Goal: Transaction & Acquisition: Purchase product/service

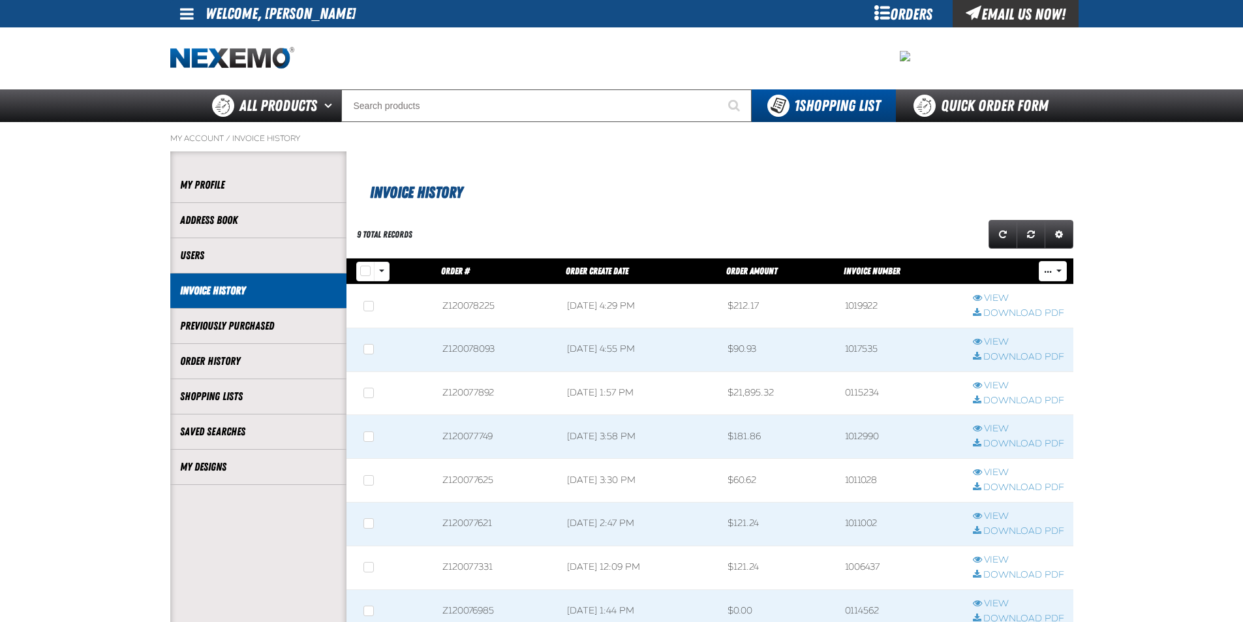
scroll to position [1, 1]
click at [778, 178] on h1 "Invoice History" at bounding box center [712, 191] width 684 height 27
click at [218, 462] on link "My Designs" at bounding box center [258, 467] width 157 height 15
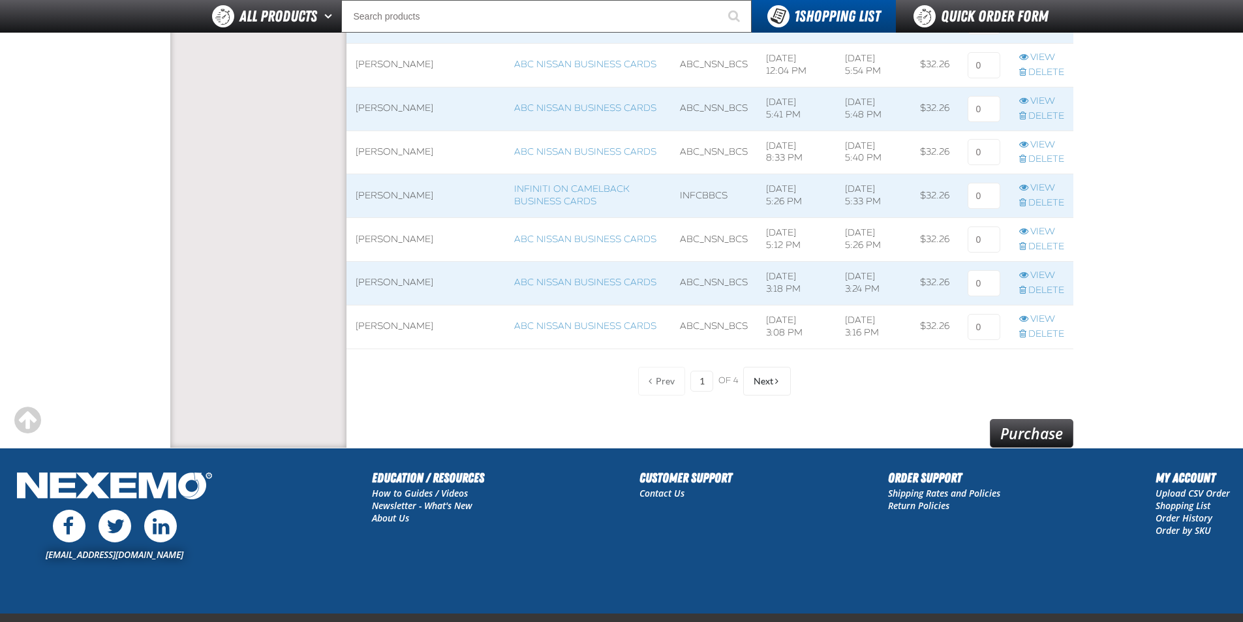
scroll to position [914, 0]
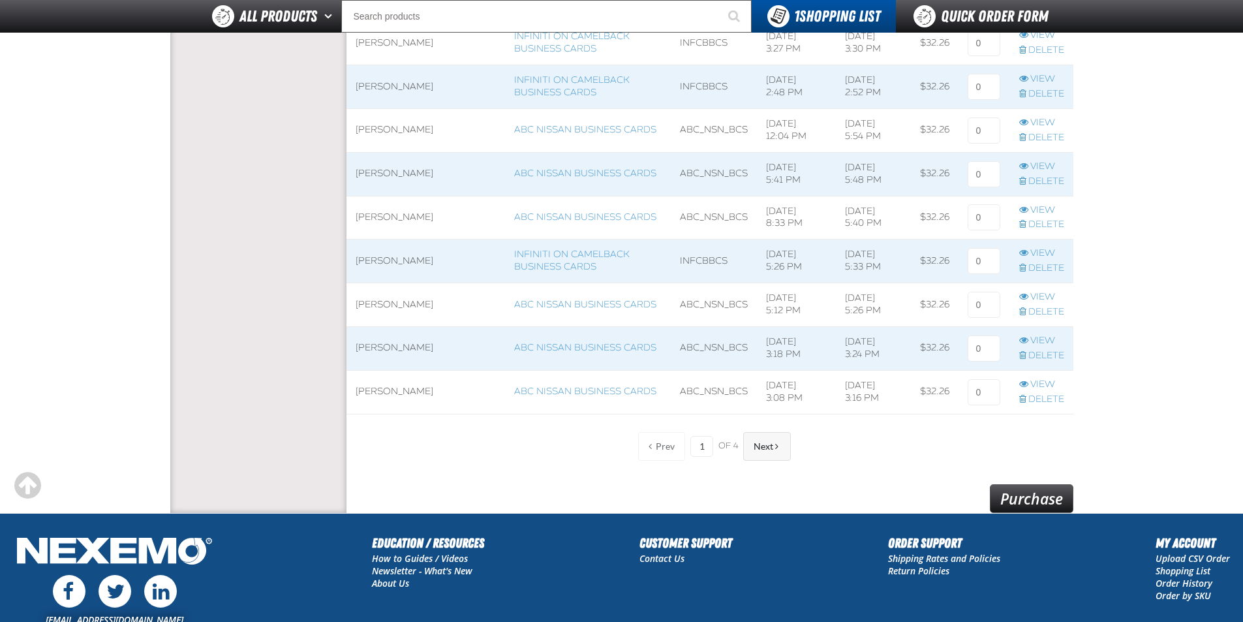
click at [782, 452] on button "Next" at bounding box center [767, 446] width 48 height 29
click at [1052, 169] on link "View" at bounding box center [1042, 167] width 45 height 12
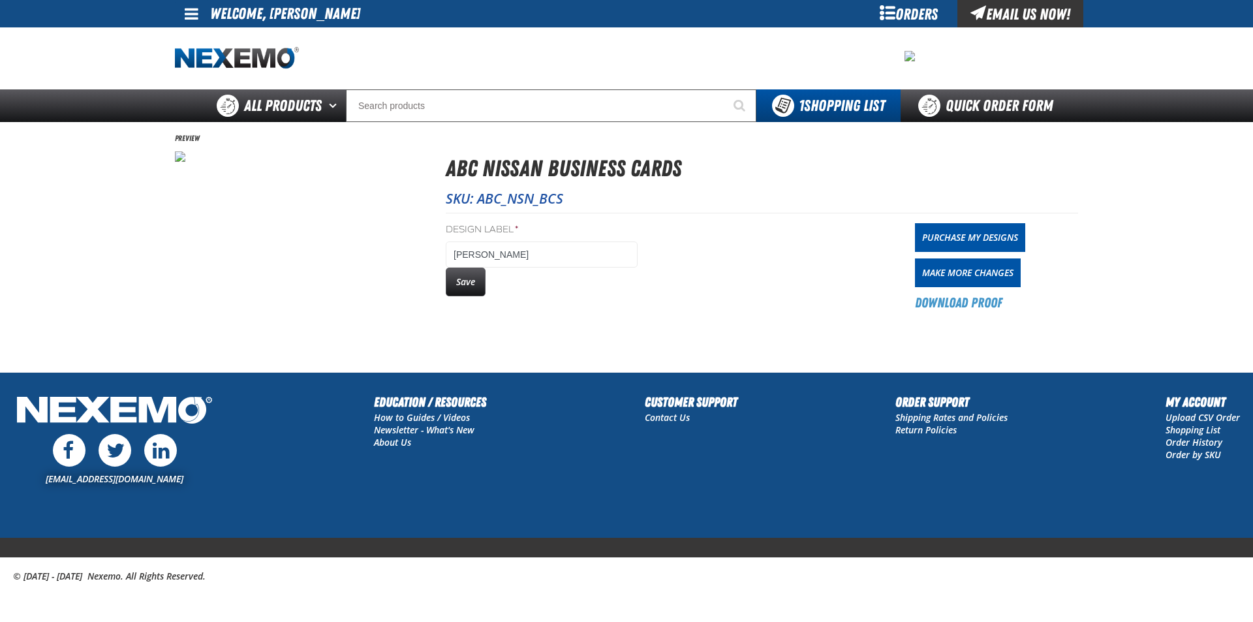
click at [888, 23] on div "Orders" at bounding box center [909, 13] width 98 height 27
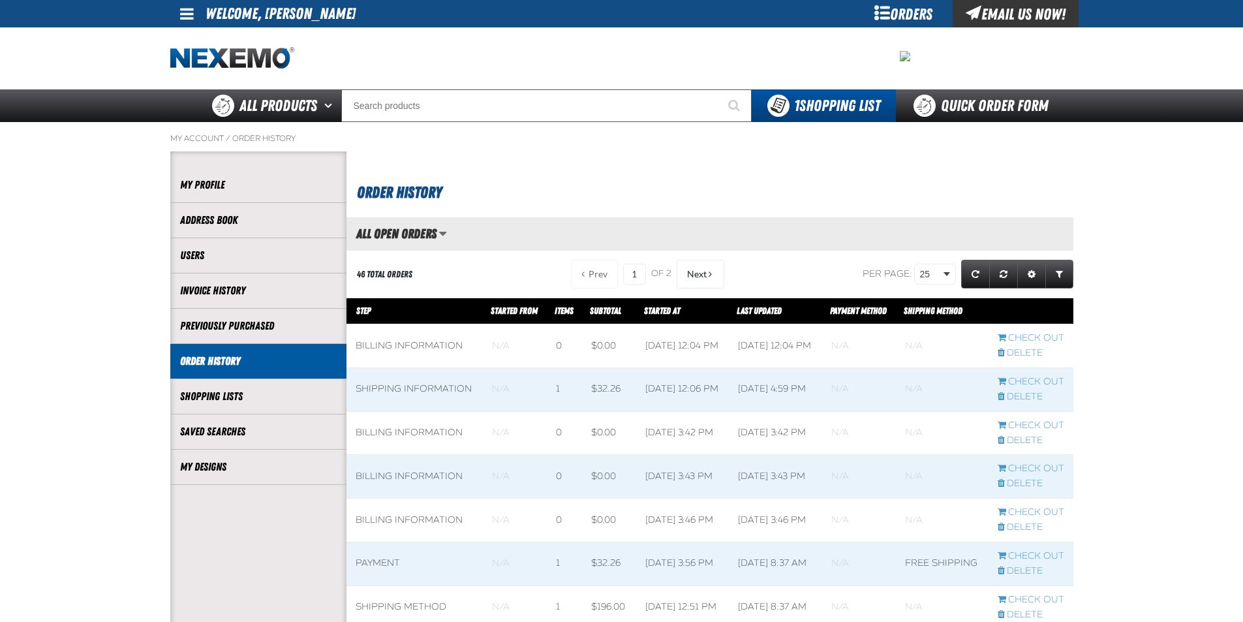
scroll to position [1, 1]
click at [240, 473] on link "My Designs" at bounding box center [258, 467] width 157 height 15
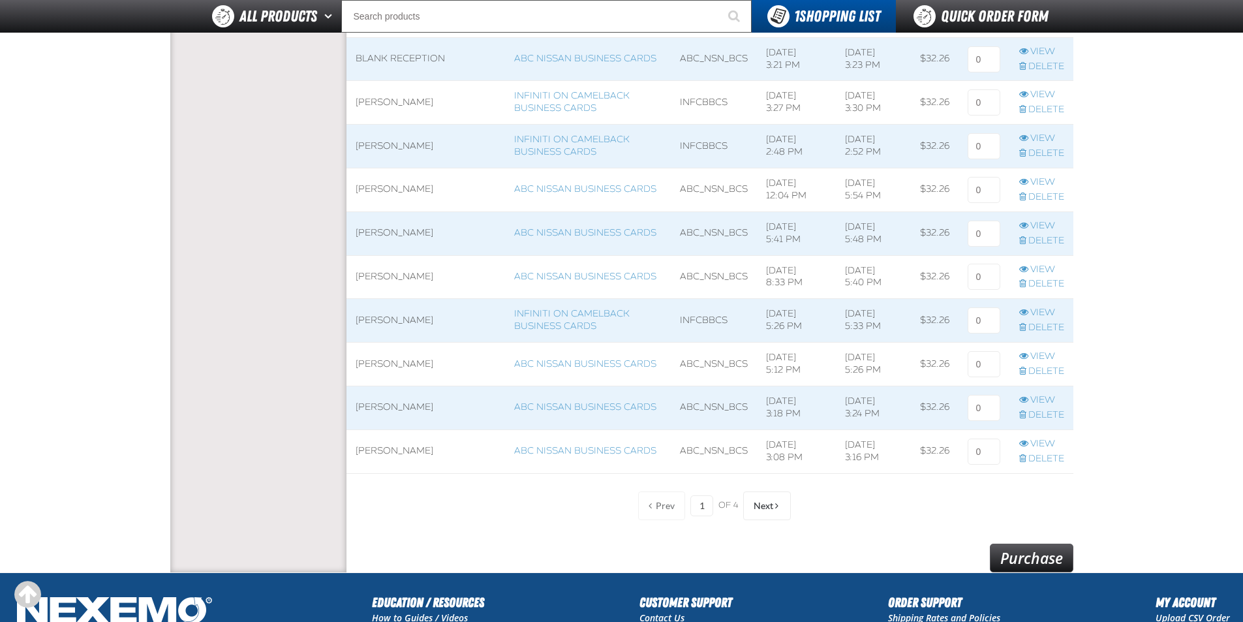
scroll to position [979, 0]
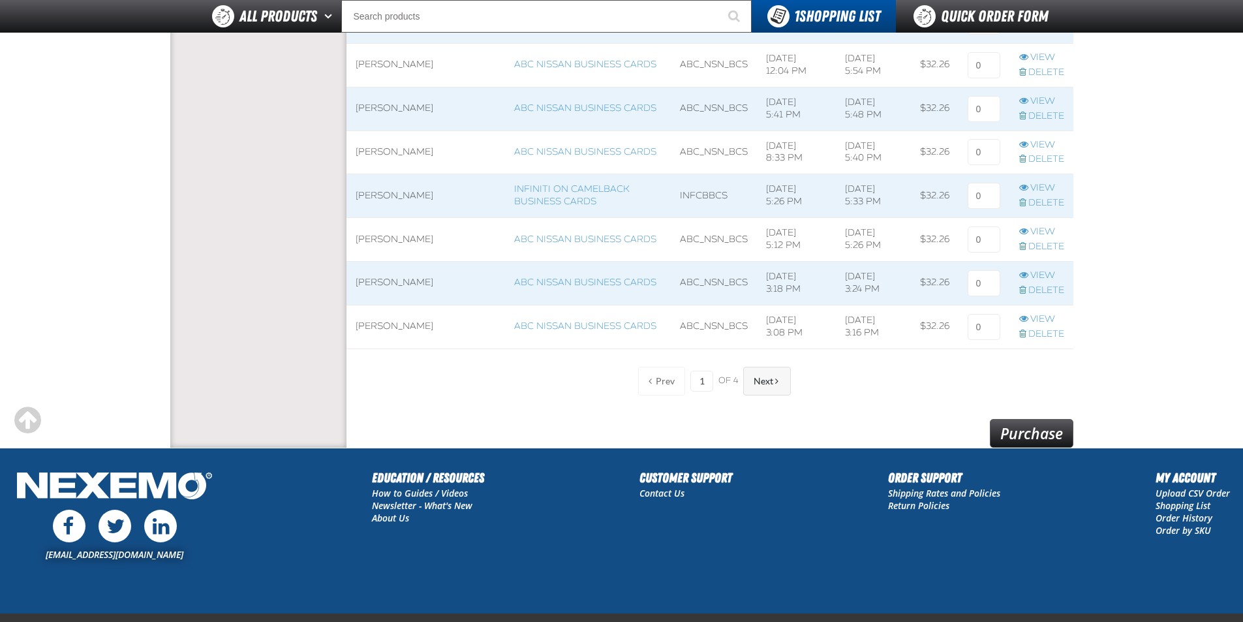
click at [765, 379] on span "Next" at bounding box center [764, 381] width 20 height 10
click at [1033, 117] on link "Delete" at bounding box center [1042, 116] width 45 height 12
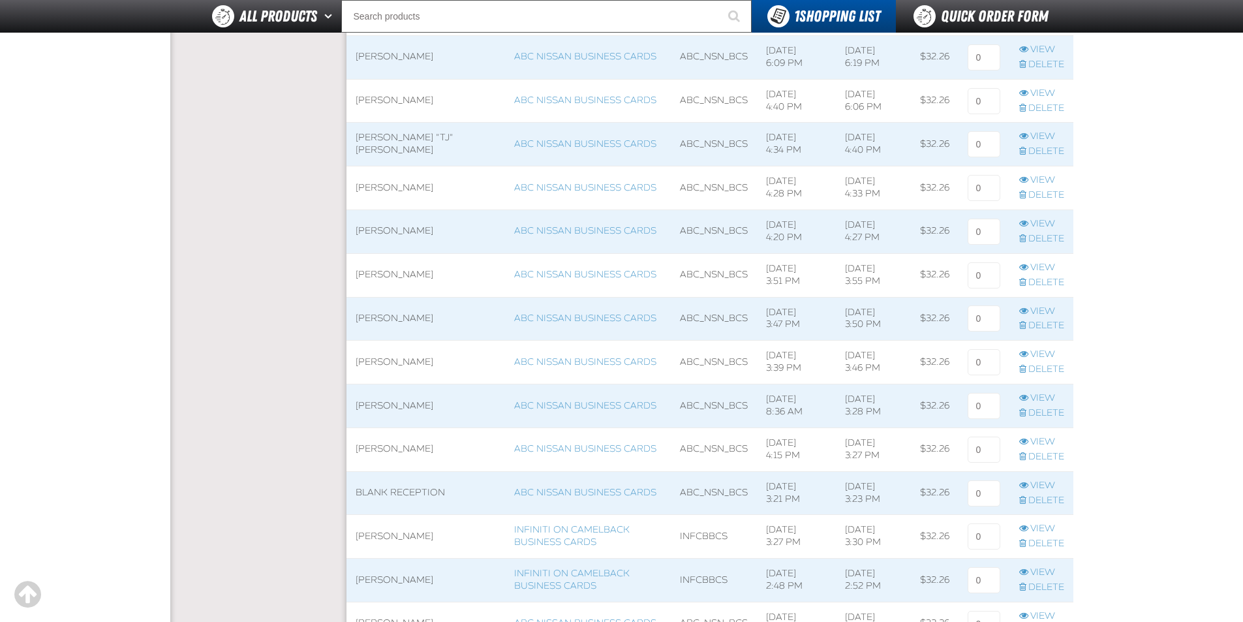
scroll to position [522, 0]
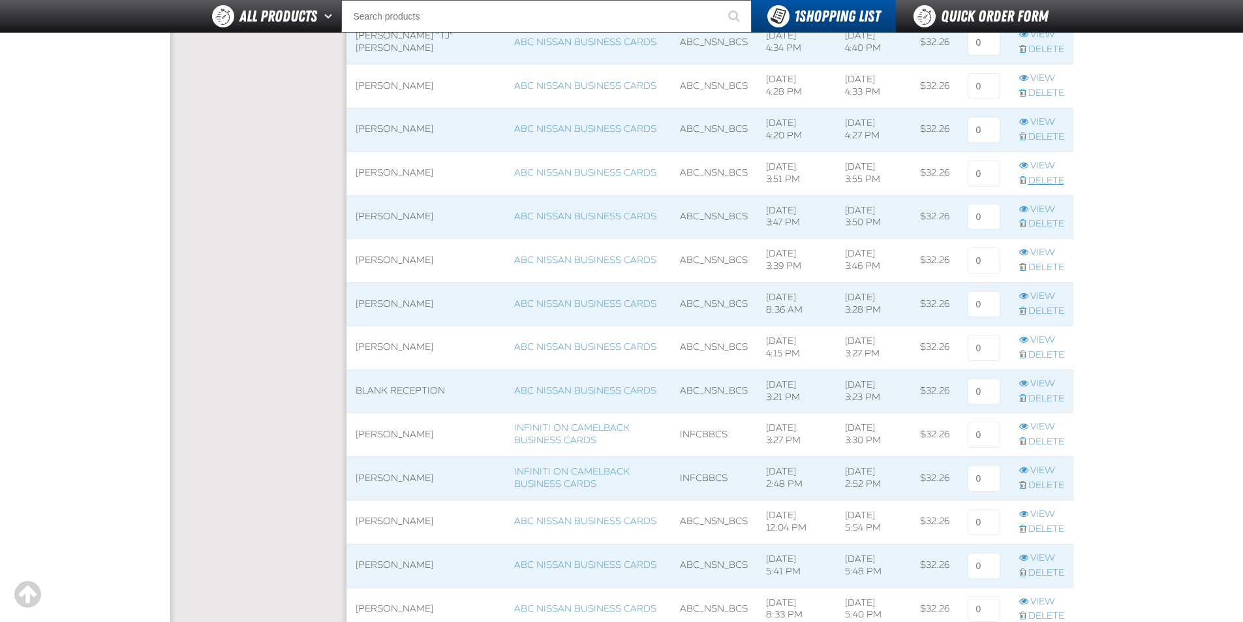
click at [1037, 181] on link "Delete" at bounding box center [1042, 181] width 45 height 12
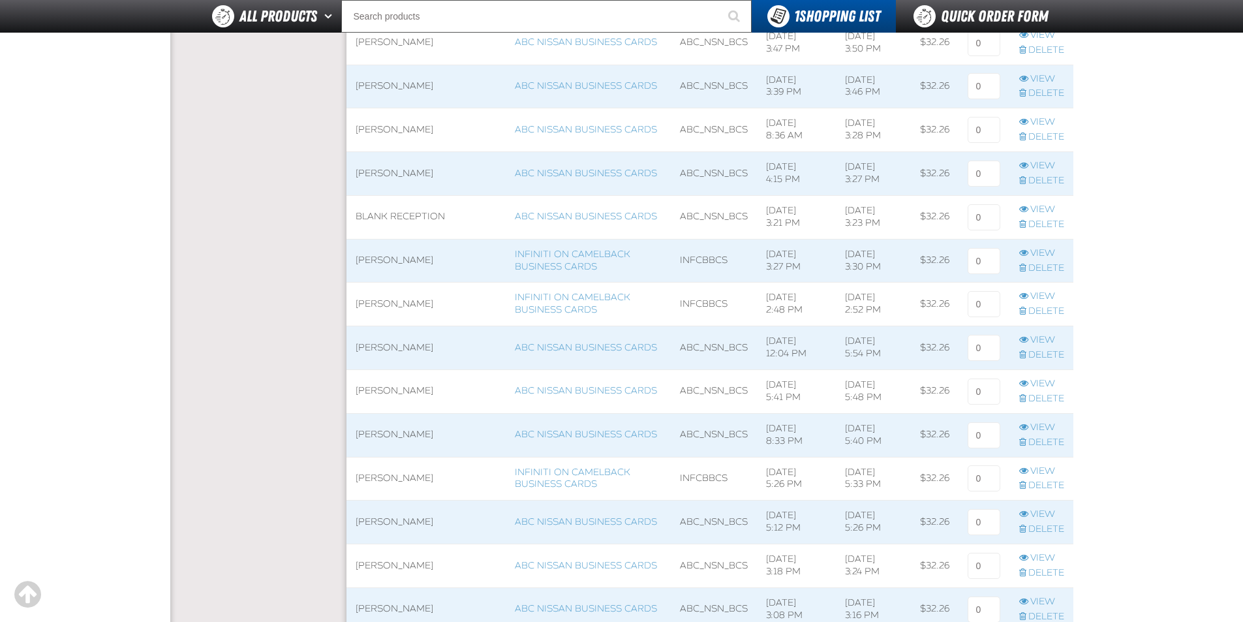
scroll to position [718, 0]
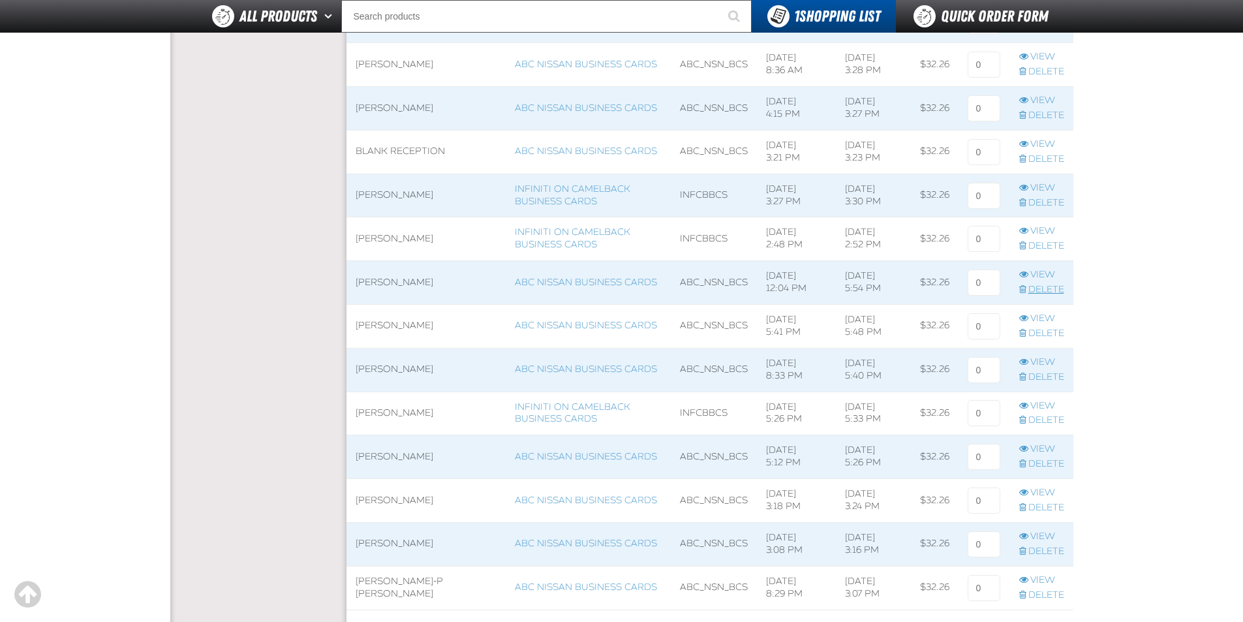
click at [1051, 292] on link "Delete" at bounding box center [1042, 290] width 45 height 12
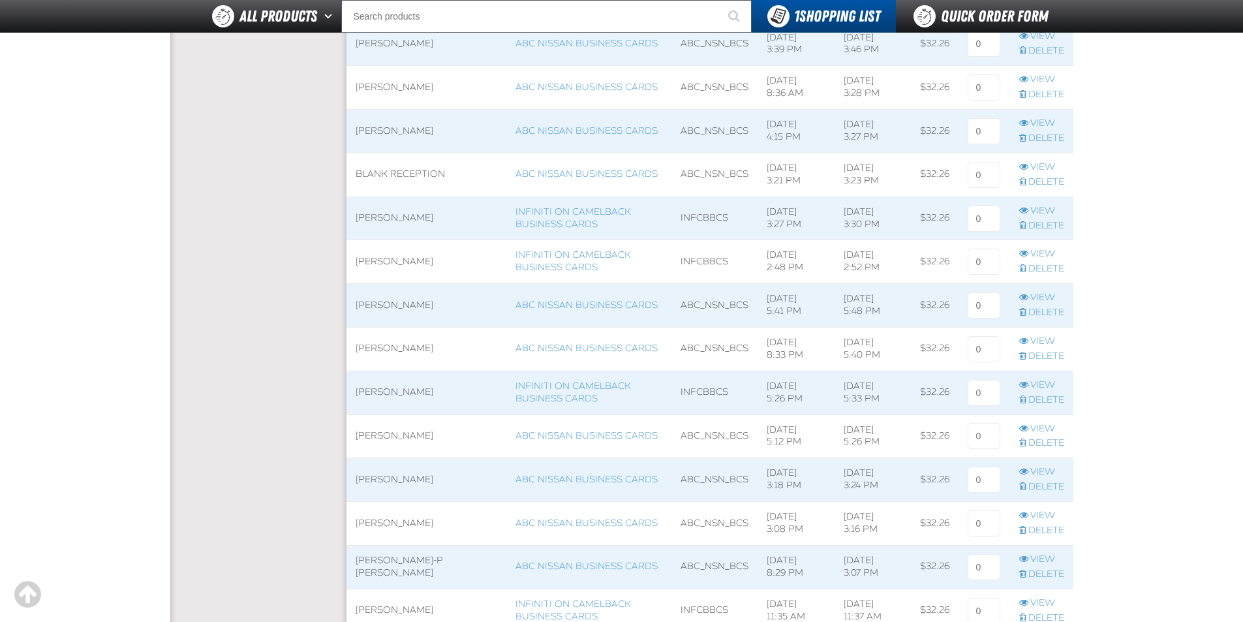
scroll to position [783, 0]
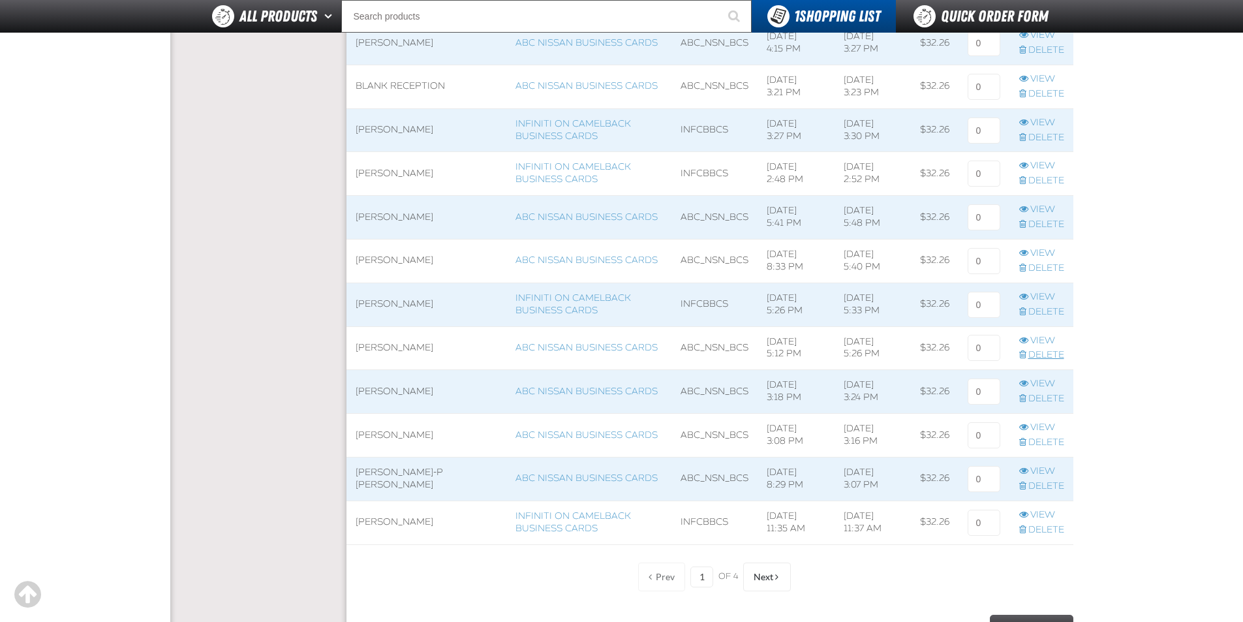
click at [1060, 357] on link "Delete" at bounding box center [1042, 355] width 45 height 12
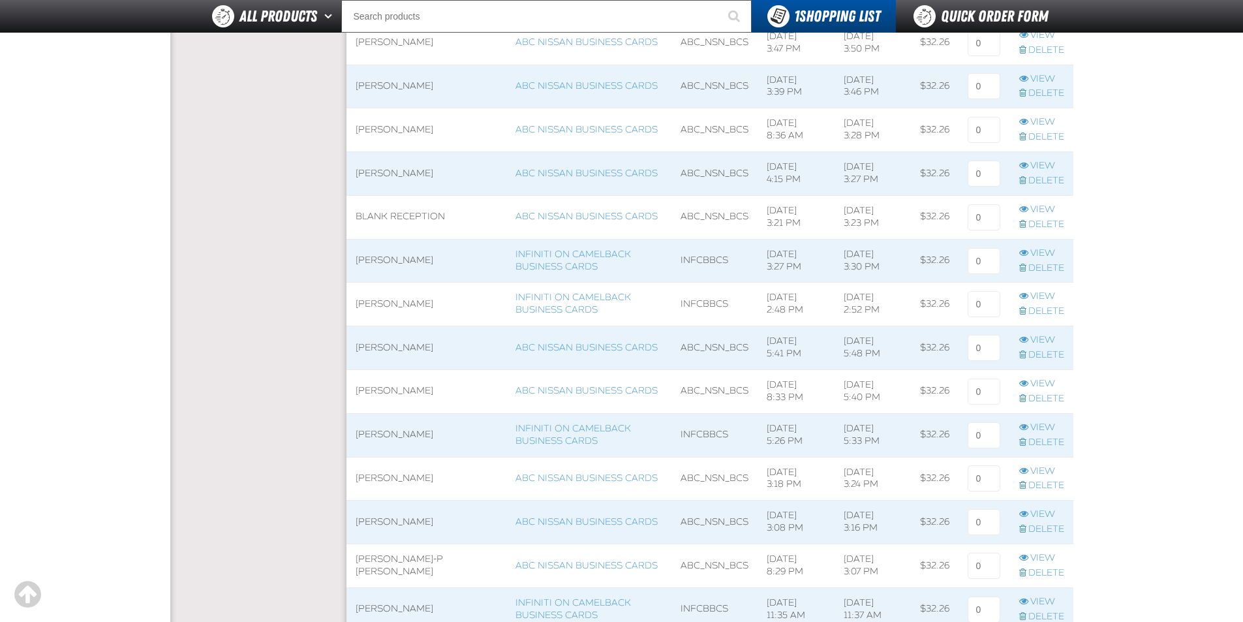
scroll to position [849, 0]
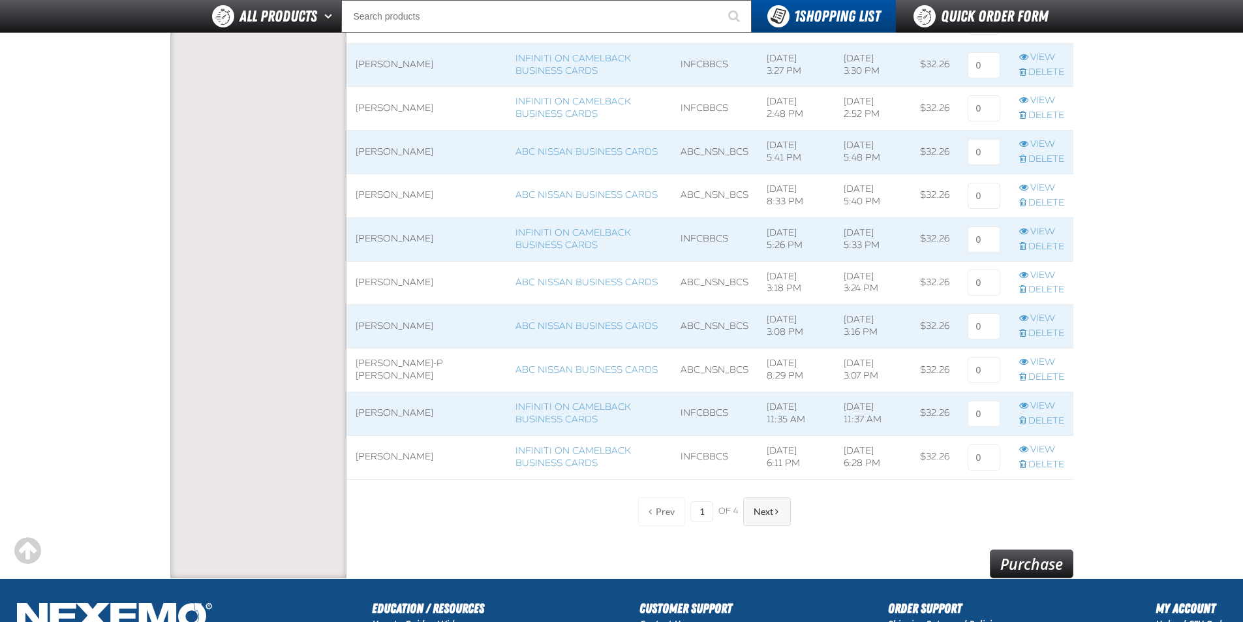
click at [790, 516] on button "Next" at bounding box center [767, 511] width 48 height 29
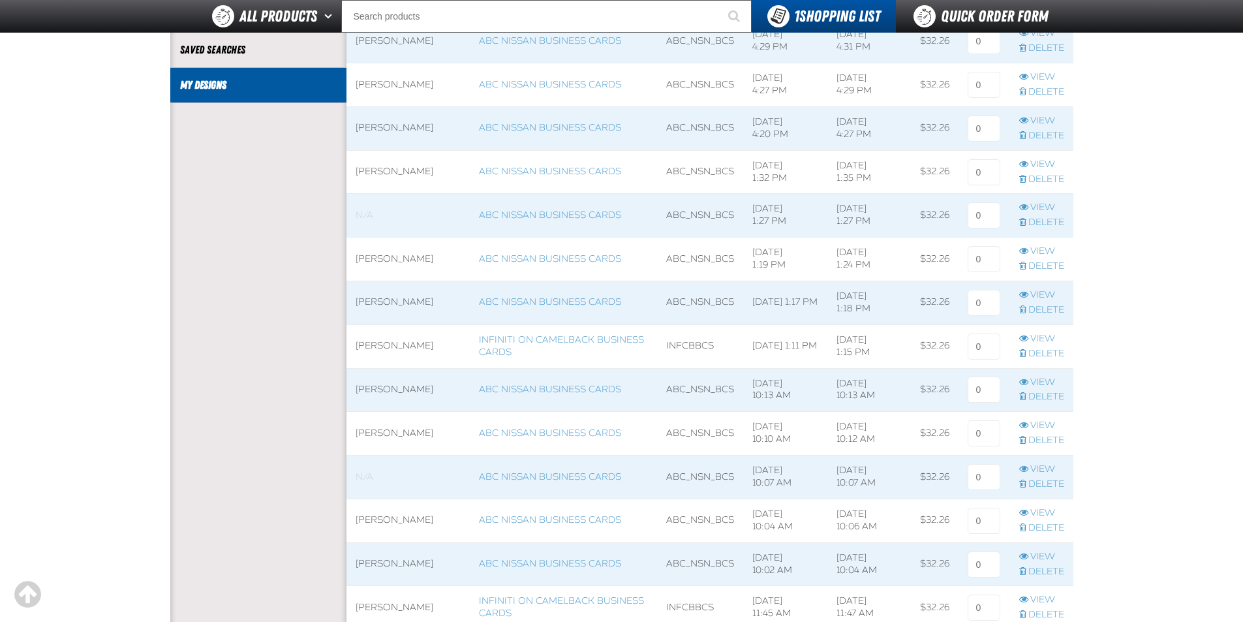
scroll to position [326, 0]
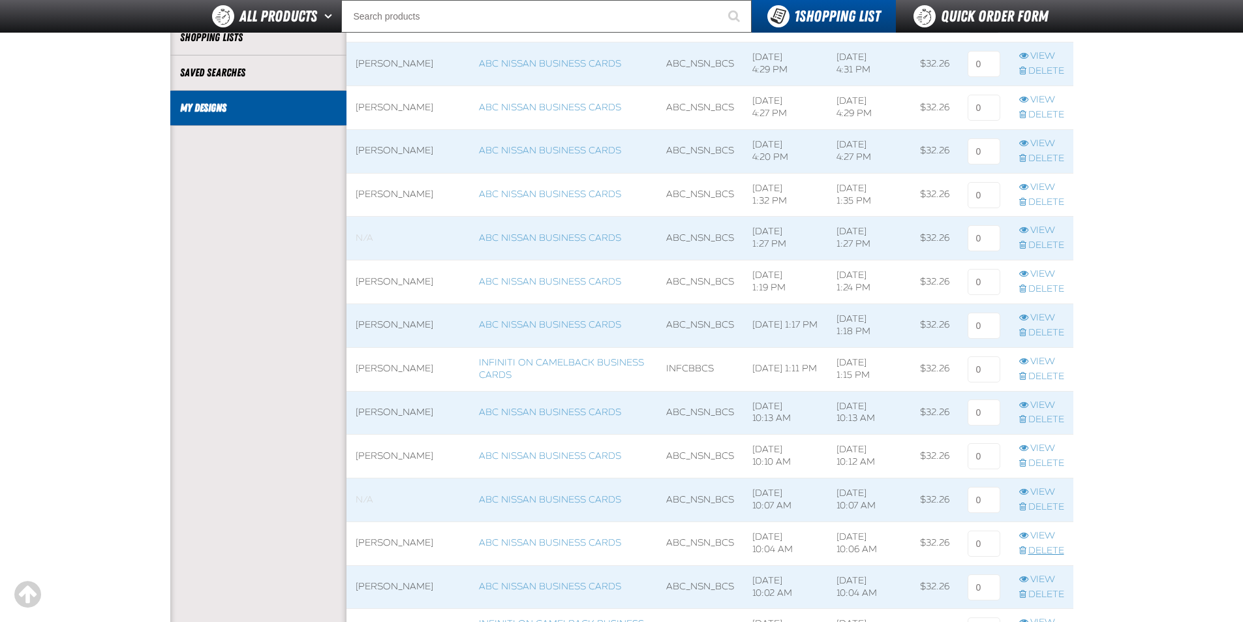
click at [1061, 546] on link "Delete" at bounding box center [1042, 551] width 45 height 12
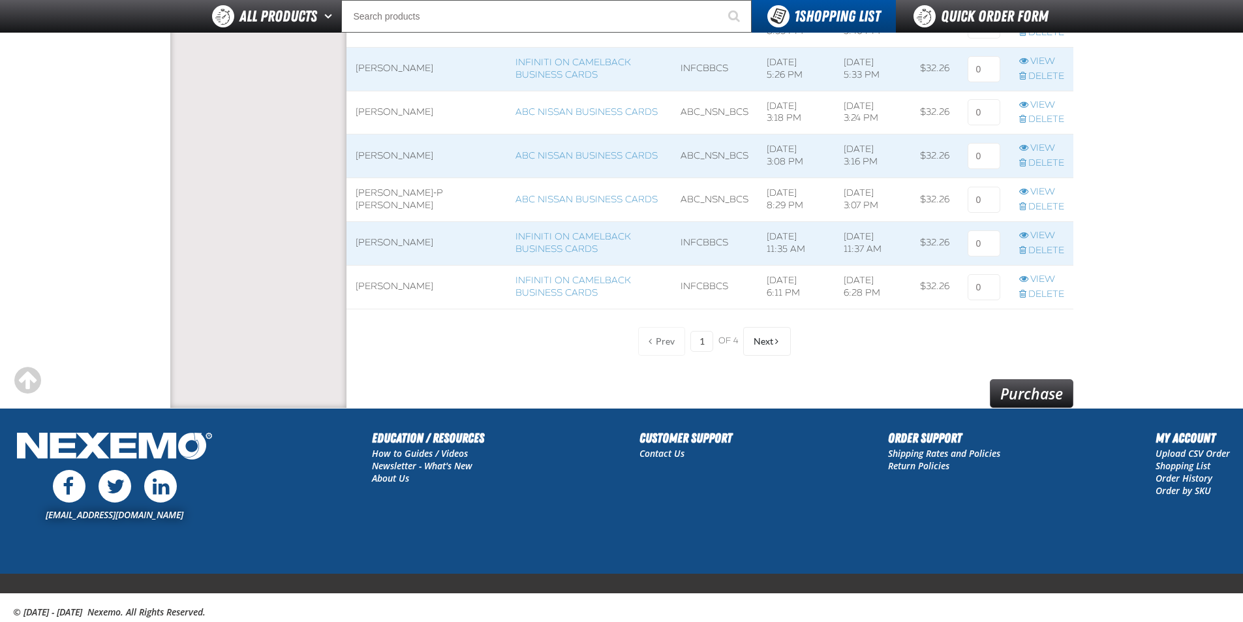
scroll to position [1055, 0]
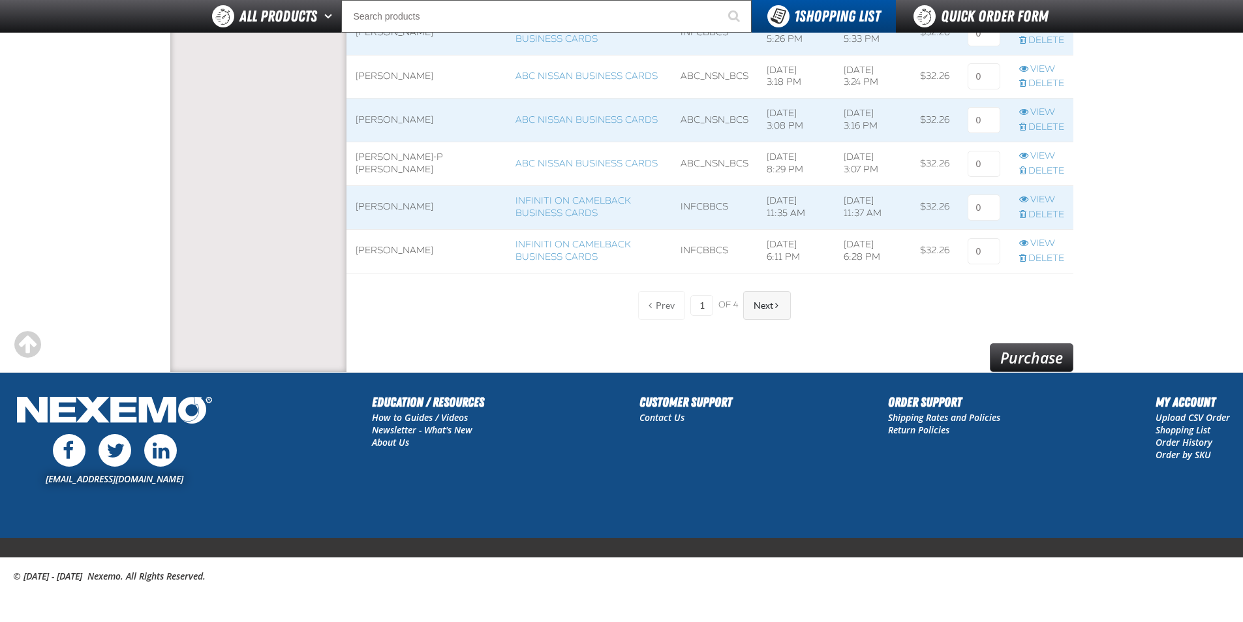
click at [769, 310] on span "Next" at bounding box center [764, 305] width 20 height 10
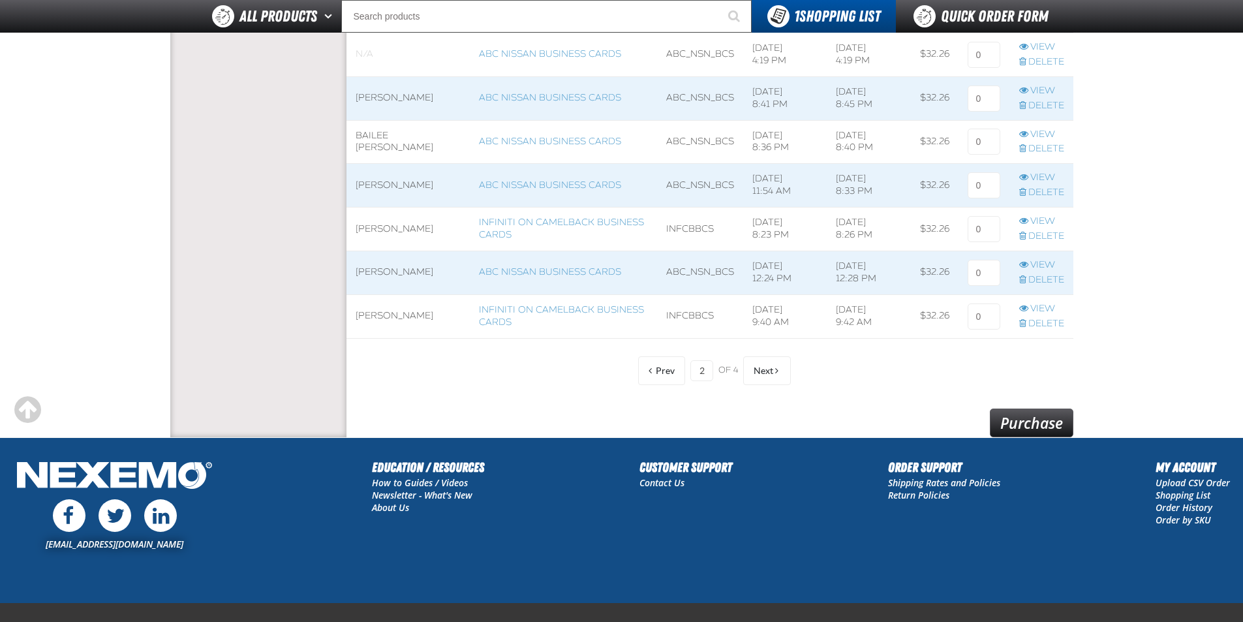
scroll to position [924, 0]
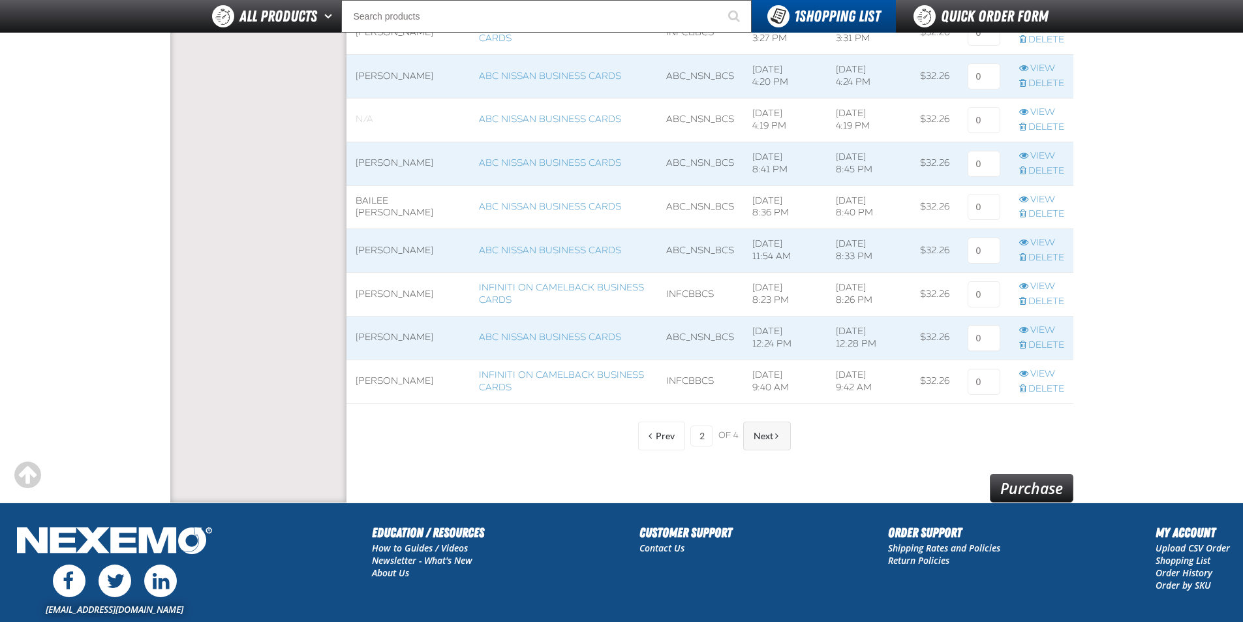
click at [755, 429] on button "Next" at bounding box center [767, 436] width 48 height 29
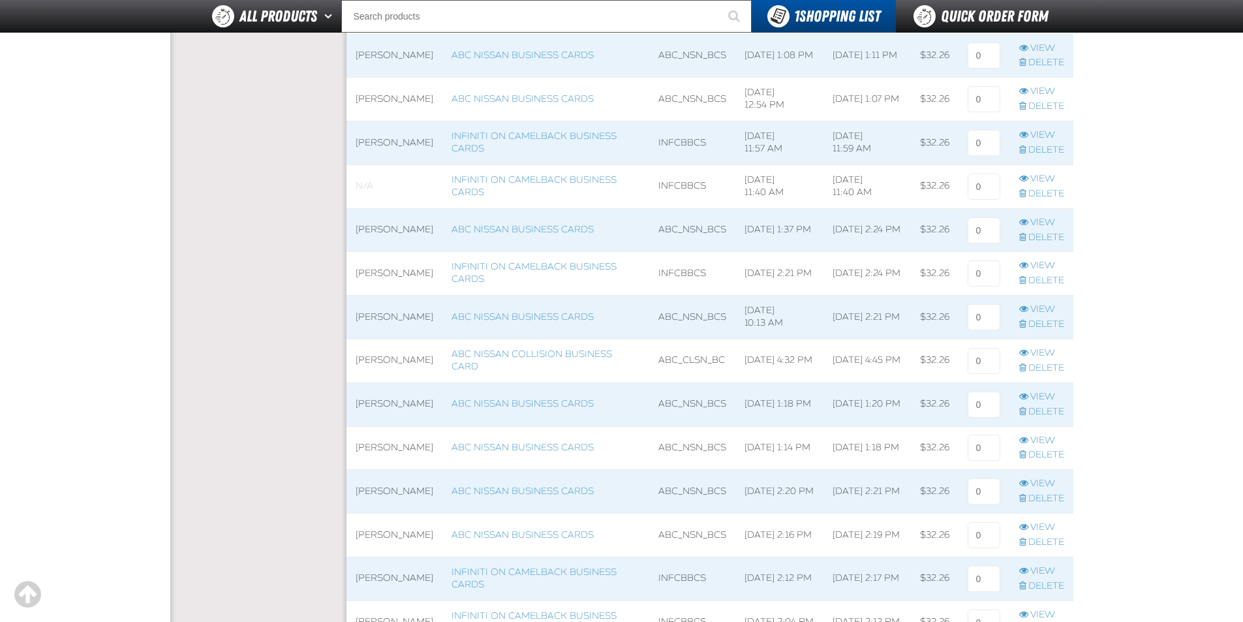
scroll to position [663, 0]
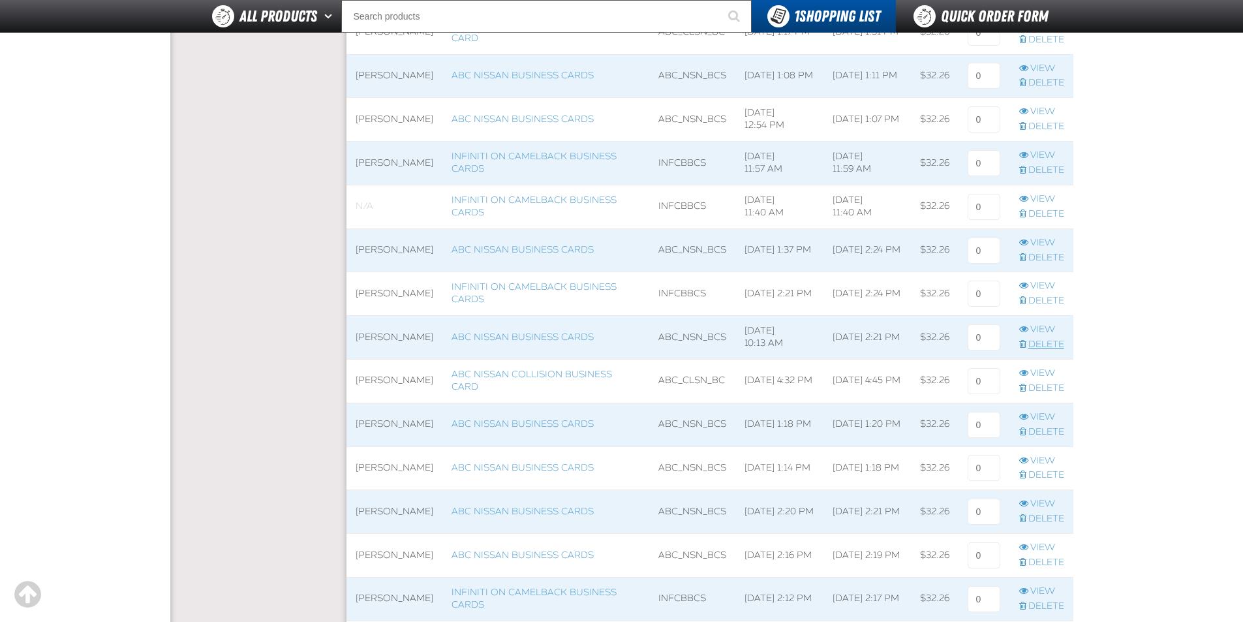
click at [1045, 347] on link "Delete" at bounding box center [1042, 345] width 45 height 12
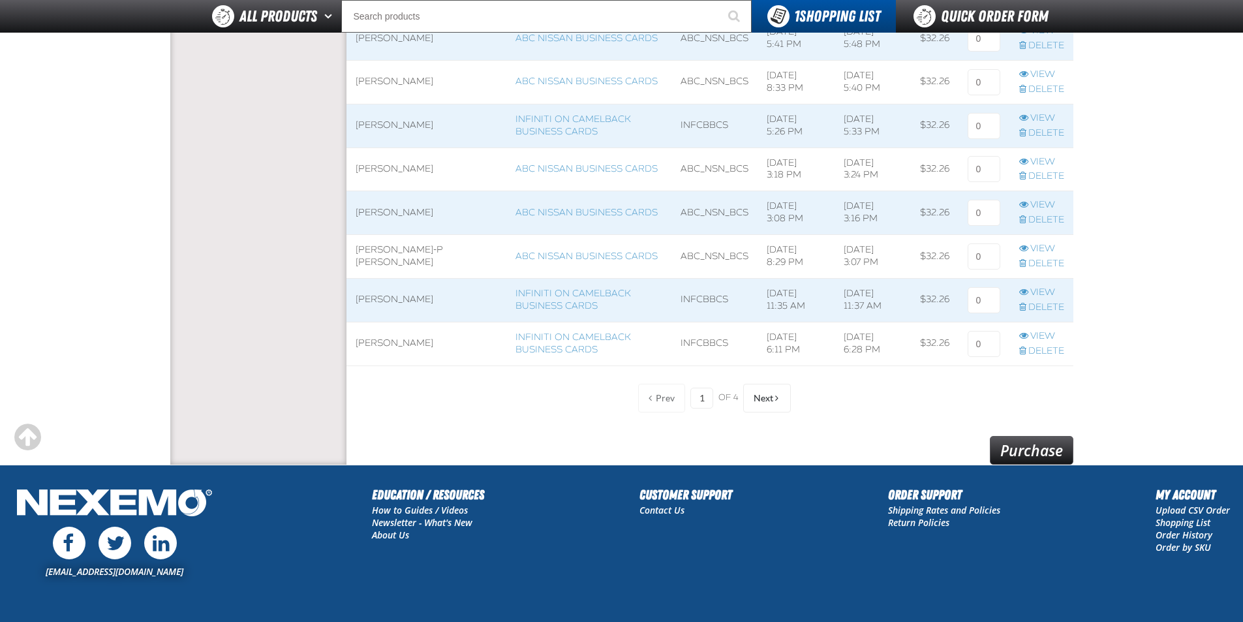
scroll to position [1044, 0]
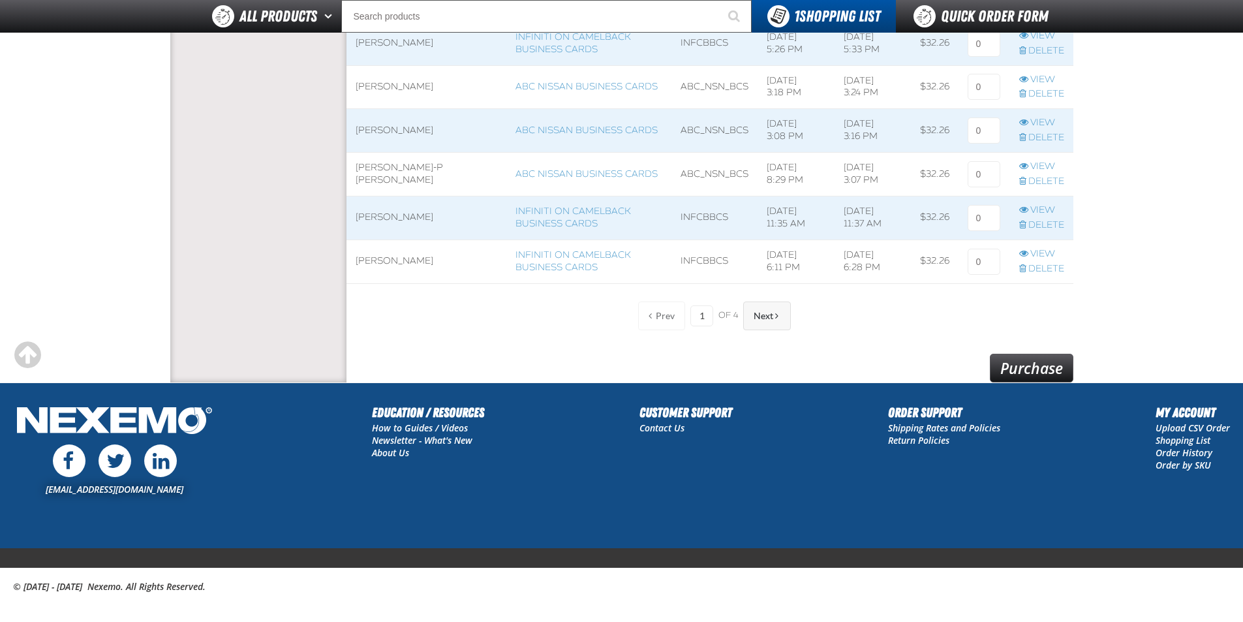
click at [775, 320] on span at bounding box center [776, 315] width 3 height 9
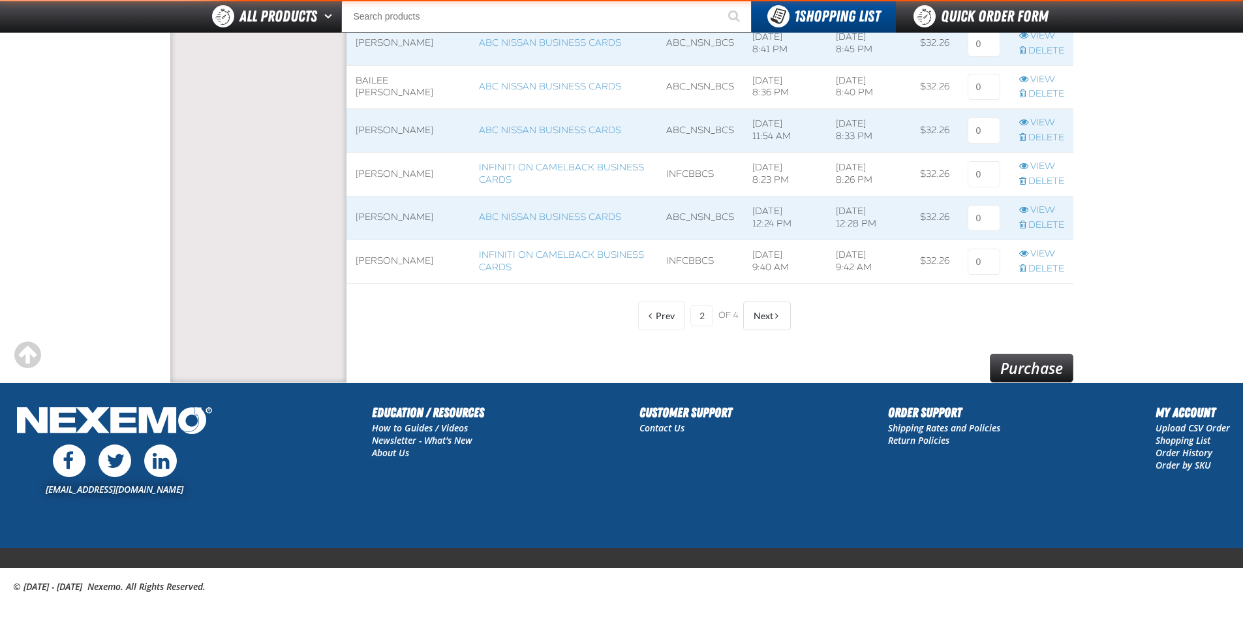
click at [775, 320] on span at bounding box center [776, 315] width 3 height 9
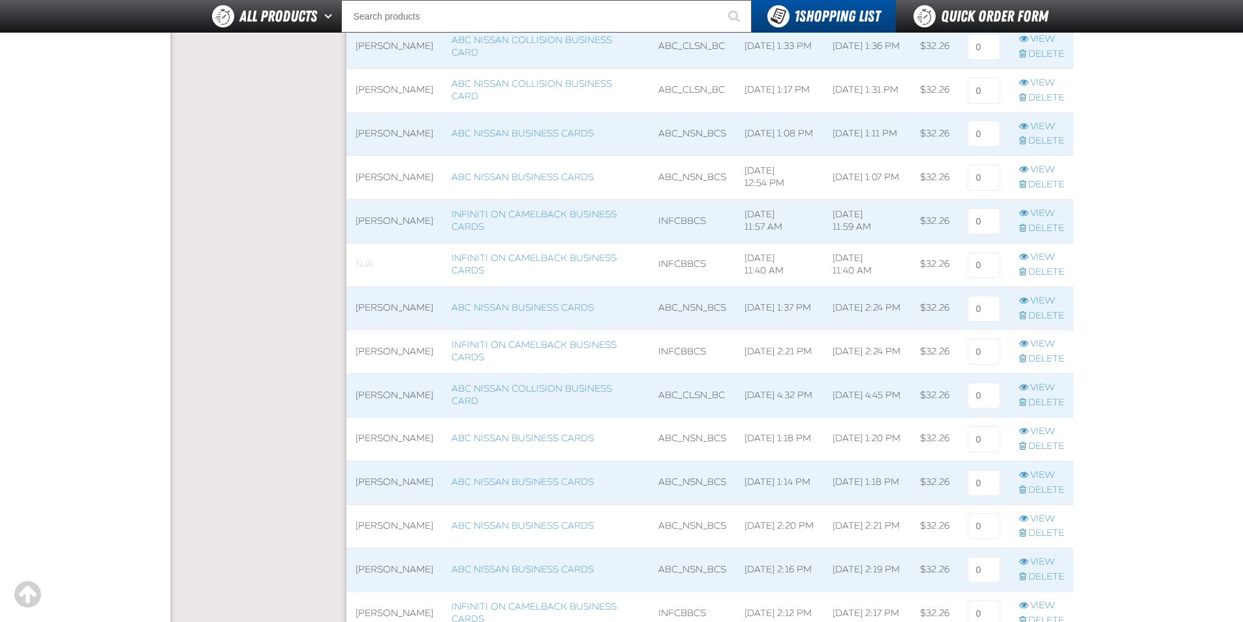
scroll to position [587, 0]
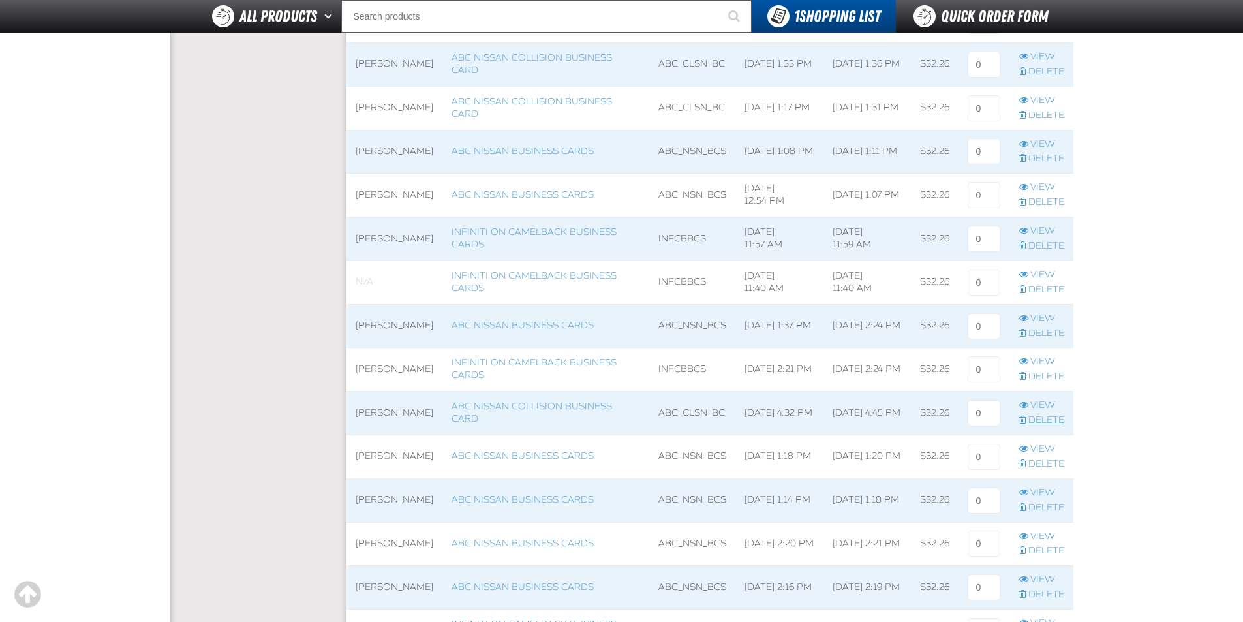
click at [1033, 424] on link "Delete" at bounding box center [1042, 420] width 45 height 12
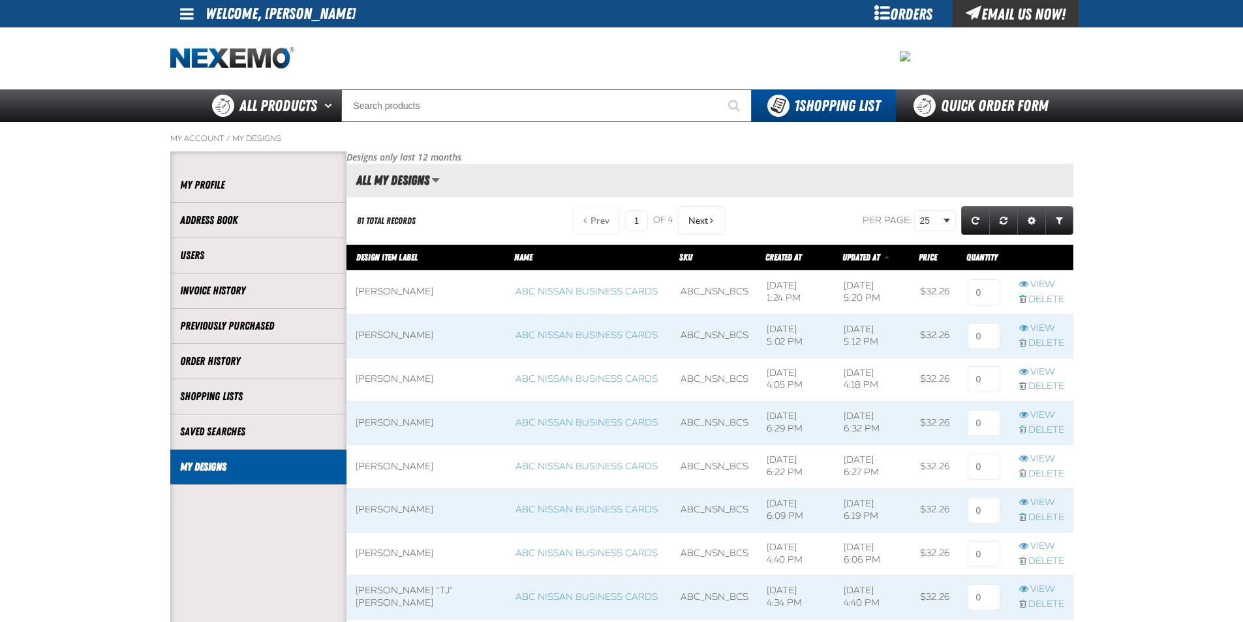
scroll to position [1, 1]
click at [685, 213] on button "Next" at bounding box center [702, 220] width 48 height 29
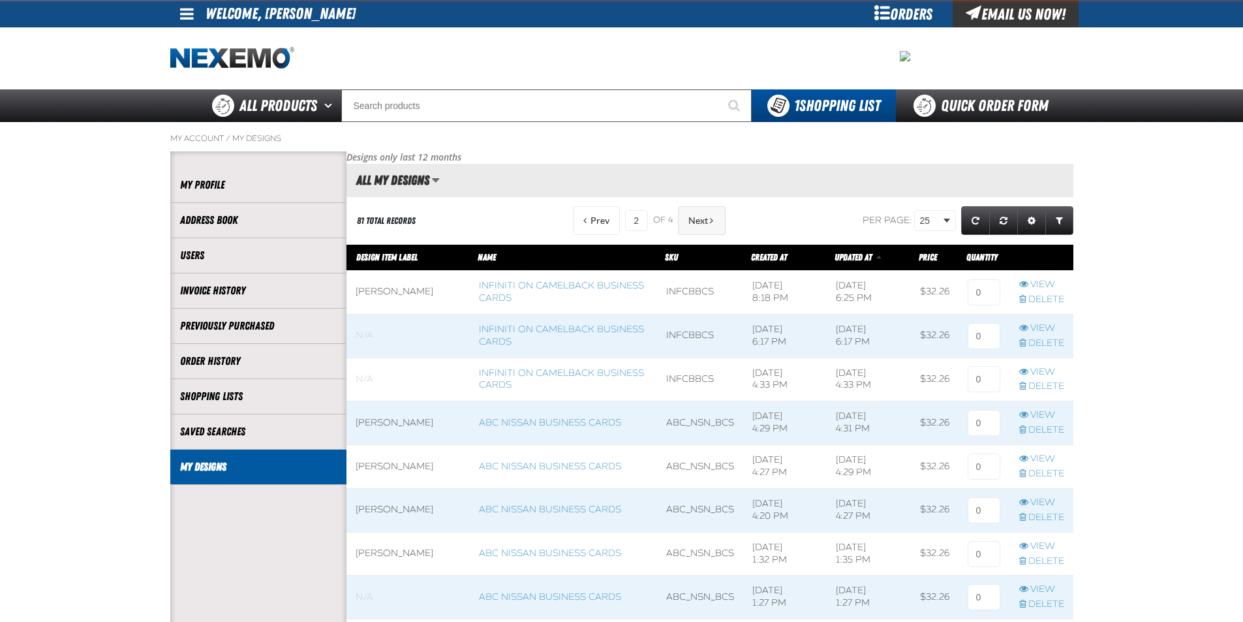
click at [706, 222] on button "Next" at bounding box center [702, 220] width 48 height 29
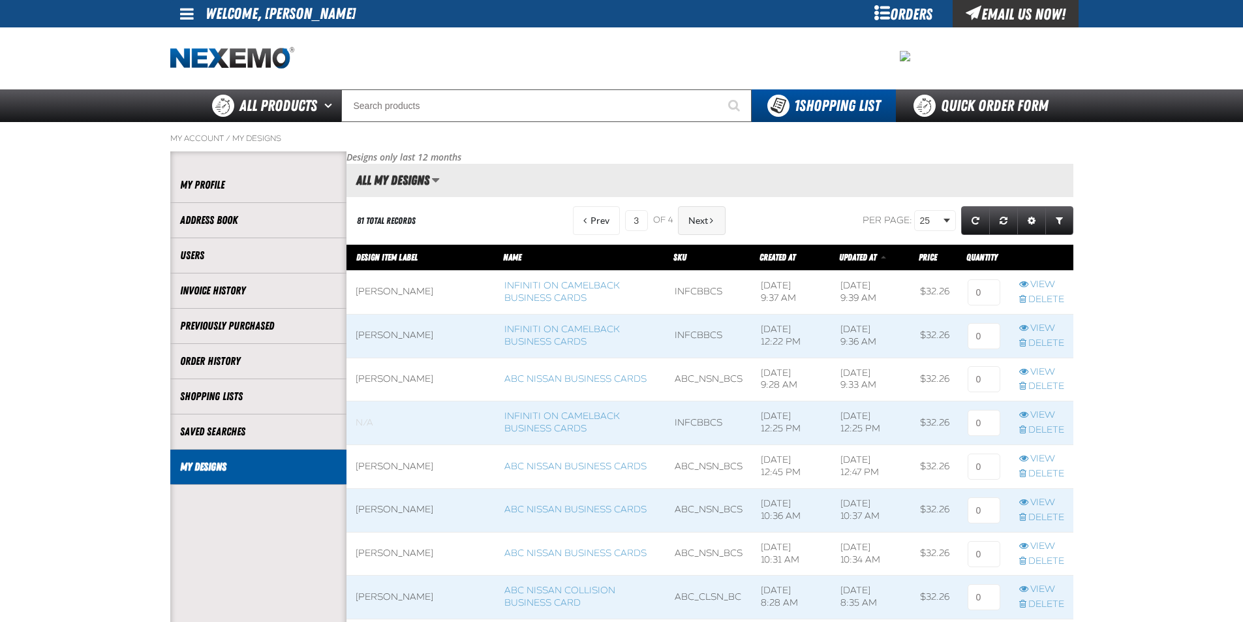
click at [701, 224] on span "Next" at bounding box center [699, 220] width 20 height 10
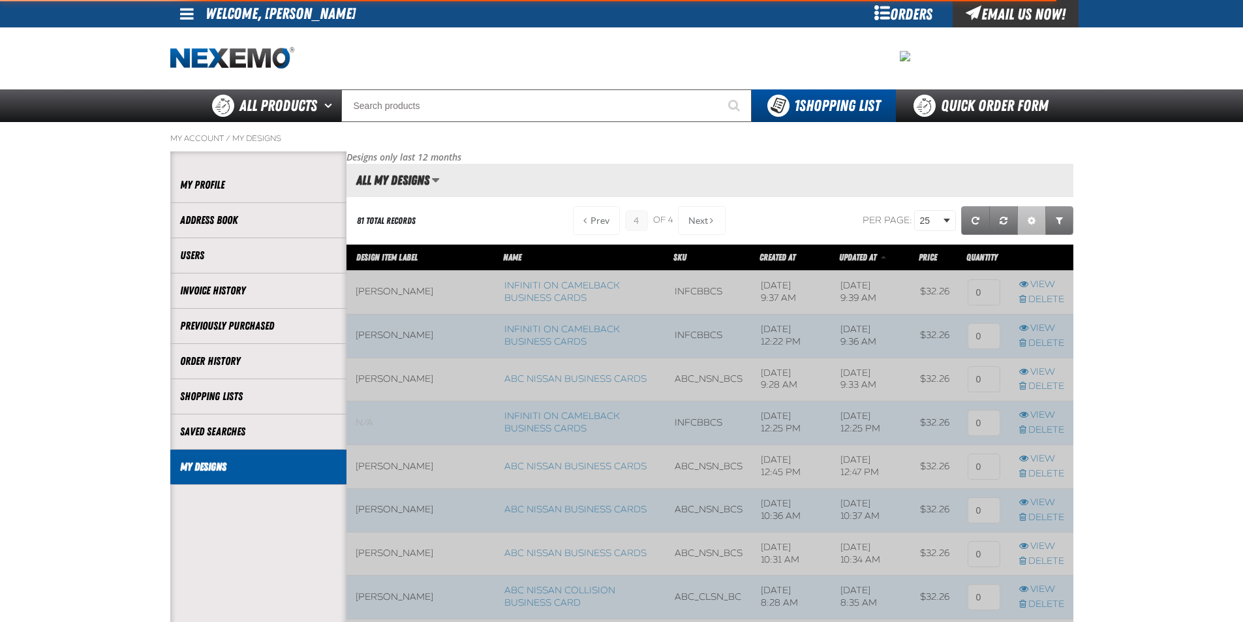
scroll to position [298, 727]
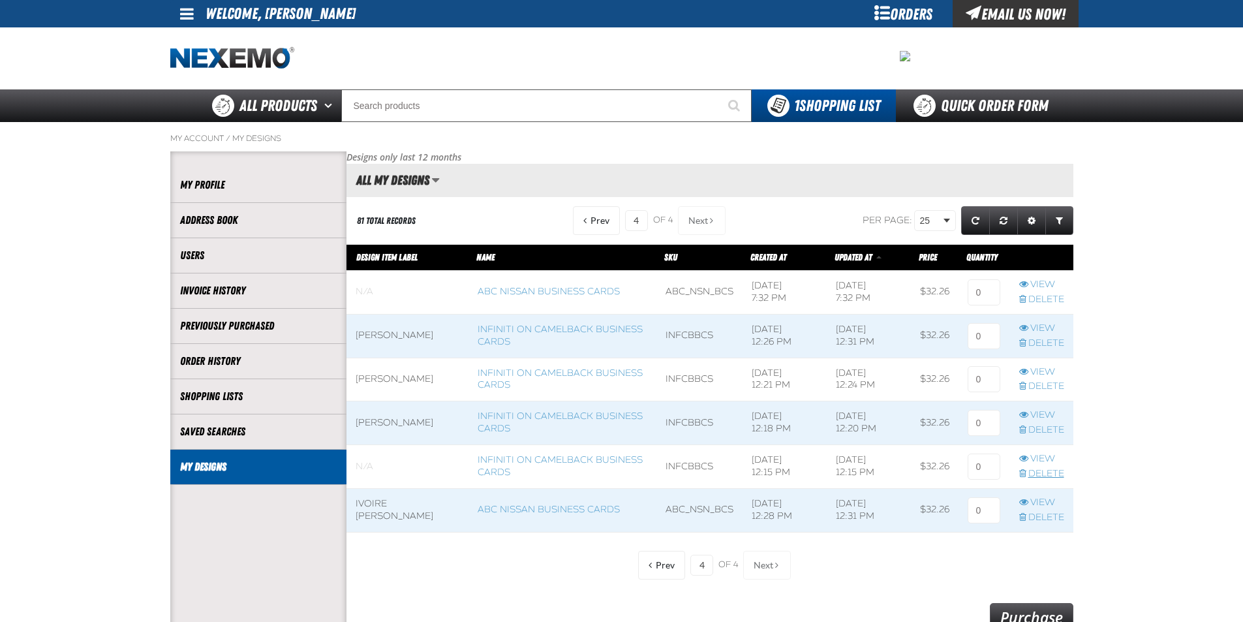
click at [1041, 475] on link "Delete" at bounding box center [1042, 474] width 45 height 12
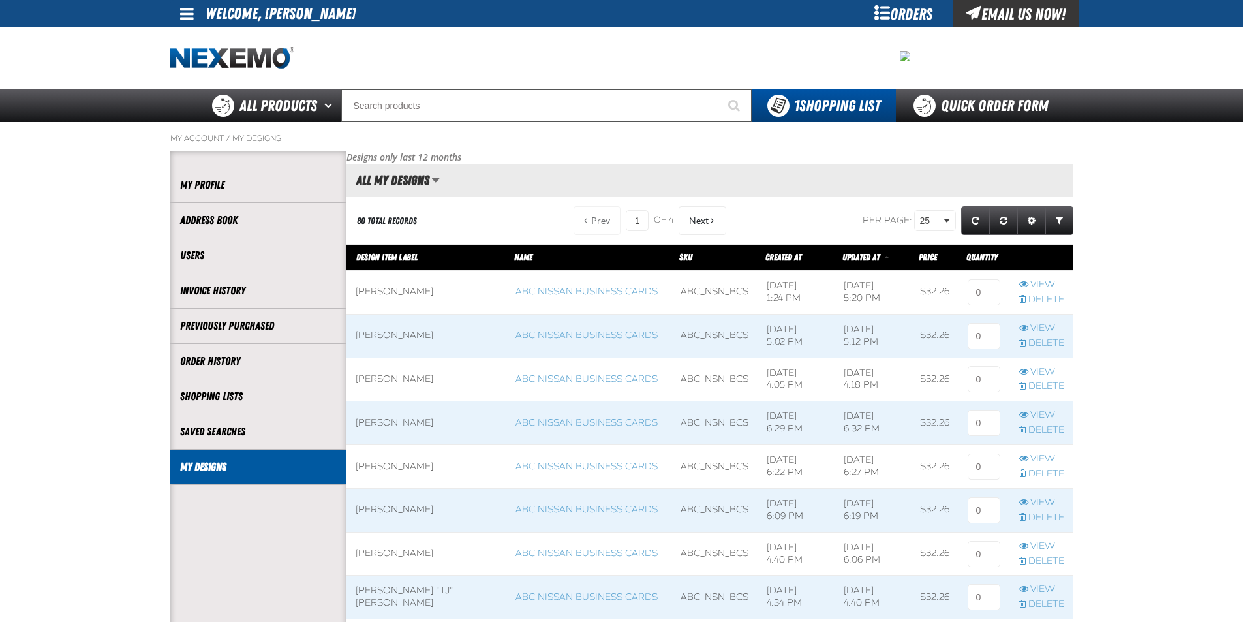
scroll to position [1, 1]
click at [705, 217] on span "Next" at bounding box center [699, 220] width 20 height 10
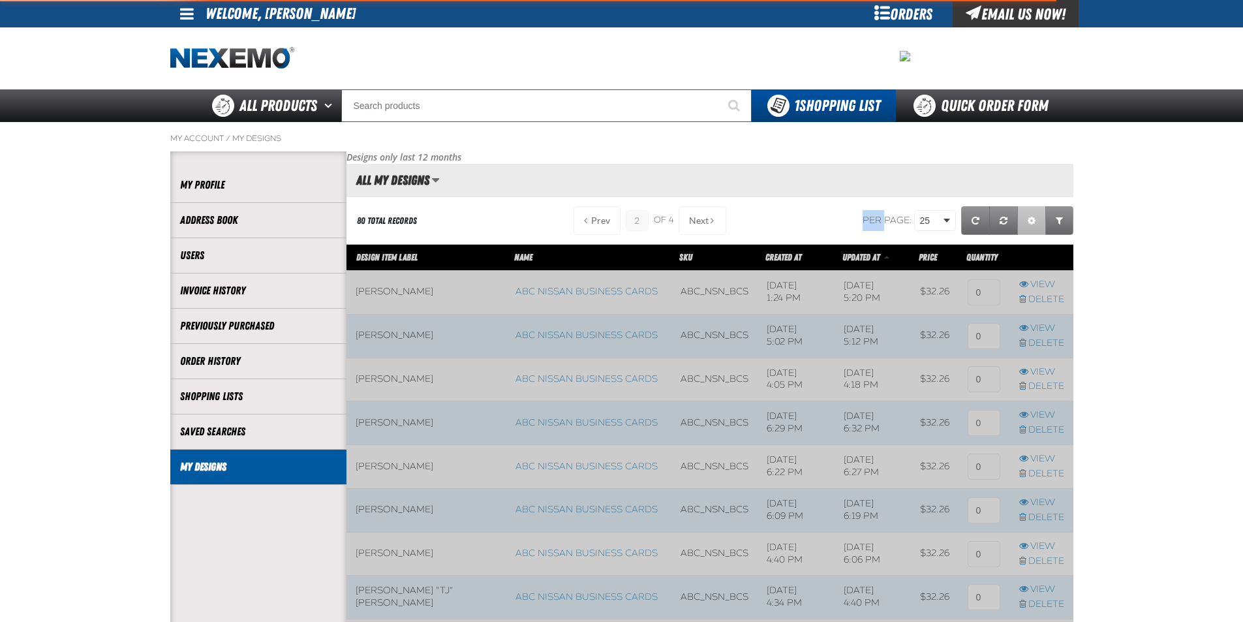
click at [705, 217] on div "Prev 2 of 4 Next" at bounding box center [645, 220] width 163 height 29
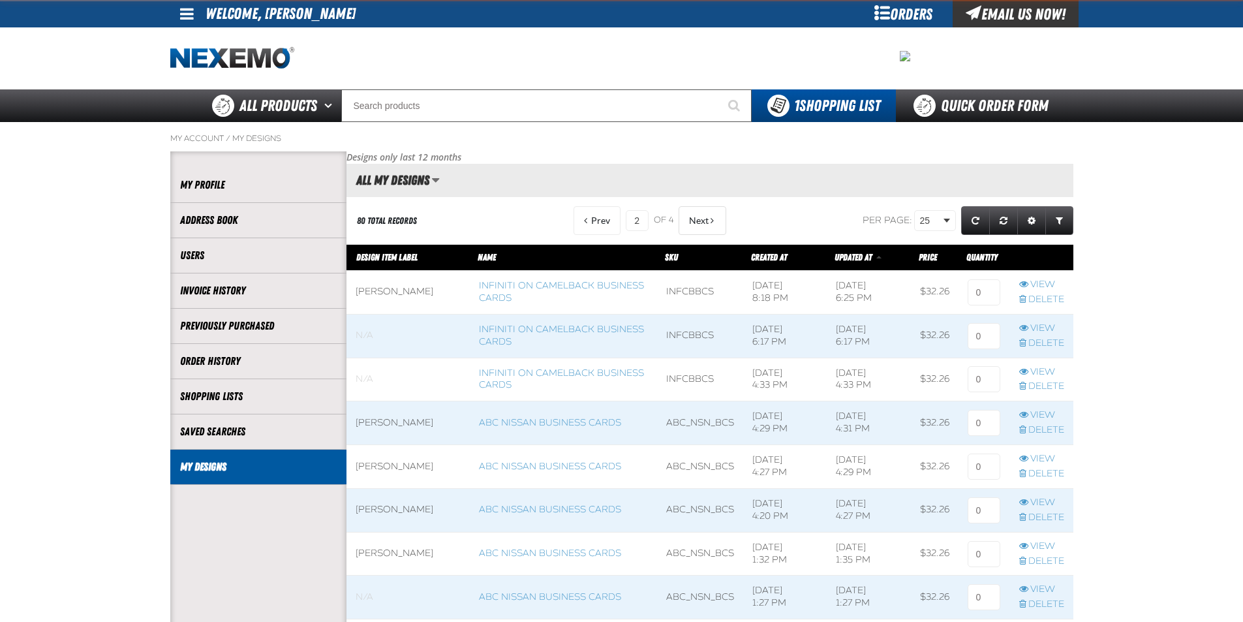
click at [704, 218] on span "Next" at bounding box center [699, 220] width 20 height 10
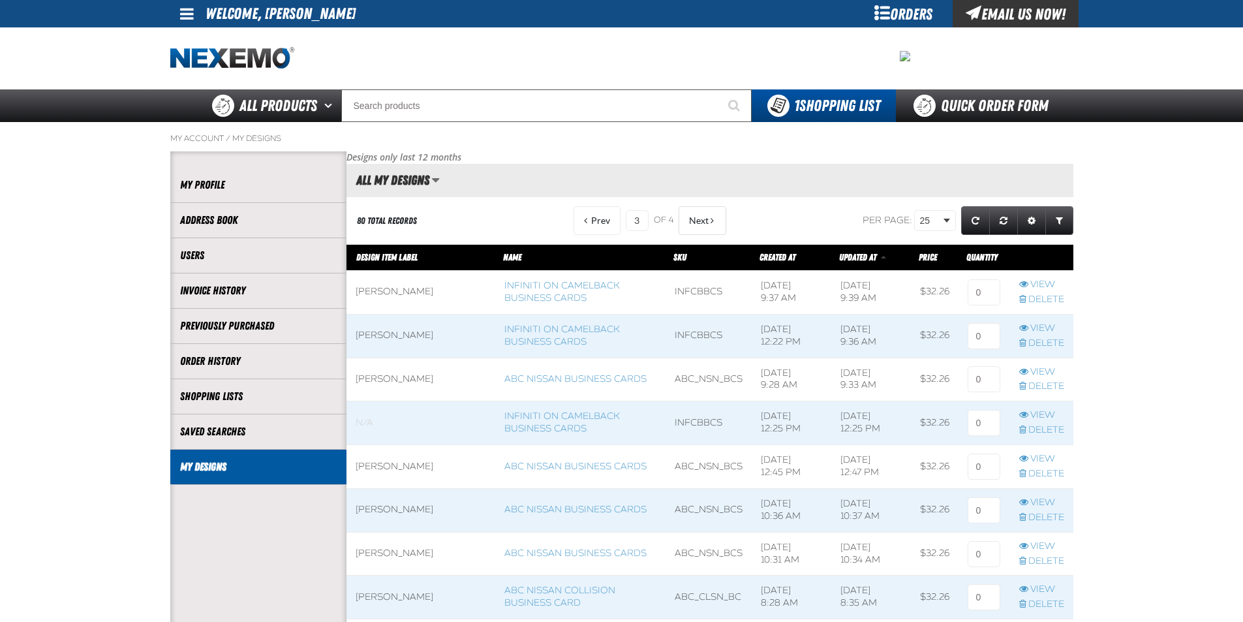
click at [704, 218] on span "Next" at bounding box center [699, 220] width 20 height 10
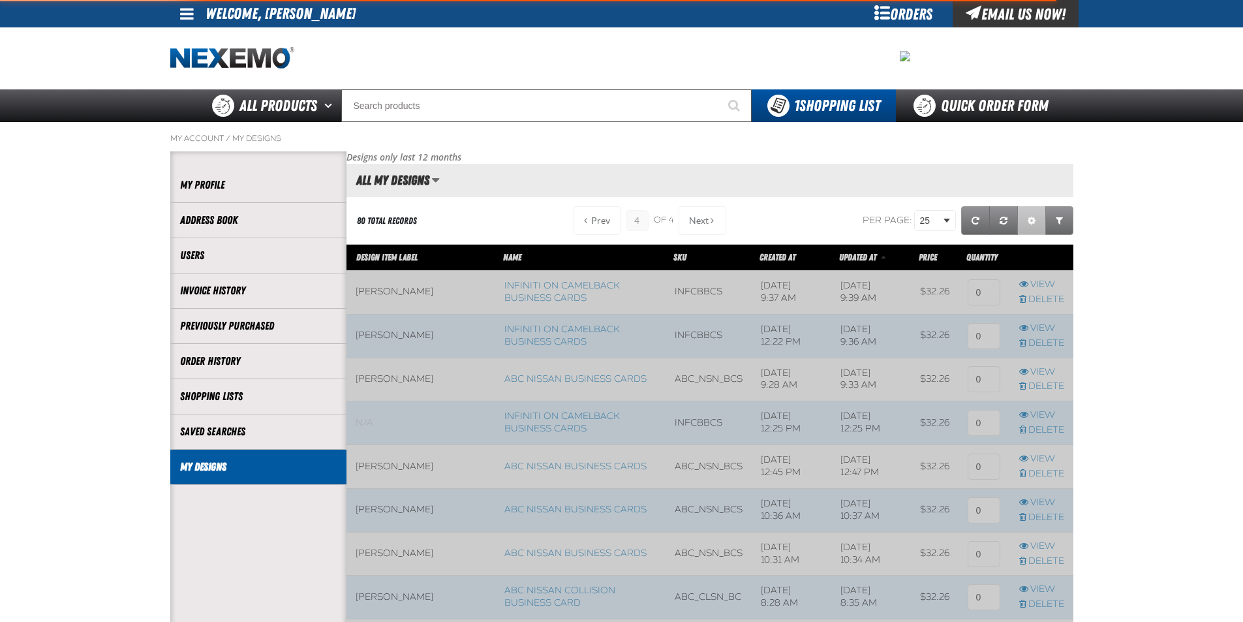
scroll to position [254, 727]
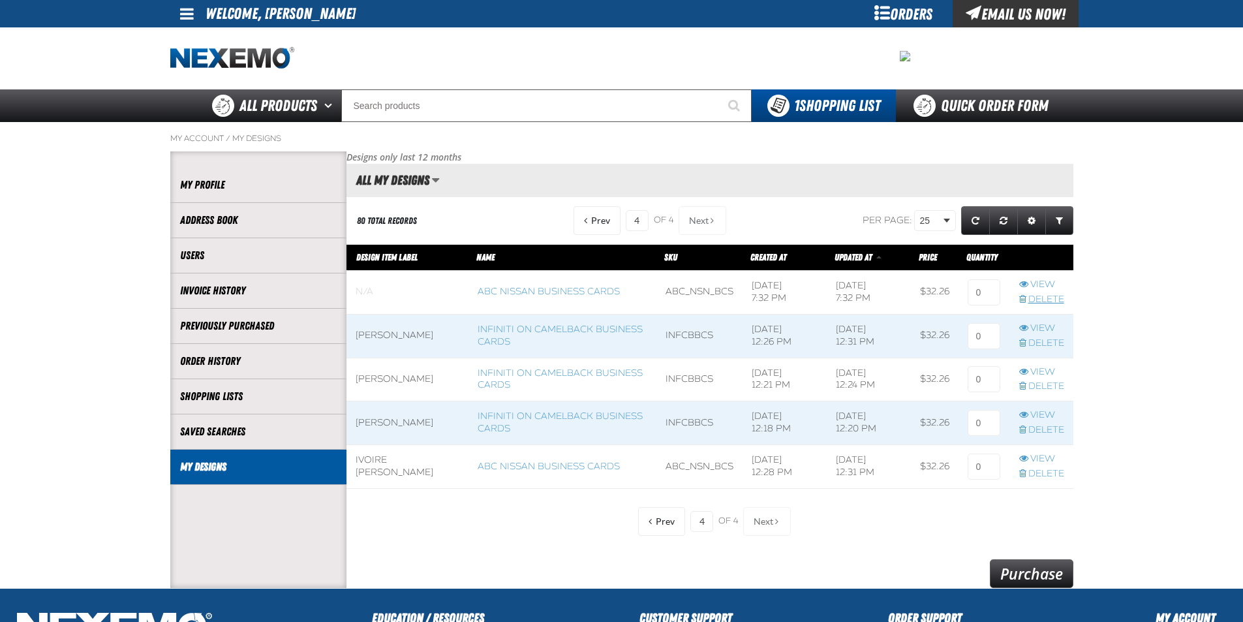
click at [1022, 304] on link "Delete" at bounding box center [1042, 300] width 45 height 12
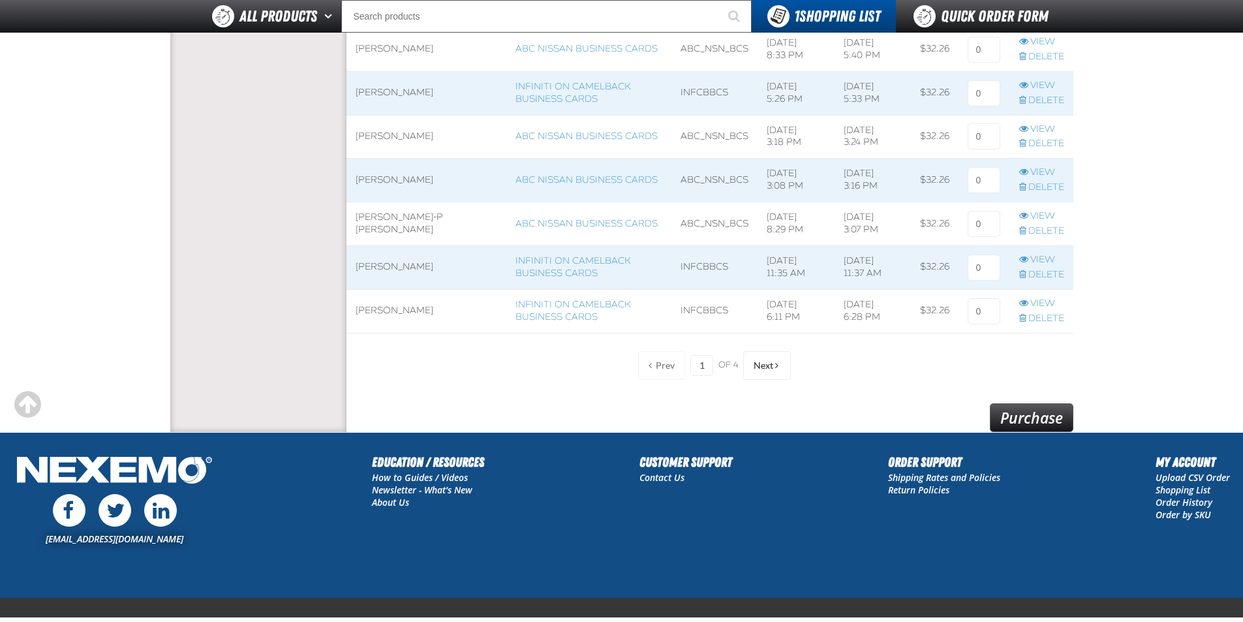
scroll to position [1044, 0]
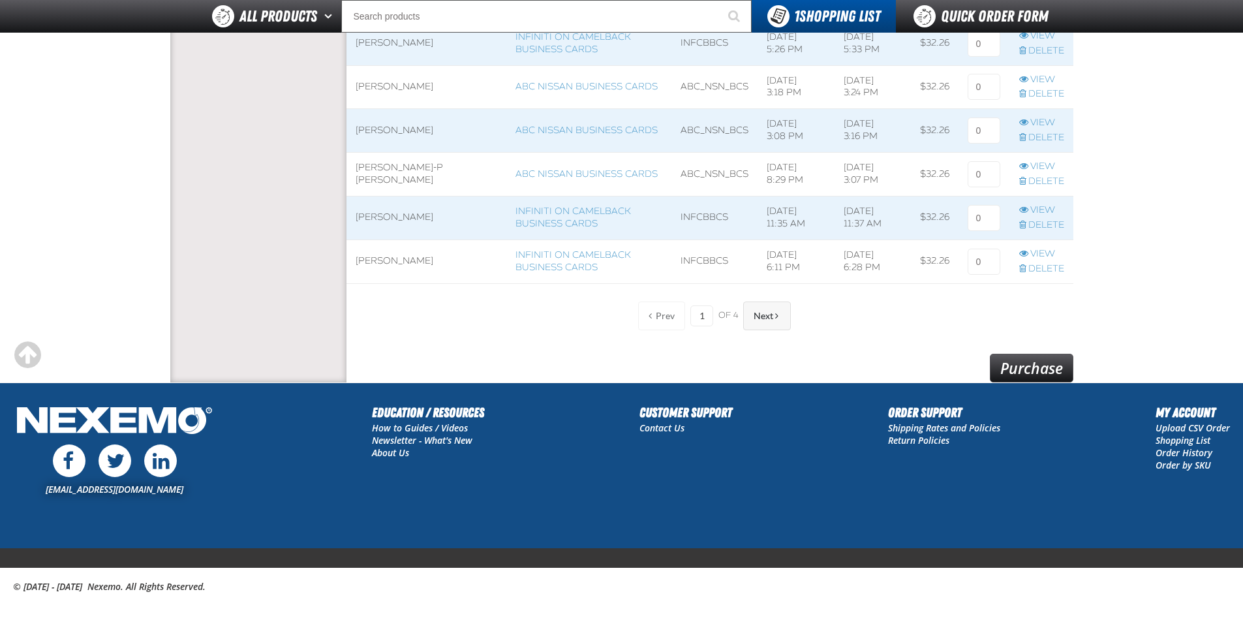
click at [775, 322] on button "Next" at bounding box center [767, 316] width 48 height 29
click at [771, 320] on span "Next" at bounding box center [764, 316] width 20 height 10
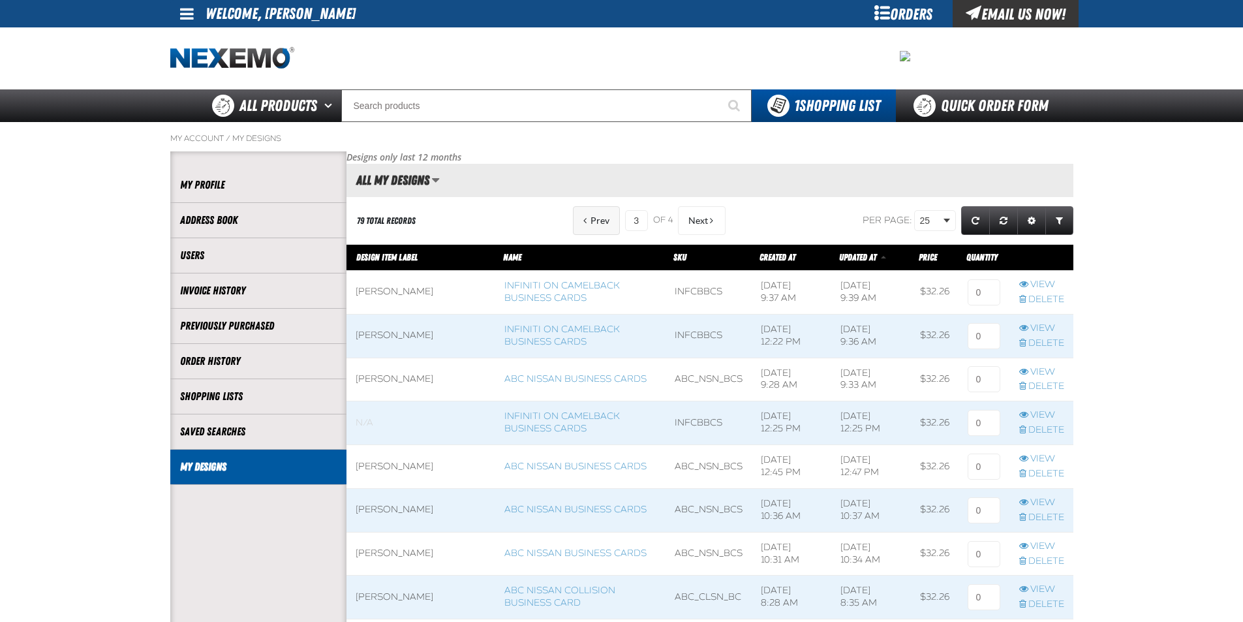
click at [590, 228] on button "Prev" at bounding box center [596, 220] width 47 height 29
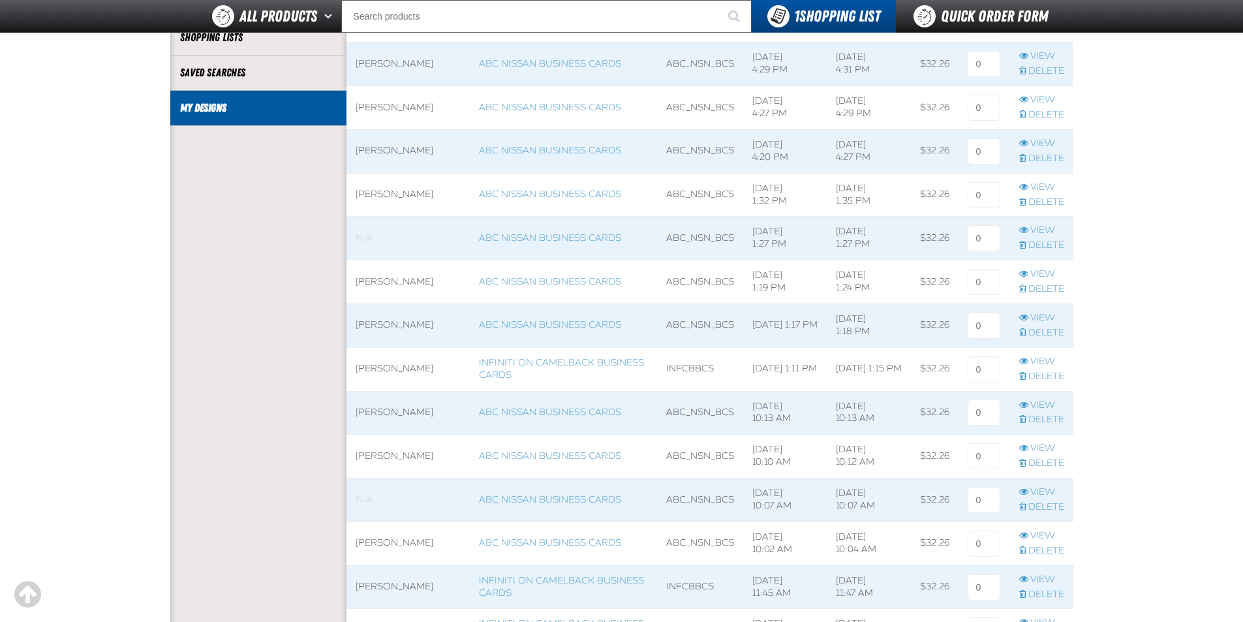
scroll to position [392, 0]
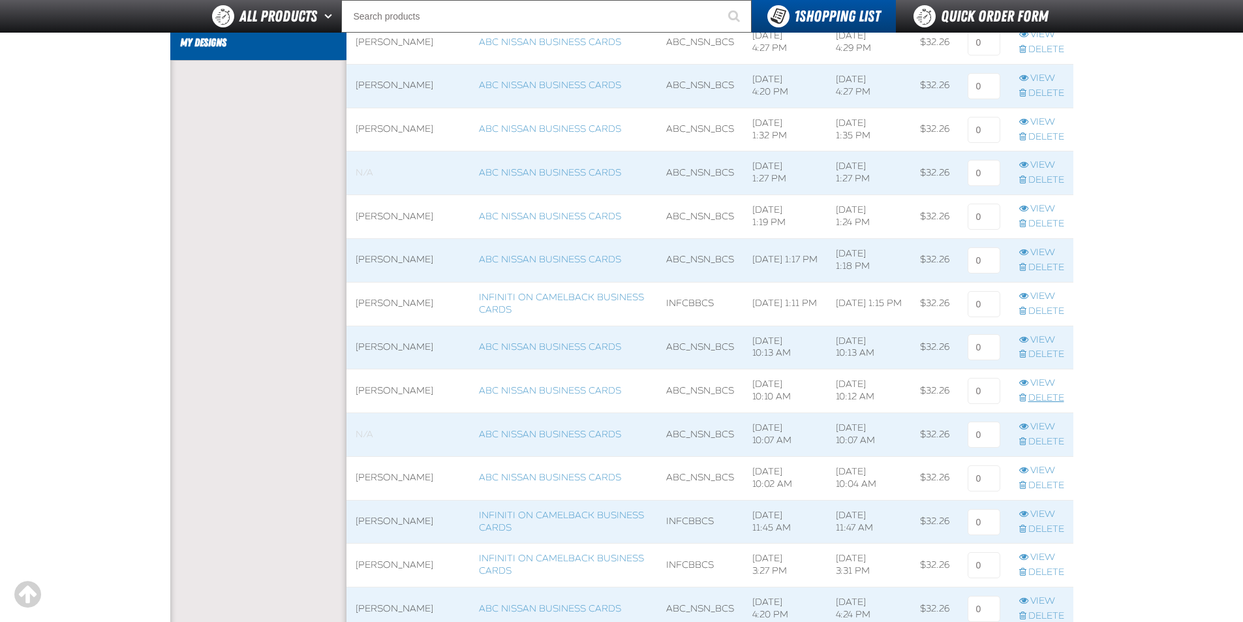
click at [1038, 398] on link "Delete" at bounding box center [1042, 398] width 45 height 12
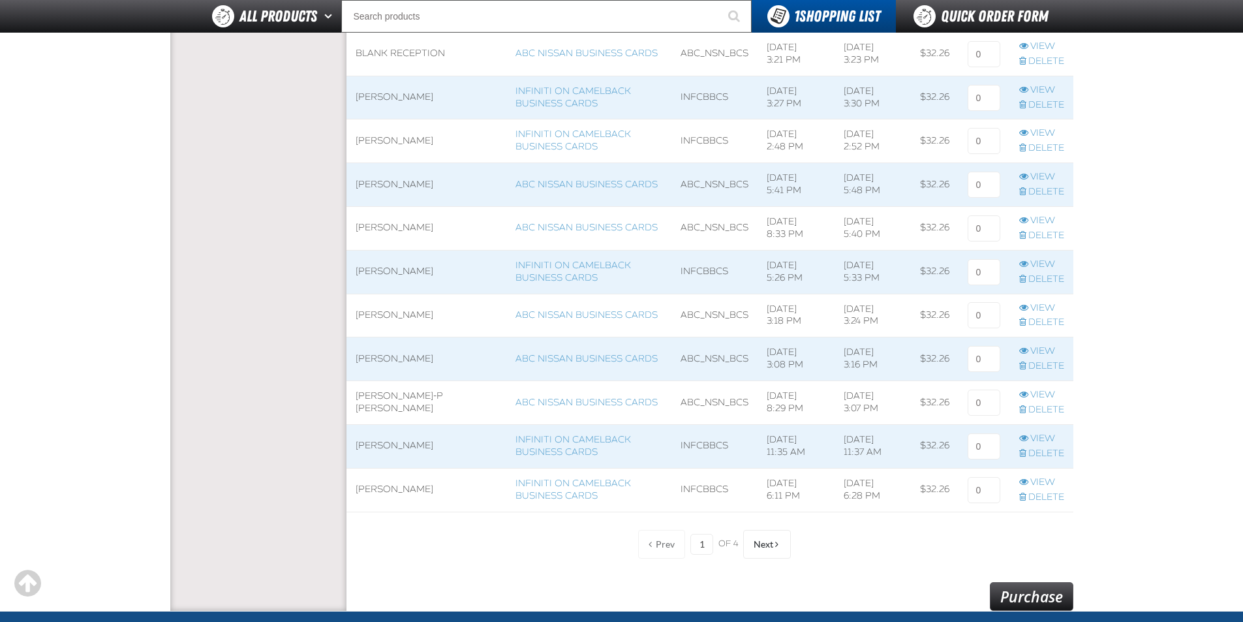
scroll to position [849, 0]
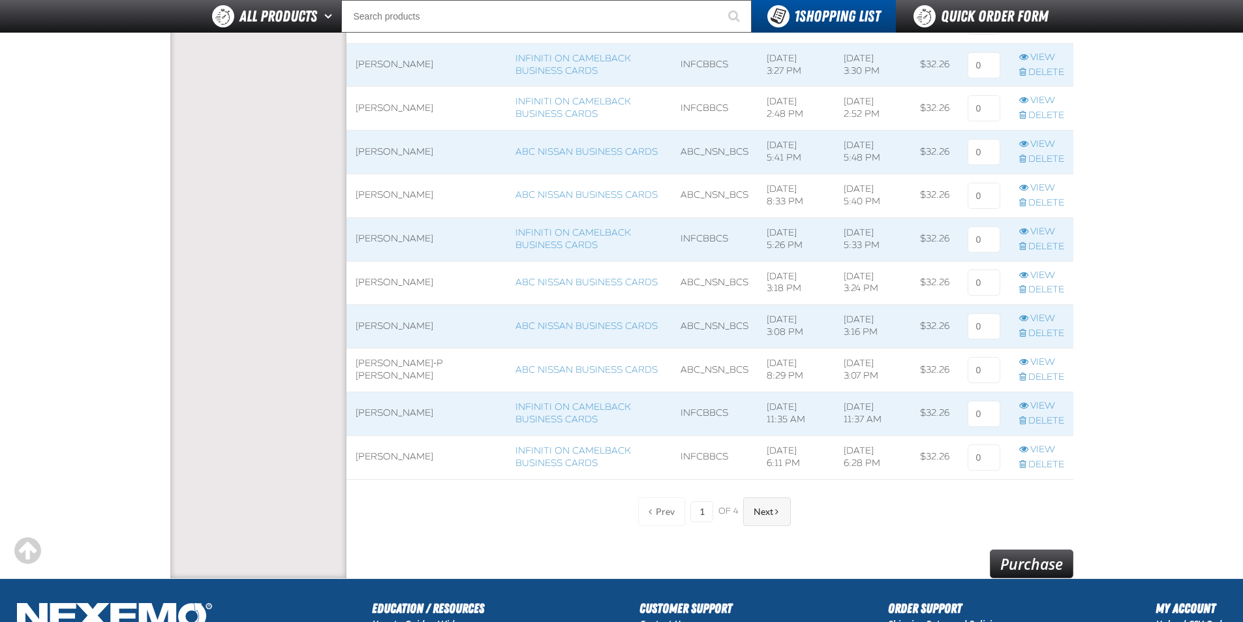
click at [768, 512] on span "Next" at bounding box center [764, 512] width 20 height 10
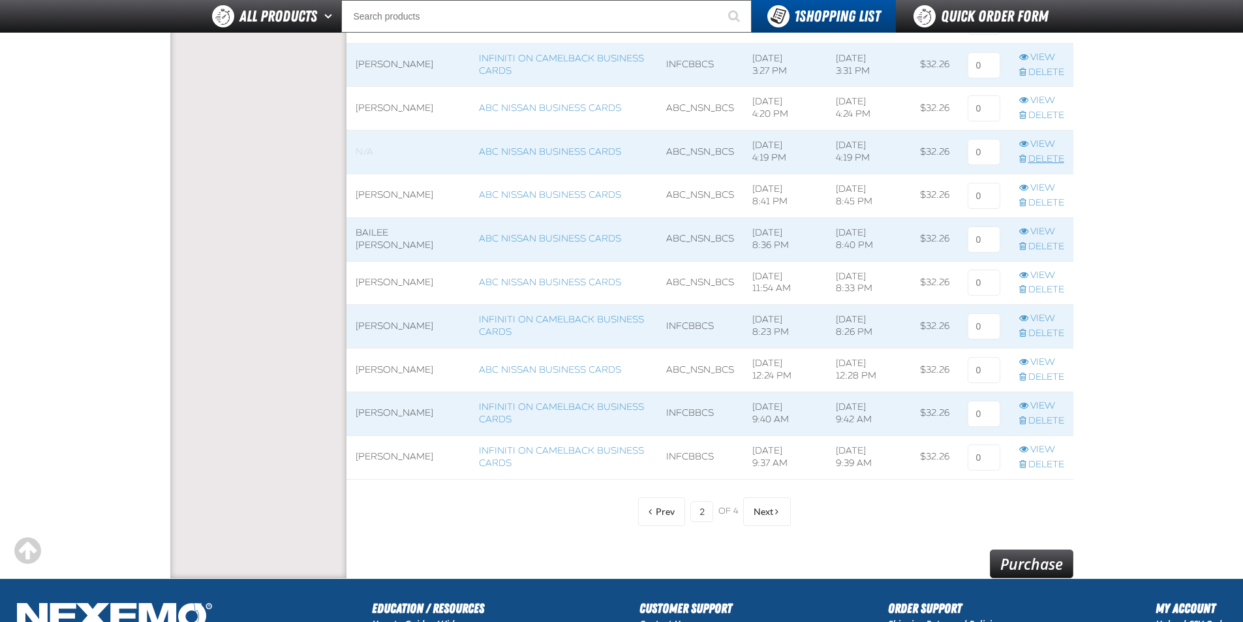
click at [1028, 159] on link "Delete" at bounding box center [1042, 159] width 45 height 12
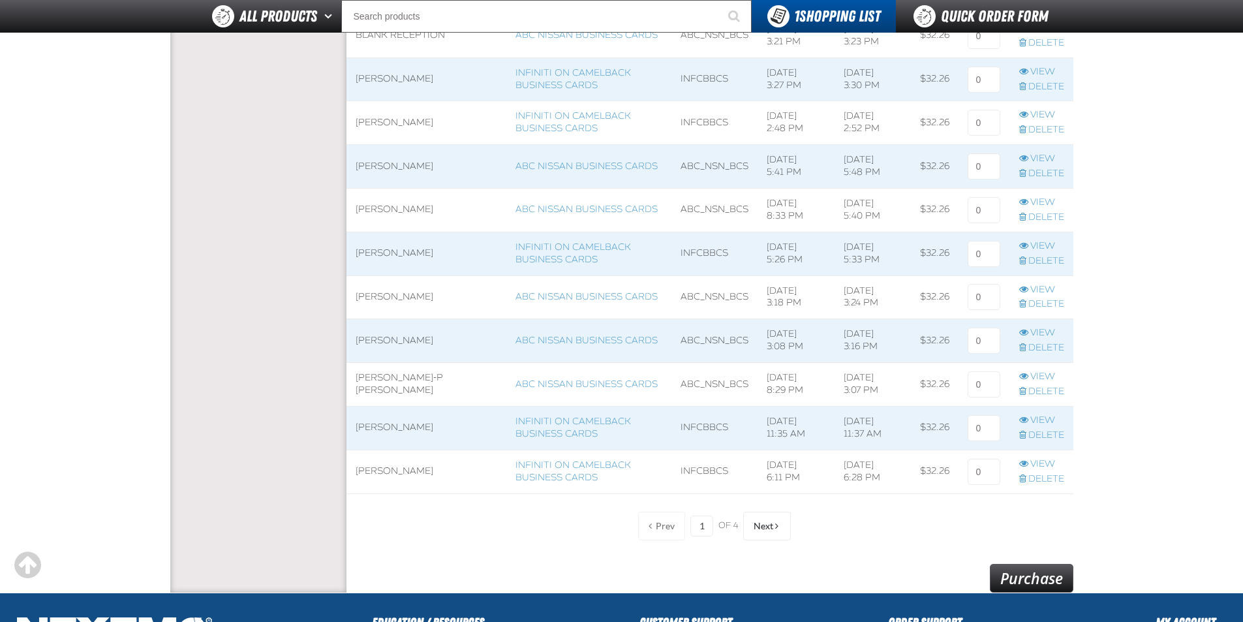
scroll to position [914, 0]
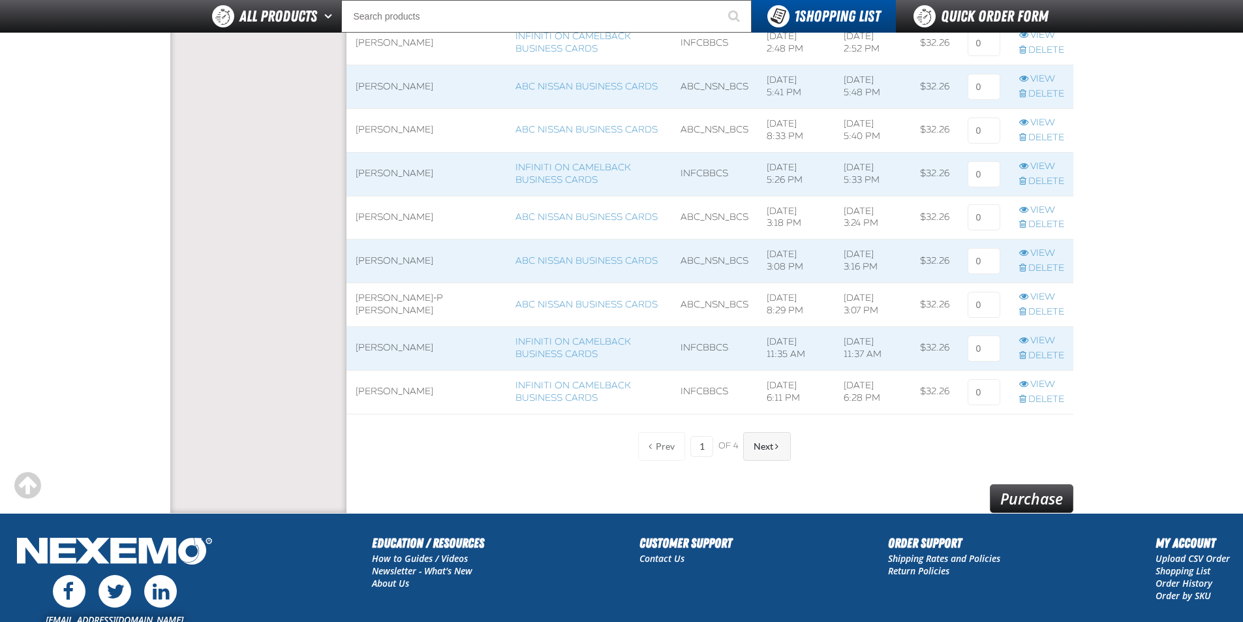
click at [755, 452] on span "Next" at bounding box center [764, 446] width 20 height 10
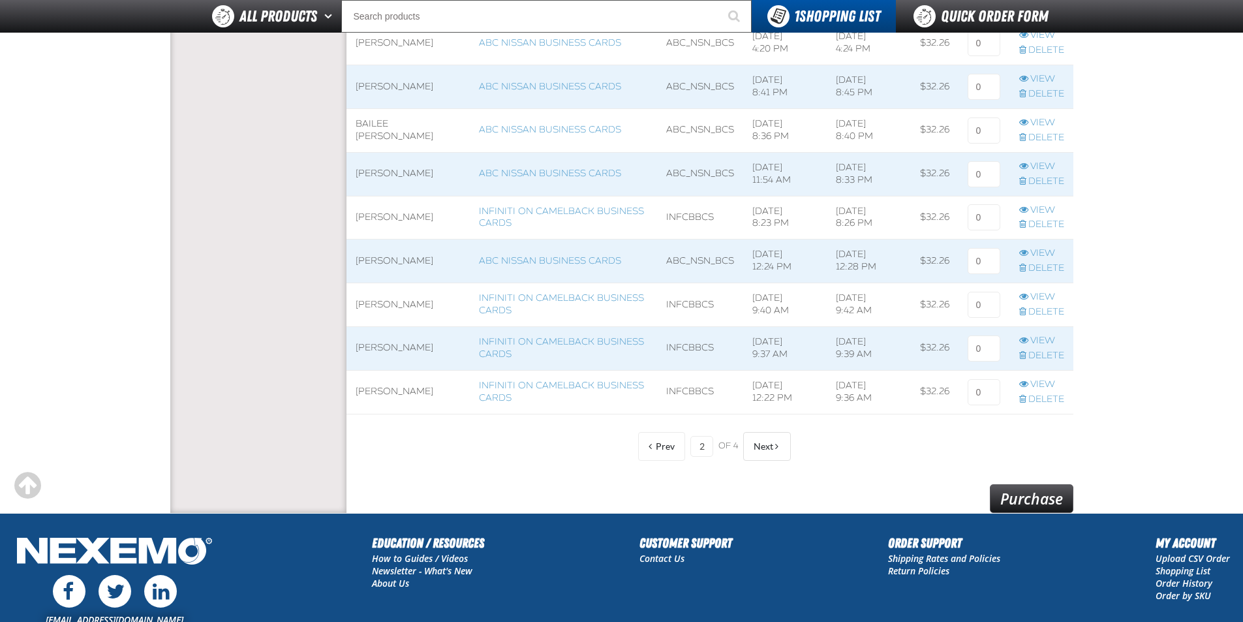
click at [755, 452] on span "Next" at bounding box center [764, 446] width 20 height 10
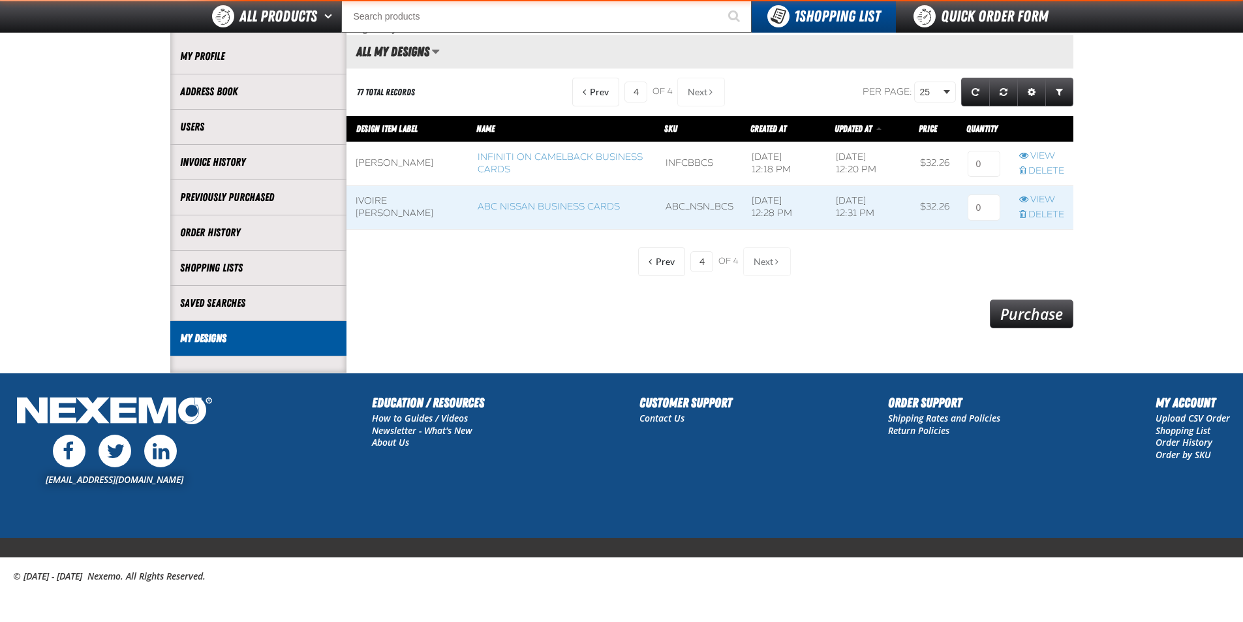
scroll to position [96, 0]
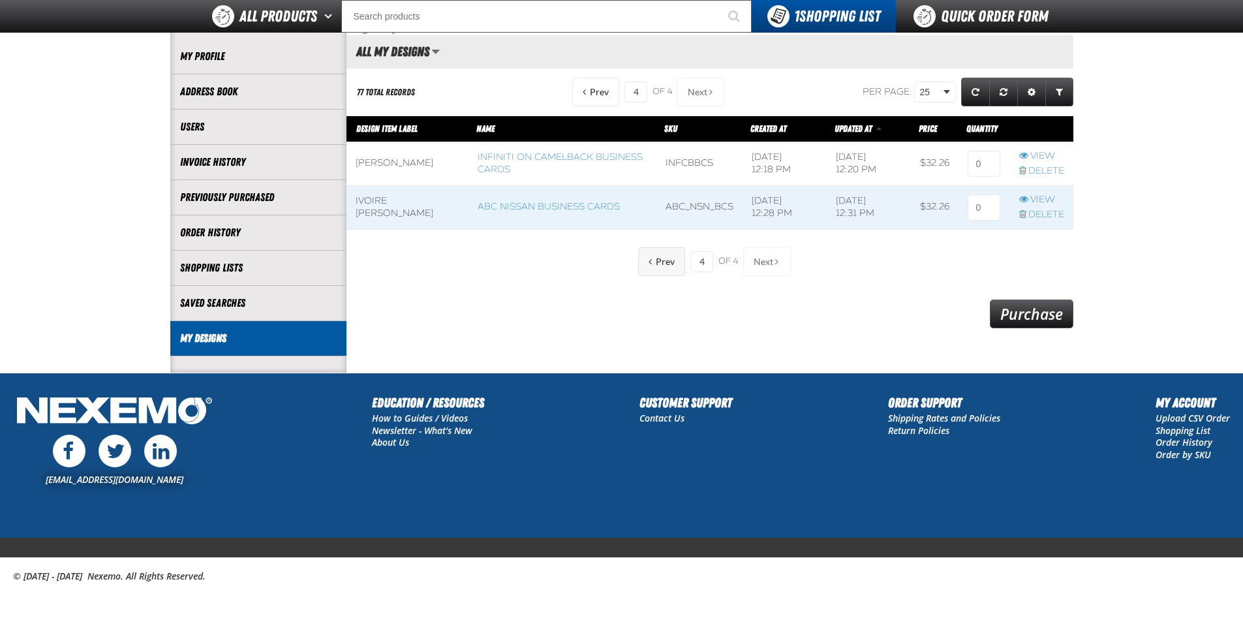
click at [656, 265] on span "Prev" at bounding box center [665, 262] width 19 height 10
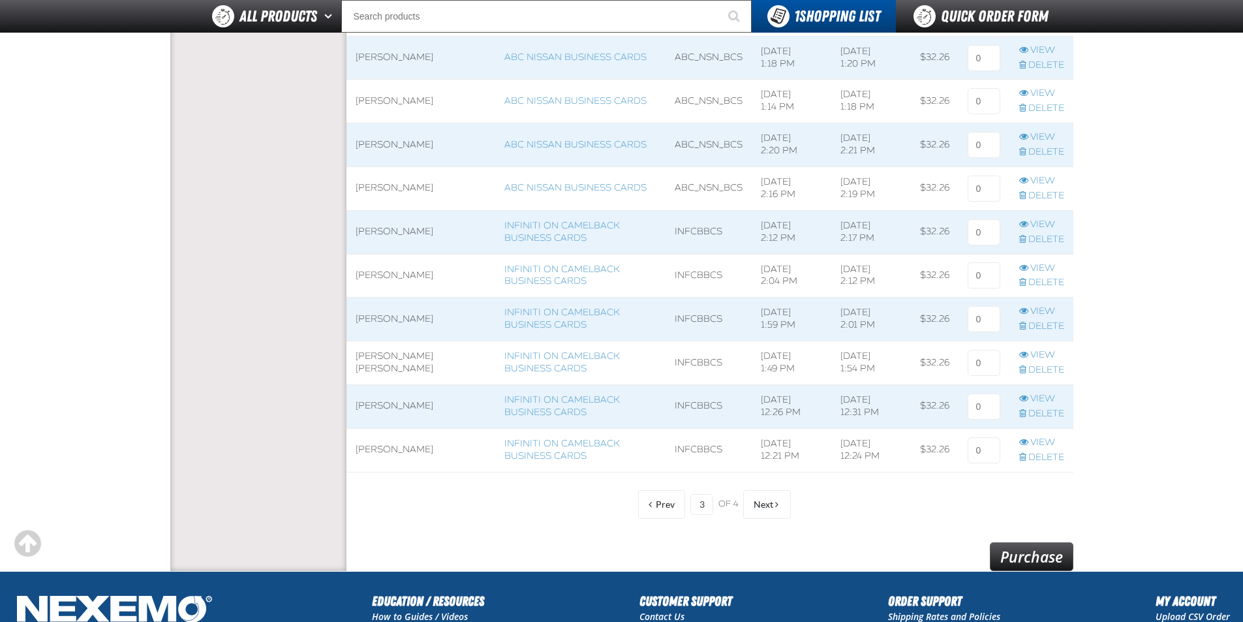
scroll to position [879, 0]
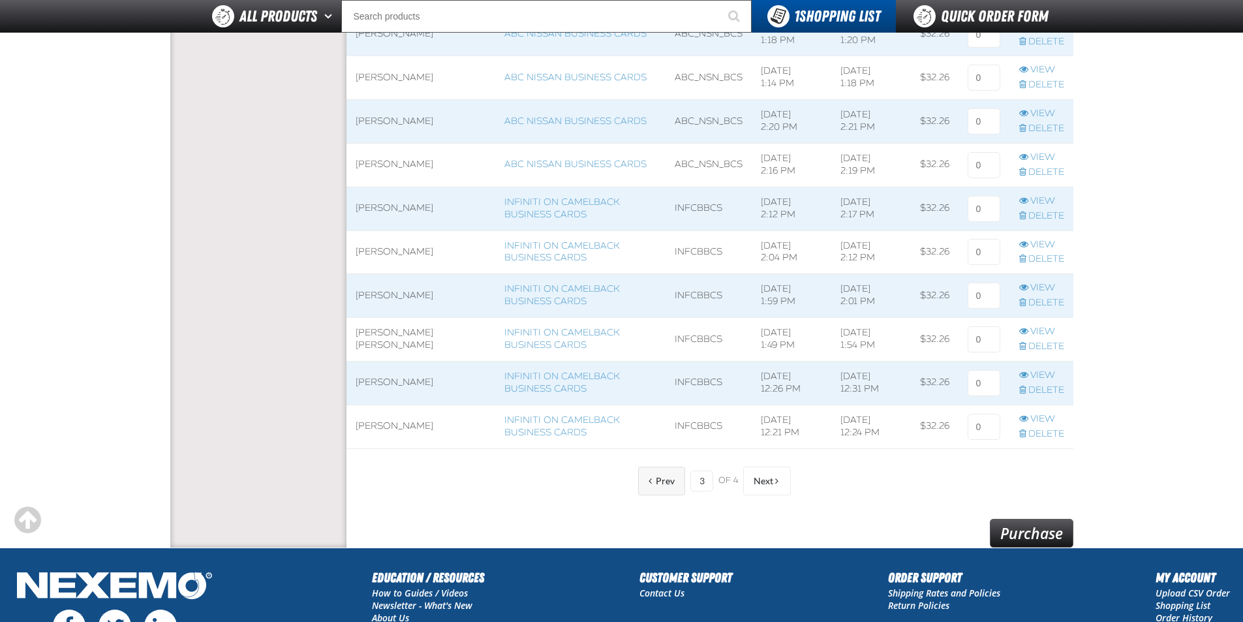
click at [669, 476] on span "Prev" at bounding box center [665, 481] width 19 height 10
click at [1041, 166] on link "Delete" at bounding box center [1042, 172] width 45 height 12
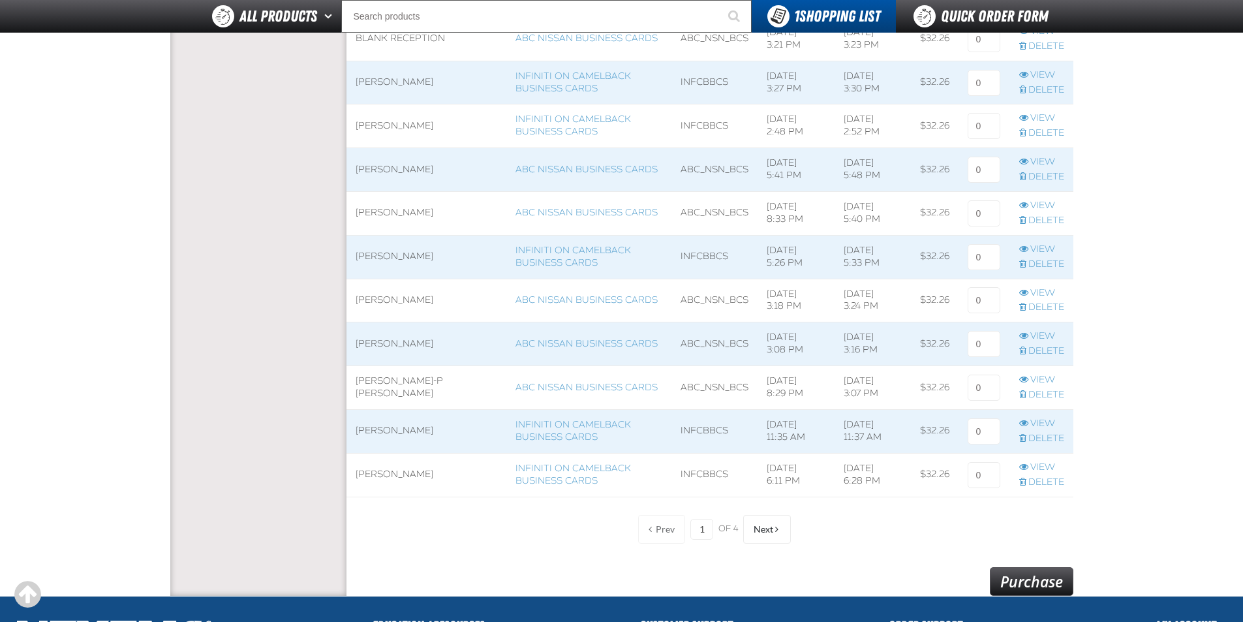
scroll to position [849, 0]
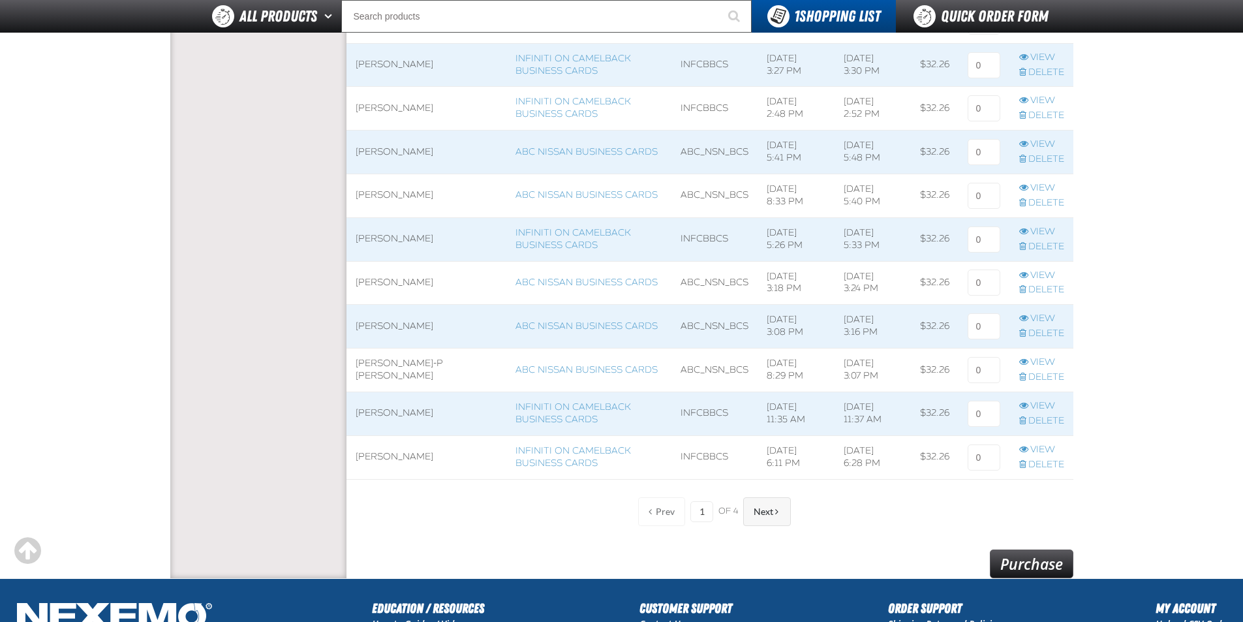
click at [762, 509] on span "Next" at bounding box center [764, 512] width 20 height 10
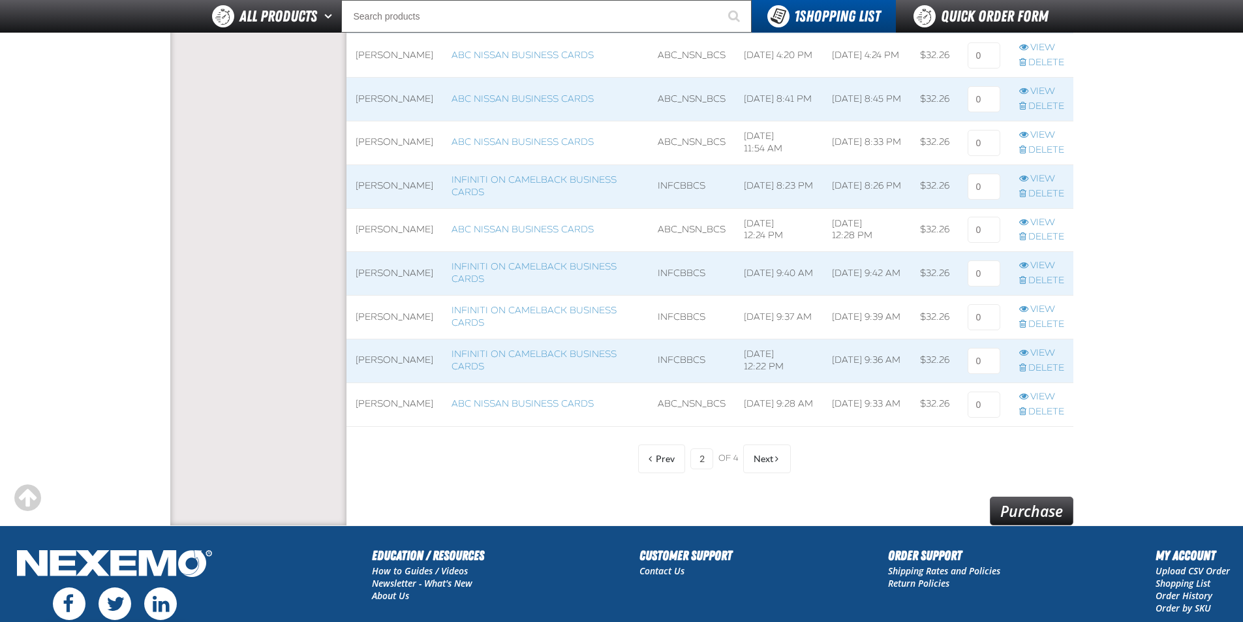
scroll to position [979, 0]
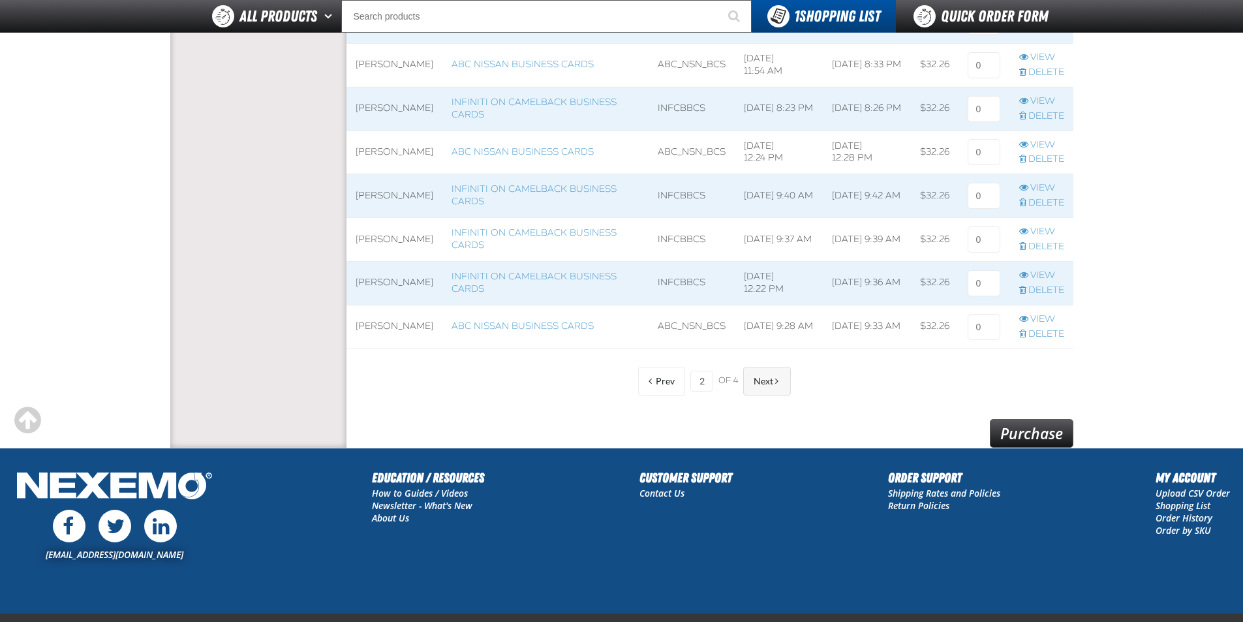
click at [766, 389] on button "Next" at bounding box center [767, 381] width 48 height 29
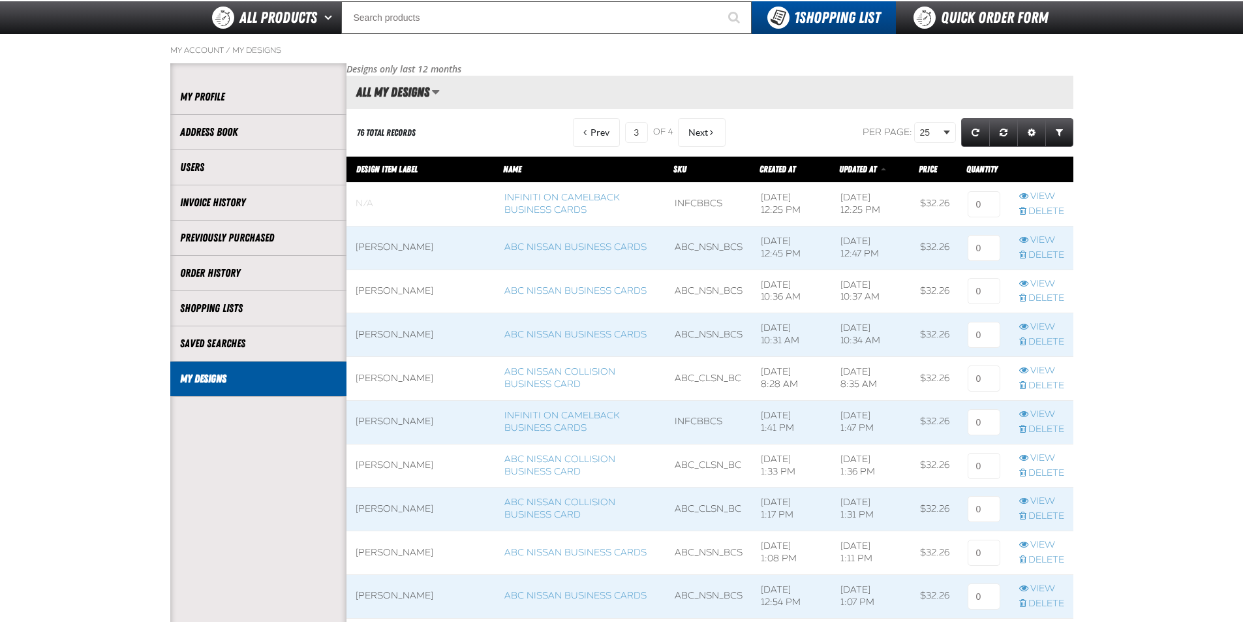
scroll to position [65, 0]
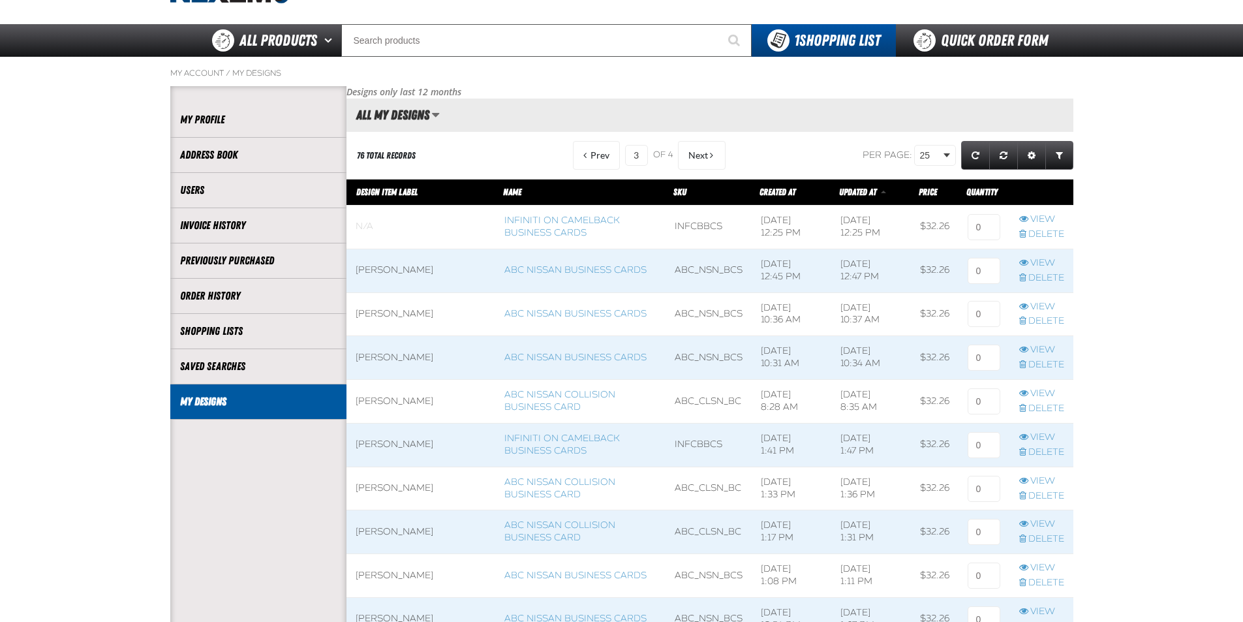
click at [222, 396] on link "My Designs" at bounding box center [258, 401] width 157 height 15
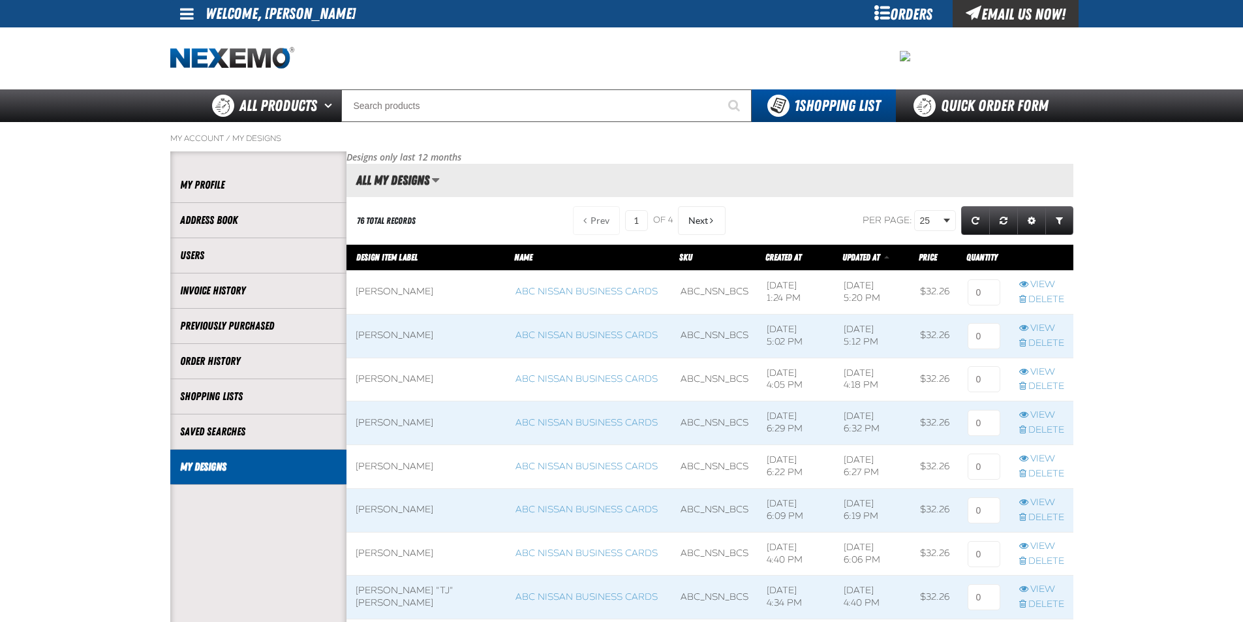
scroll to position [1, 1]
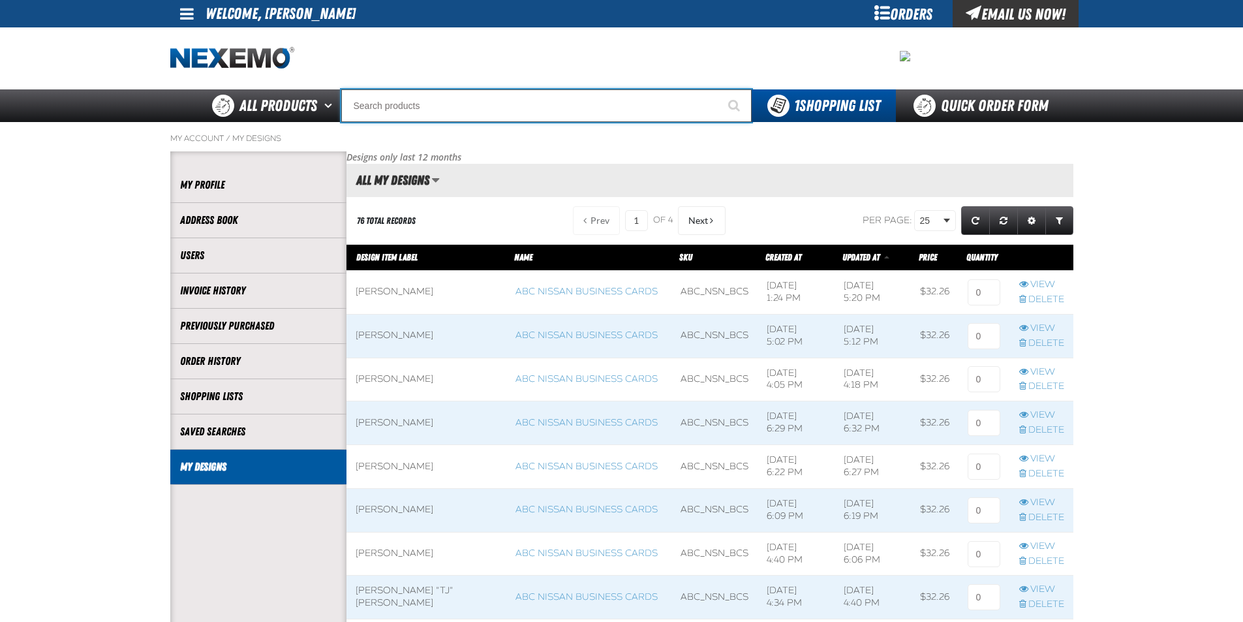
click at [623, 108] on input "Search" at bounding box center [546, 105] width 411 height 33
type input "AB"
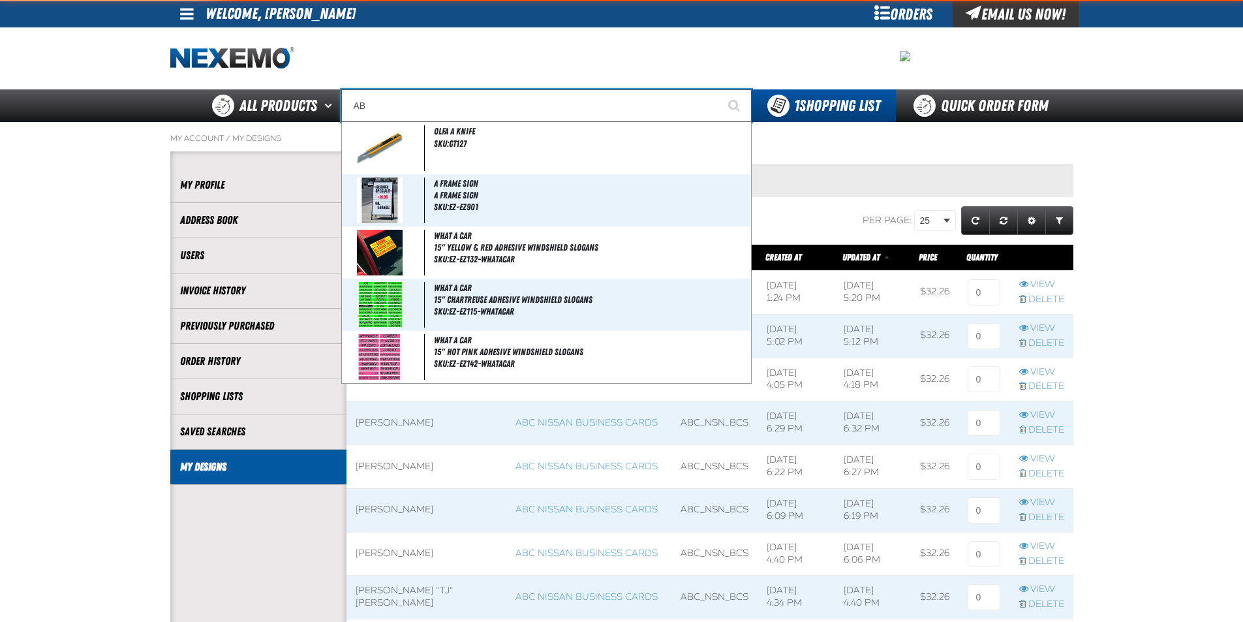
type input "ABC Nissan/Infiniti on Camelback Combo Card"
type input "ABC"
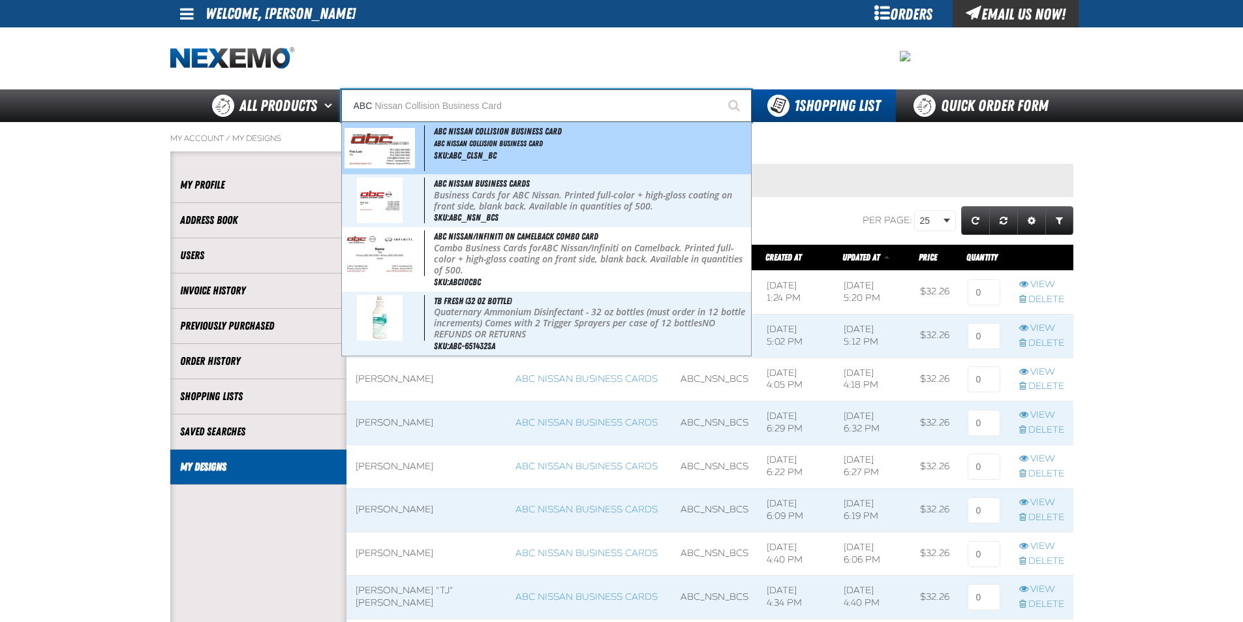
type input "ABC Nissan Collision Business Card"
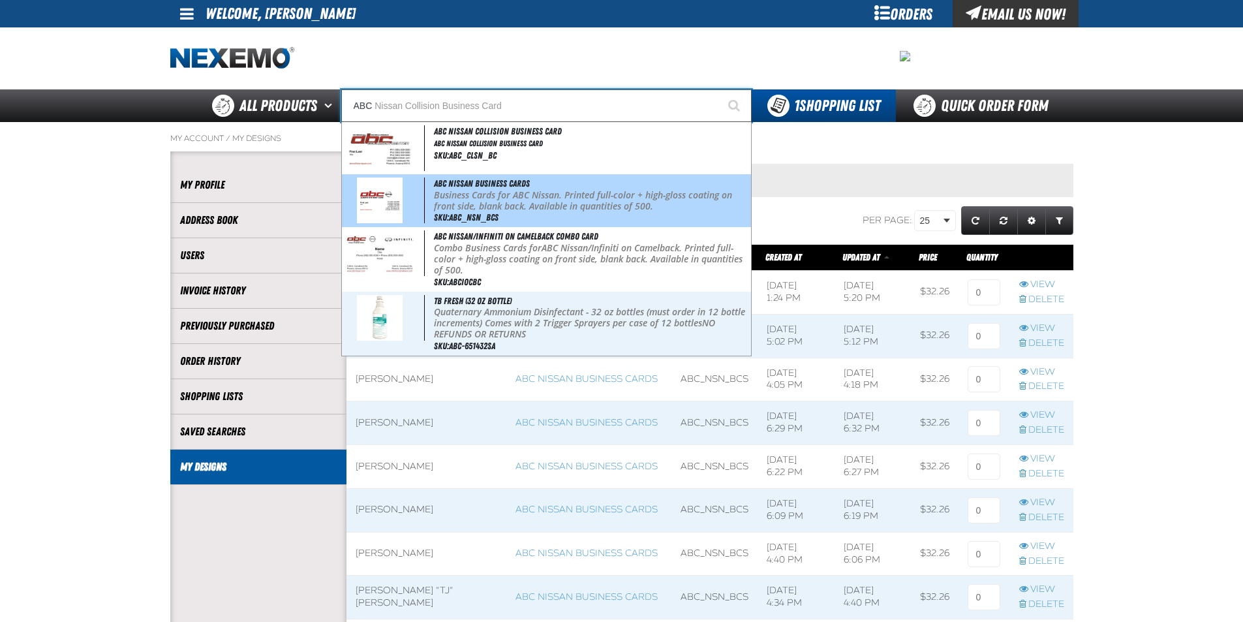
click at [602, 198] on p "Business Cards for ABC Nissan. Printed full-color + high-gloss coating on front…" at bounding box center [591, 201] width 314 height 22
type input "ABC Nissan Business Cards"
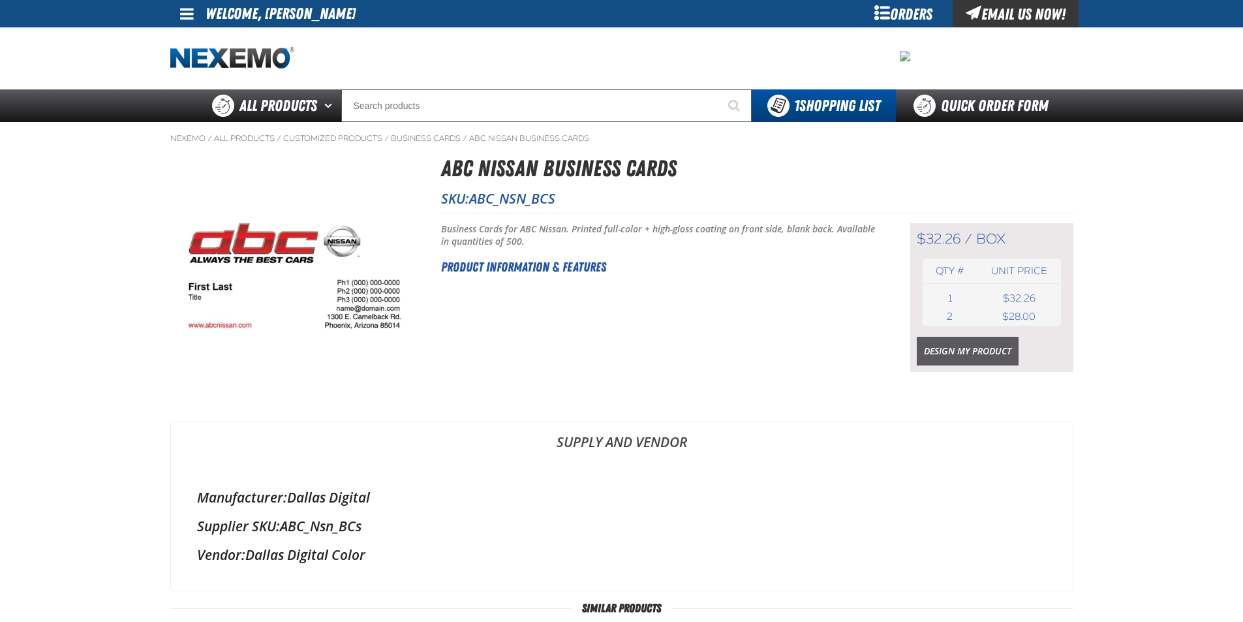
click at [927, 359] on link "Design My Product" at bounding box center [968, 351] width 102 height 29
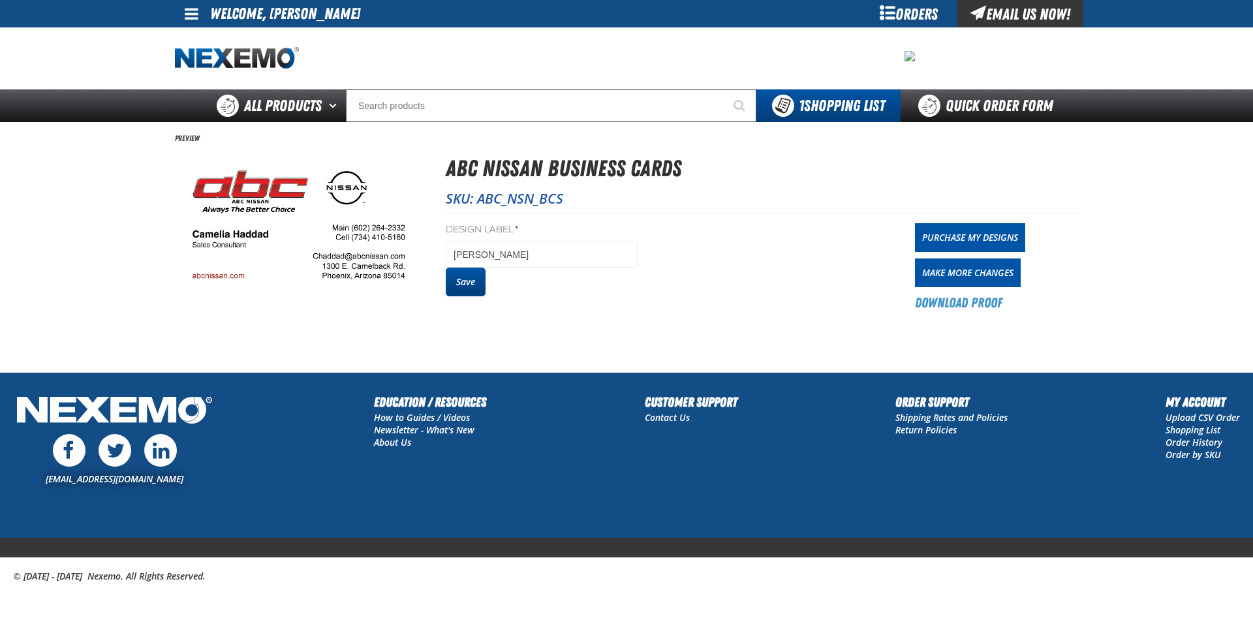
click at [475, 290] on button "Save" at bounding box center [466, 282] width 40 height 29
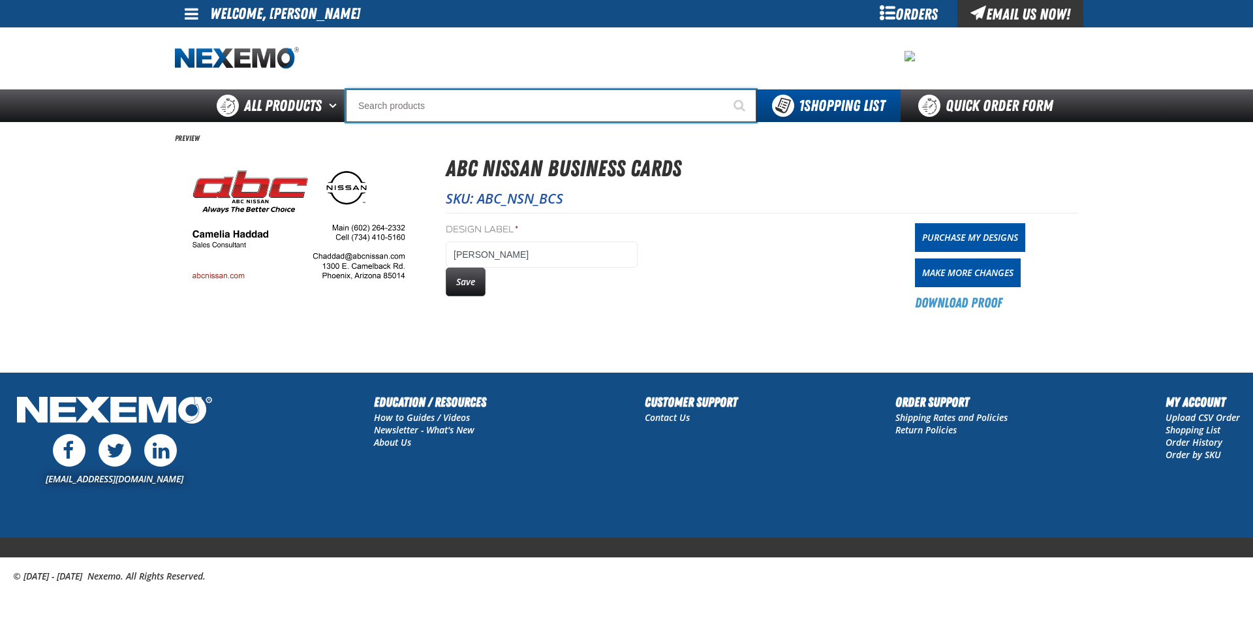
click at [565, 111] on input "Search" at bounding box center [551, 105] width 411 height 33
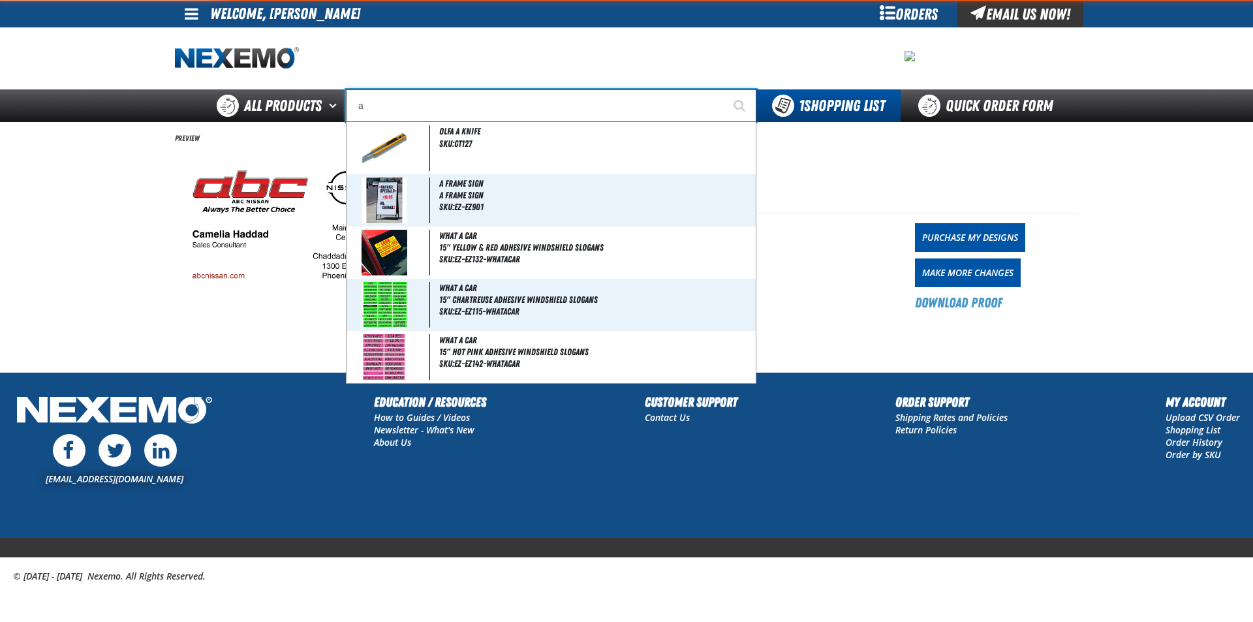
type input "ab"
type input "abC Nissan/Infiniti on Camelback Combo Card"
type input "abc"
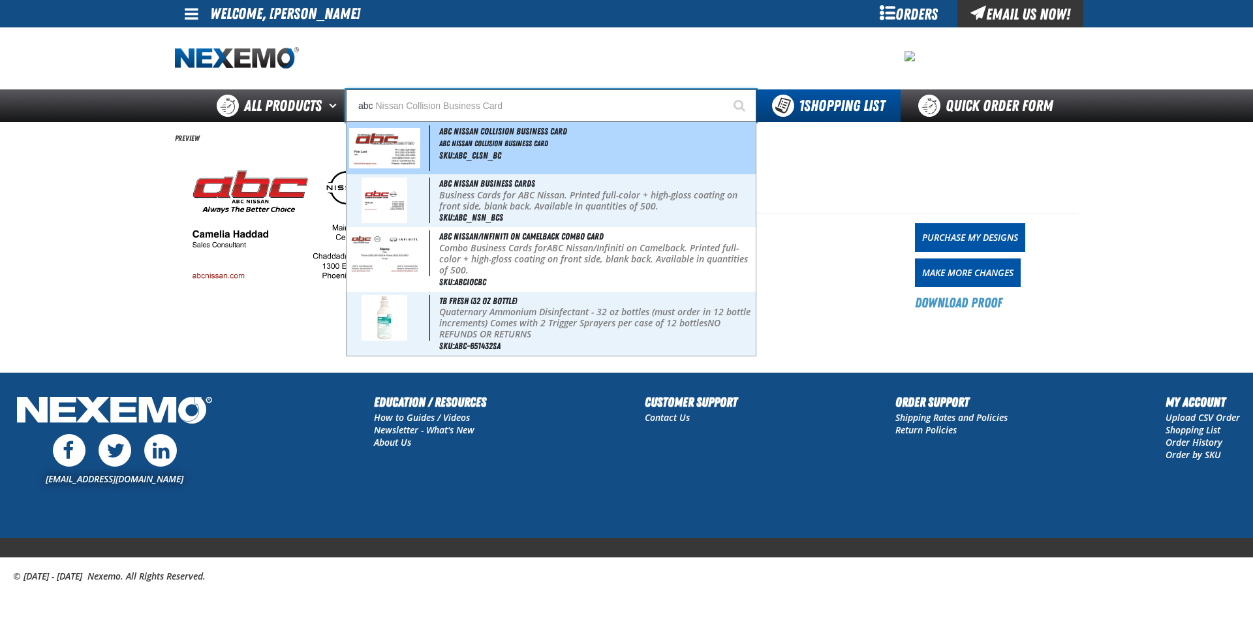
type input "abc Nissan Collision Business Card"
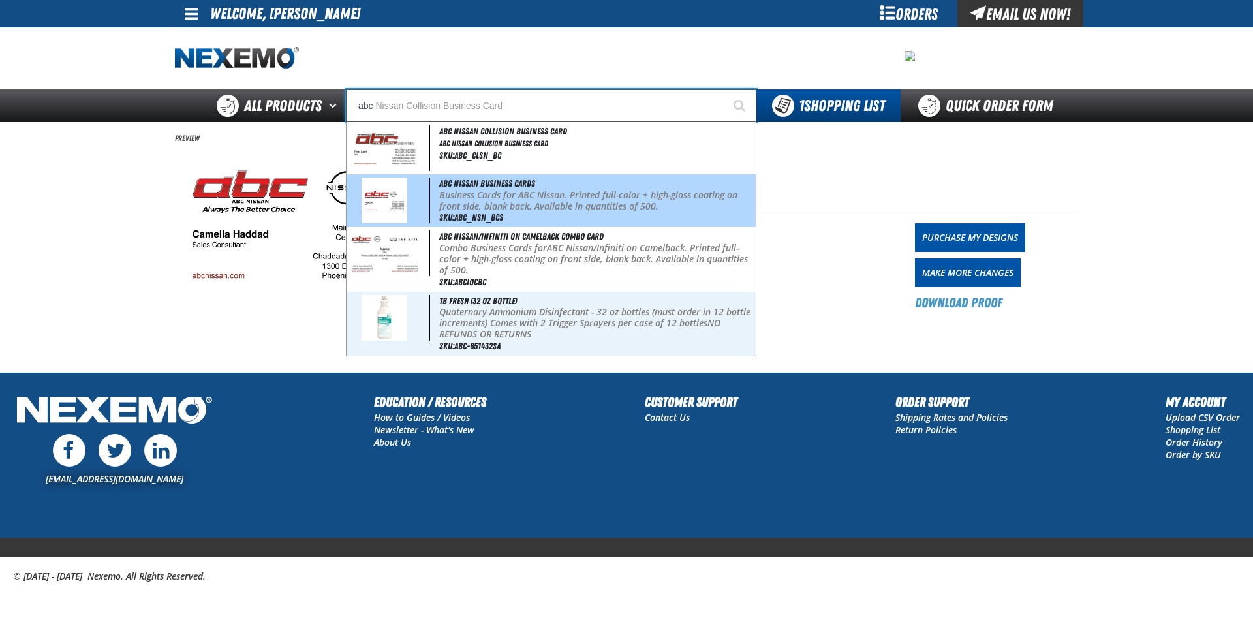
click at [514, 184] on span "ABC Nissan Business Cards" at bounding box center [487, 183] width 96 height 10
type input "ABC Nissan Business Cards"
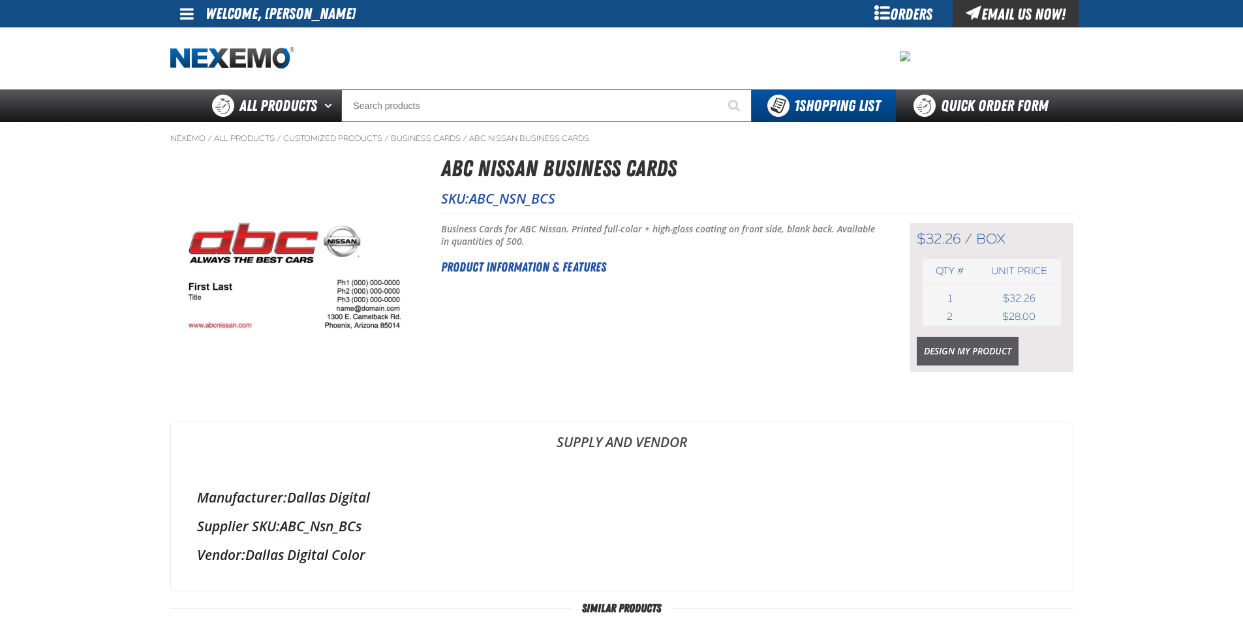
click at [964, 349] on link "Design My Product" at bounding box center [968, 351] width 102 height 29
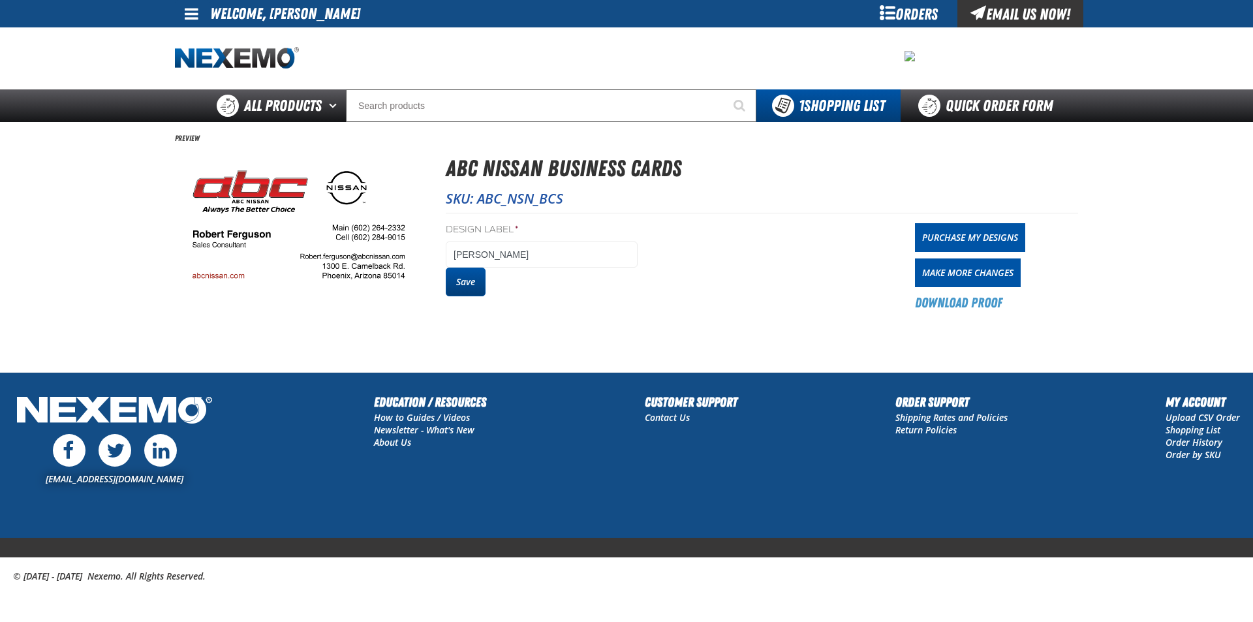
click at [461, 281] on button "Save" at bounding box center [466, 282] width 40 height 29
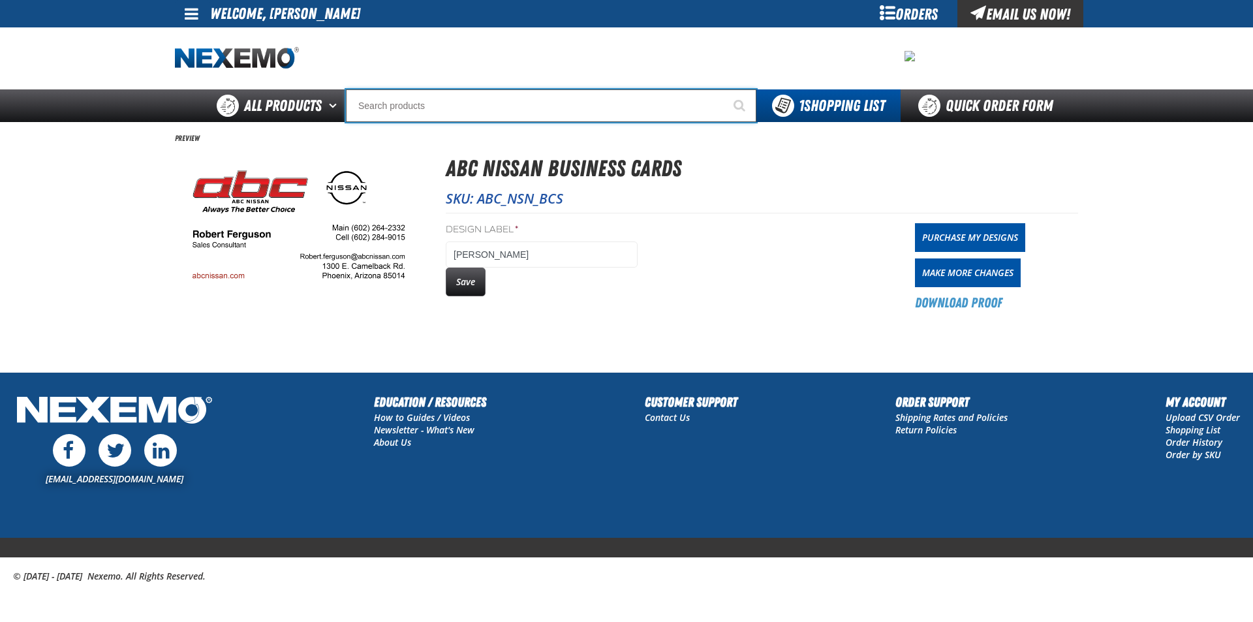
click at [679, 95] on input "Search" at bounding box center [551, 105] width 411 height 33
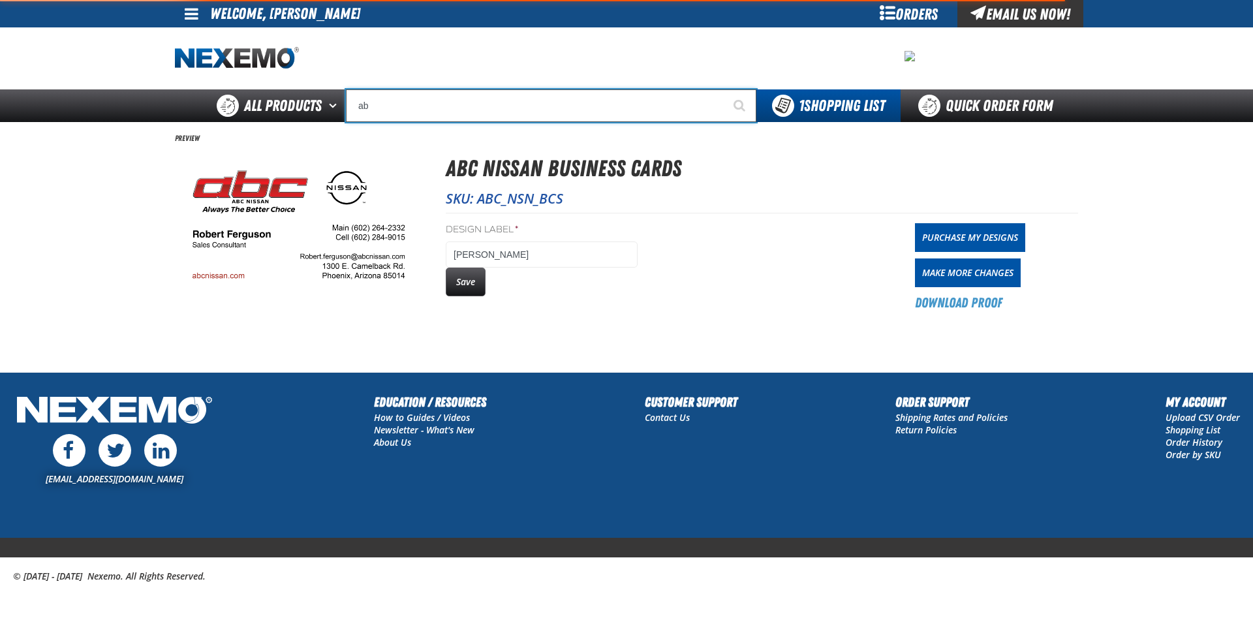
type input "abc"
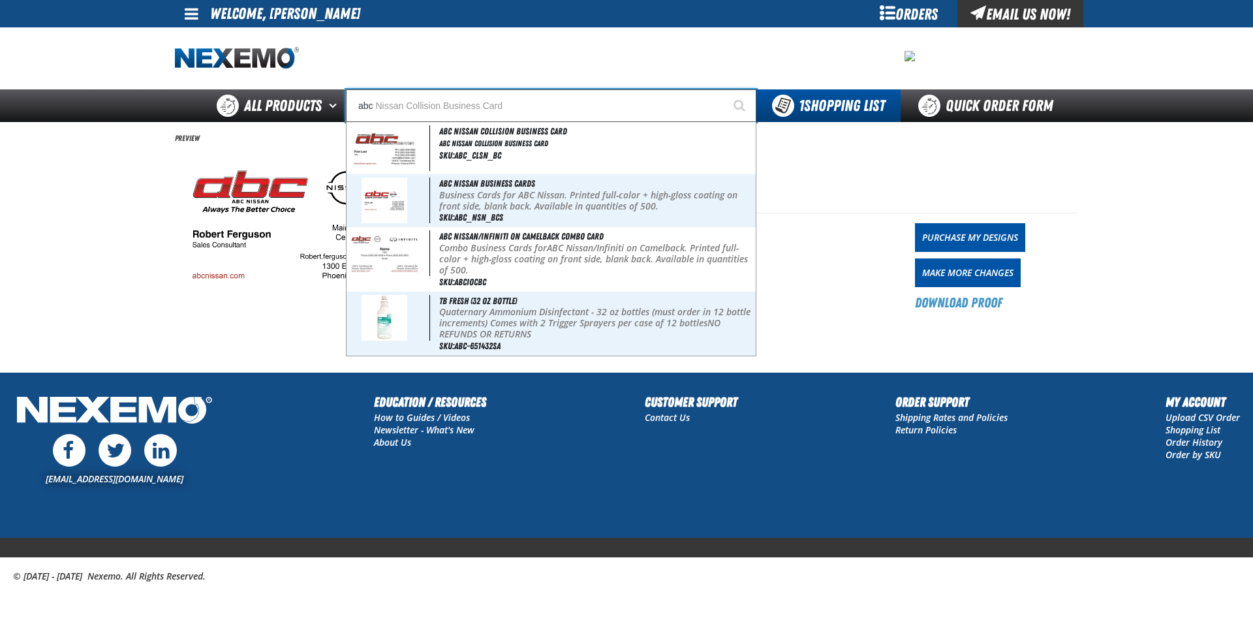
type input "abc Nissan Collision Business Card"
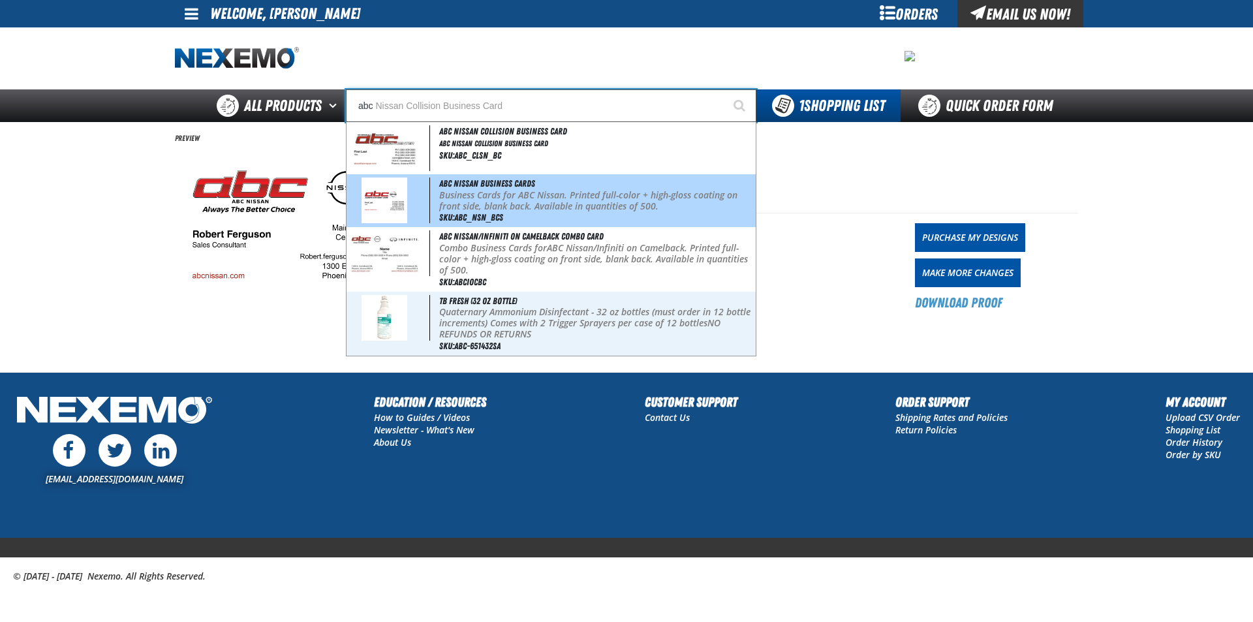
click at [653, 205] on p "Business Cards for ABC Nissan. Printed full-color + high-gloss coating on front…" at bounding box center [596, 201] width 314 height 22
type input "ABC Nissan Business Cards"
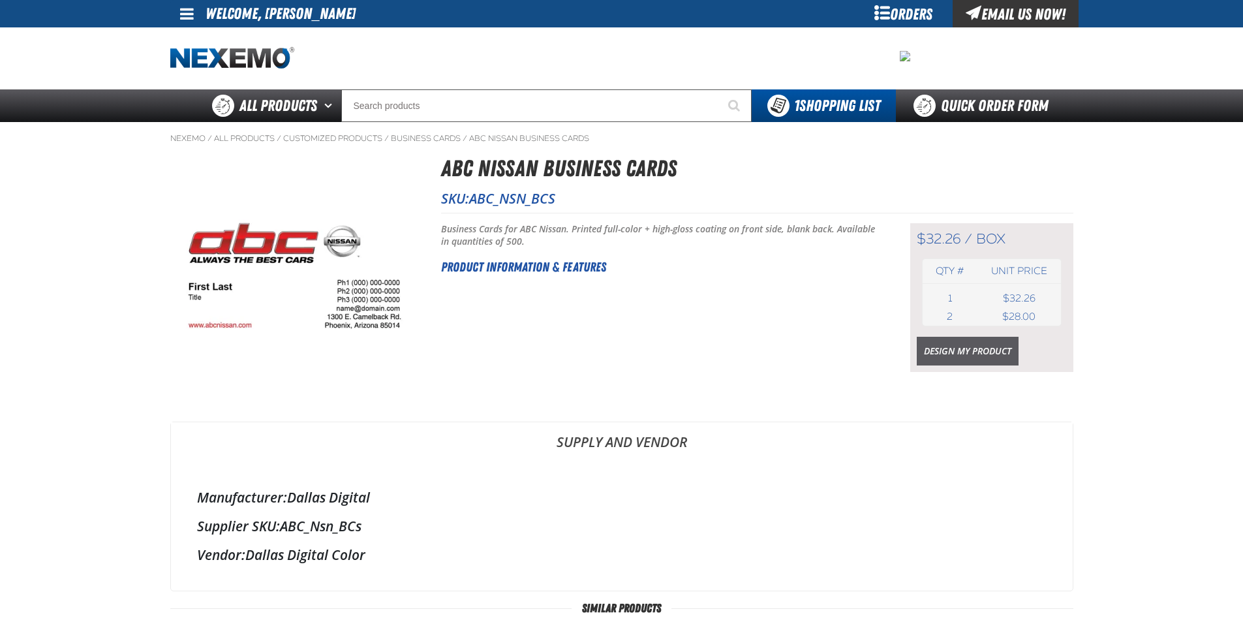
click at [940, 346] on link "Design My Product" at bounding box center [968, 351] width 102 height 29
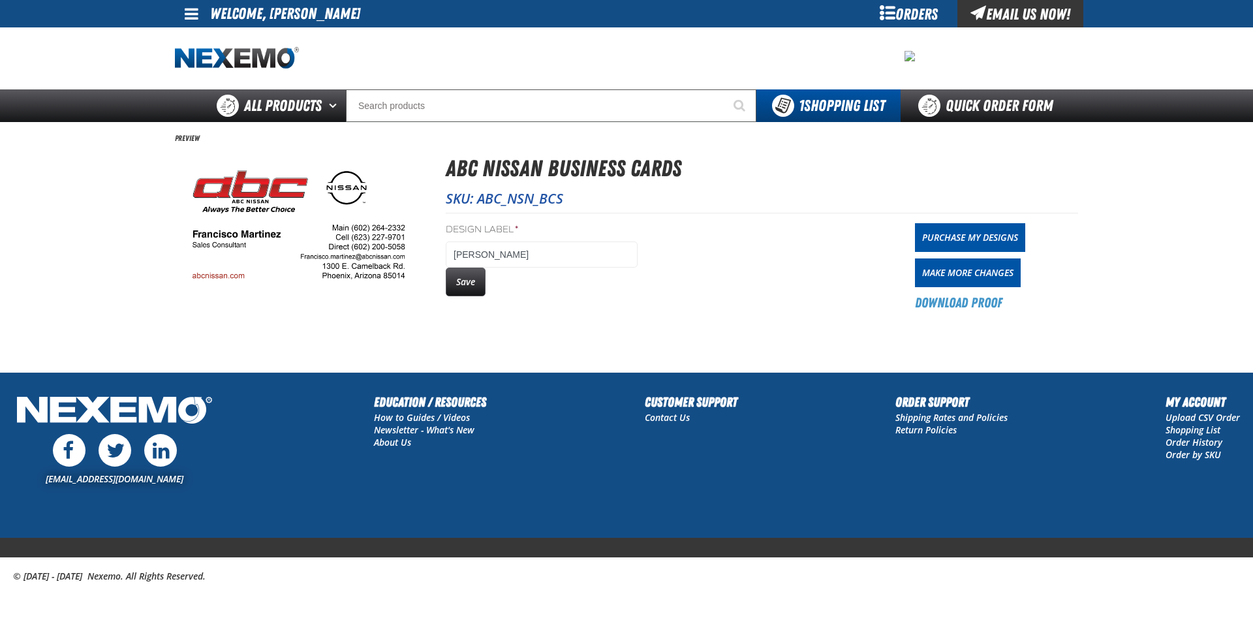
click at [463, 287] on button "Save" at bounding box center [466, 282] width 40 height 29
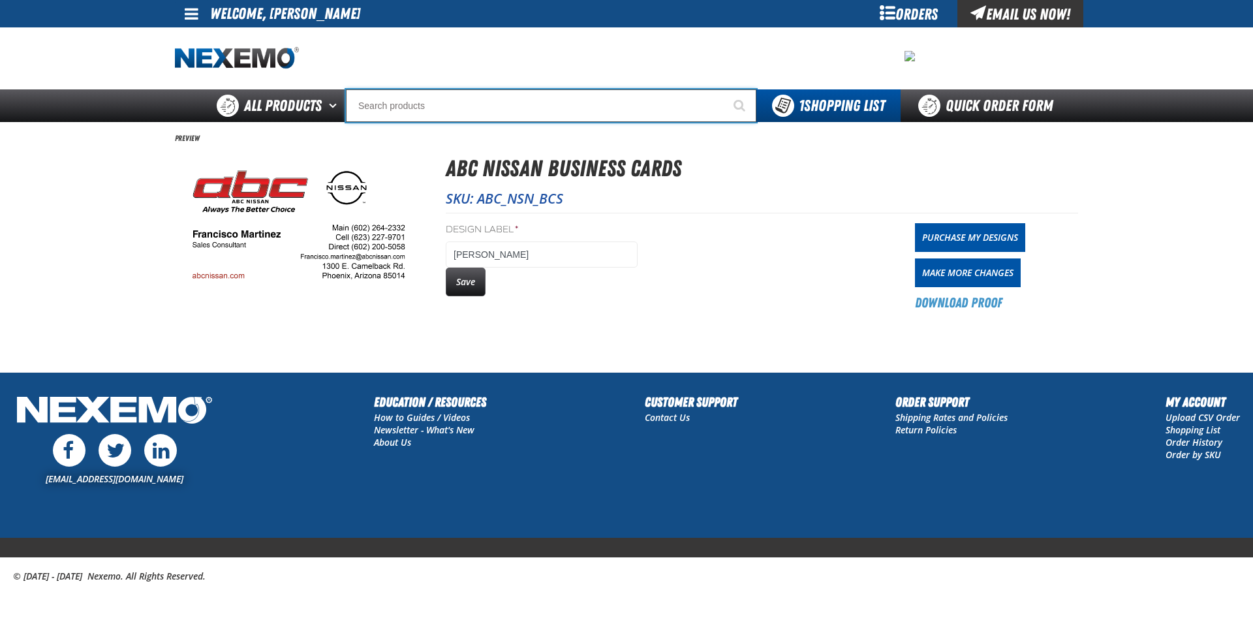
click at [604, 101] on input "Search" at bounding box center [551, 105] width 411 height 33
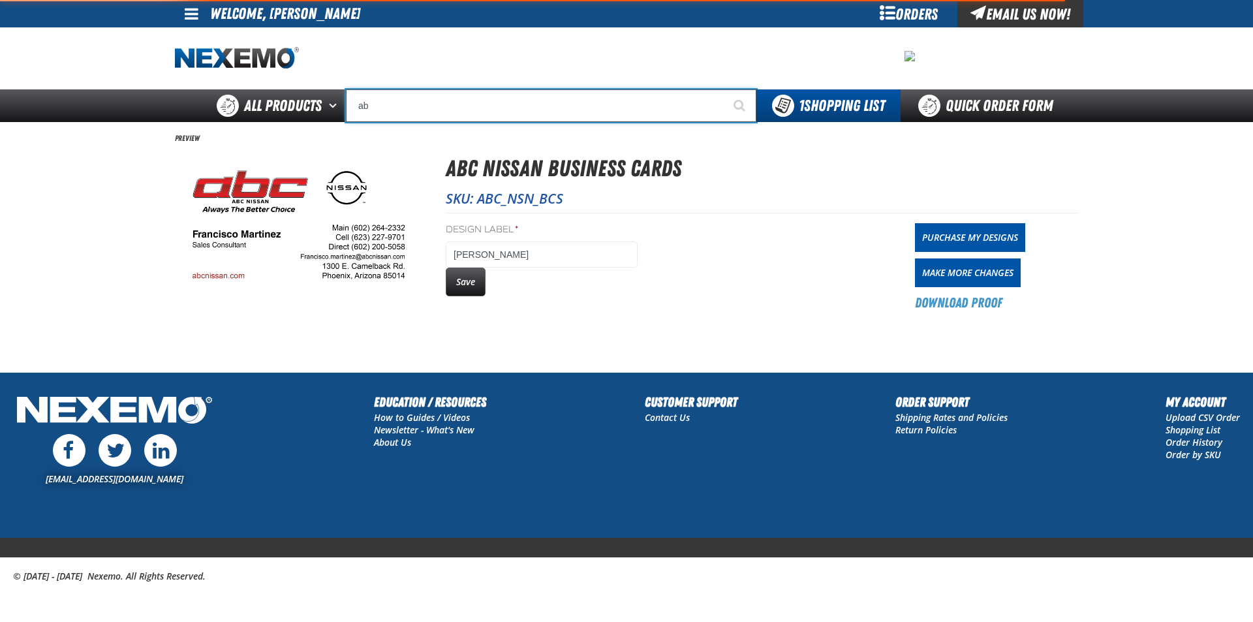
type input "abc"
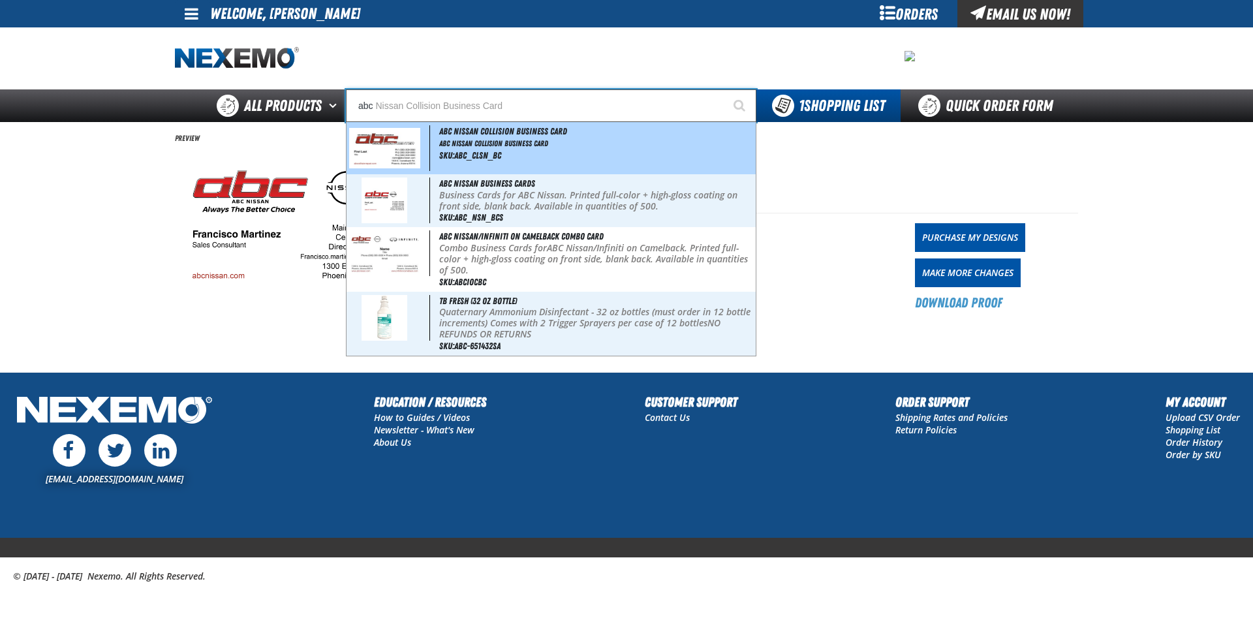
type input "abc Nissan Collision Business Card"
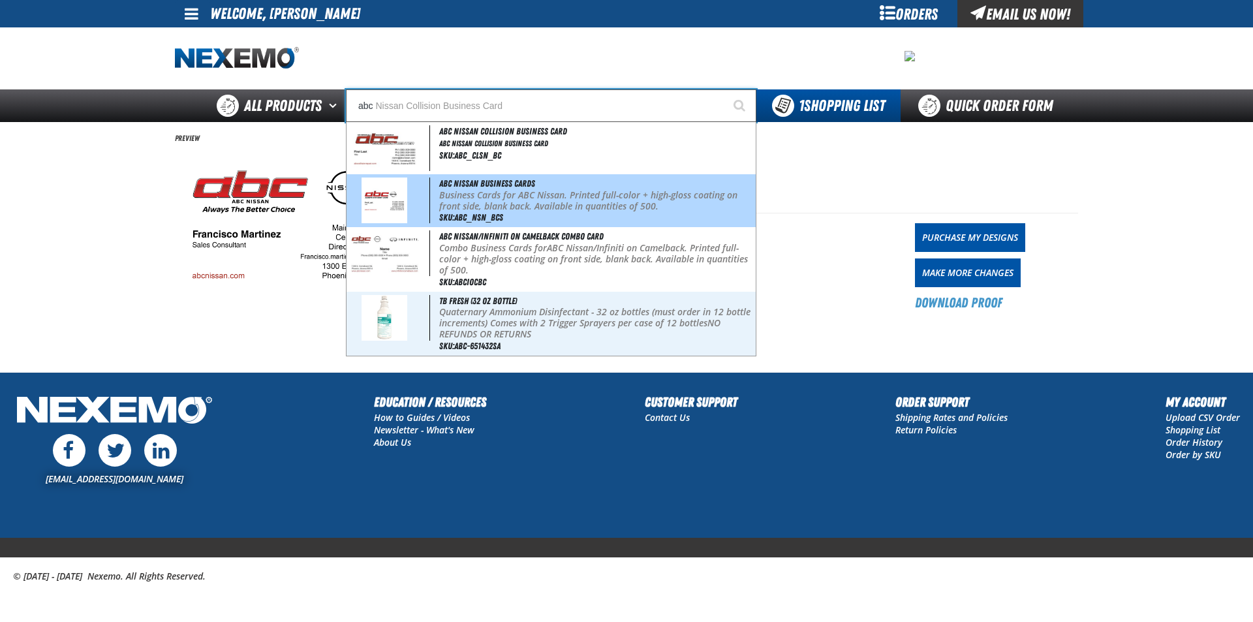
click at [655, 221] on div "ABC Nissan Business Cards Business Cards for ABC Nissan. Printed full-color + h…" at bounding box center [551, 200] width 409 height 53
type input "ABC Nissan Business Cards"
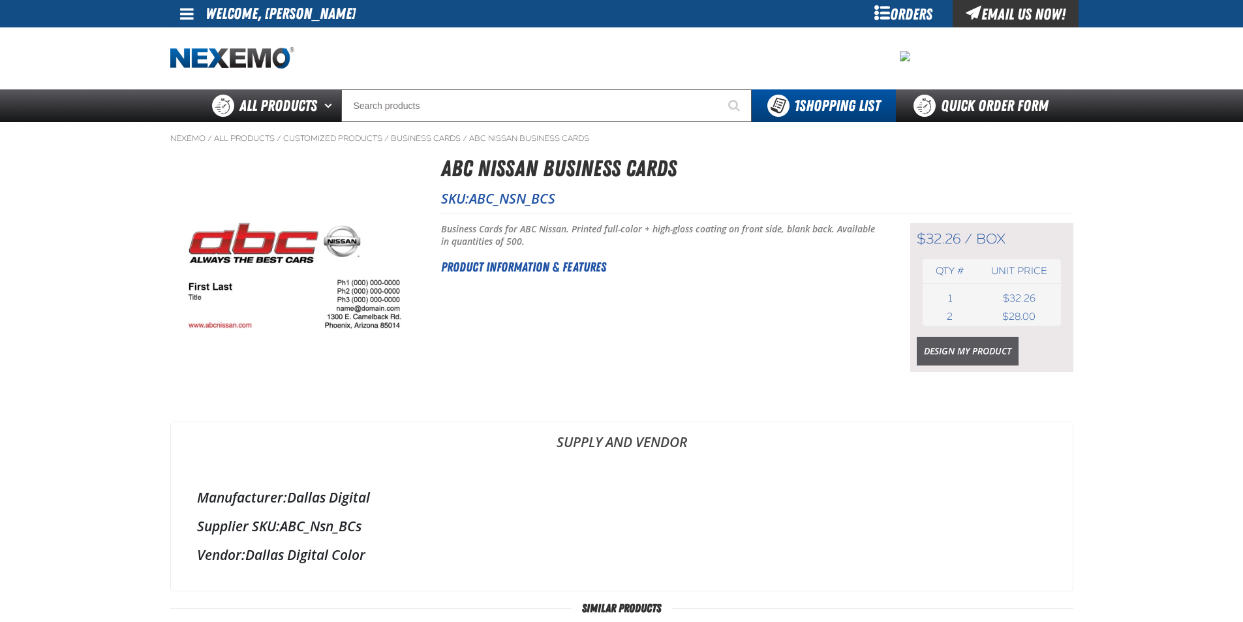
click at [980, 347] on link "Design My Product" at bounding box center [968, 351] width 102 height 29
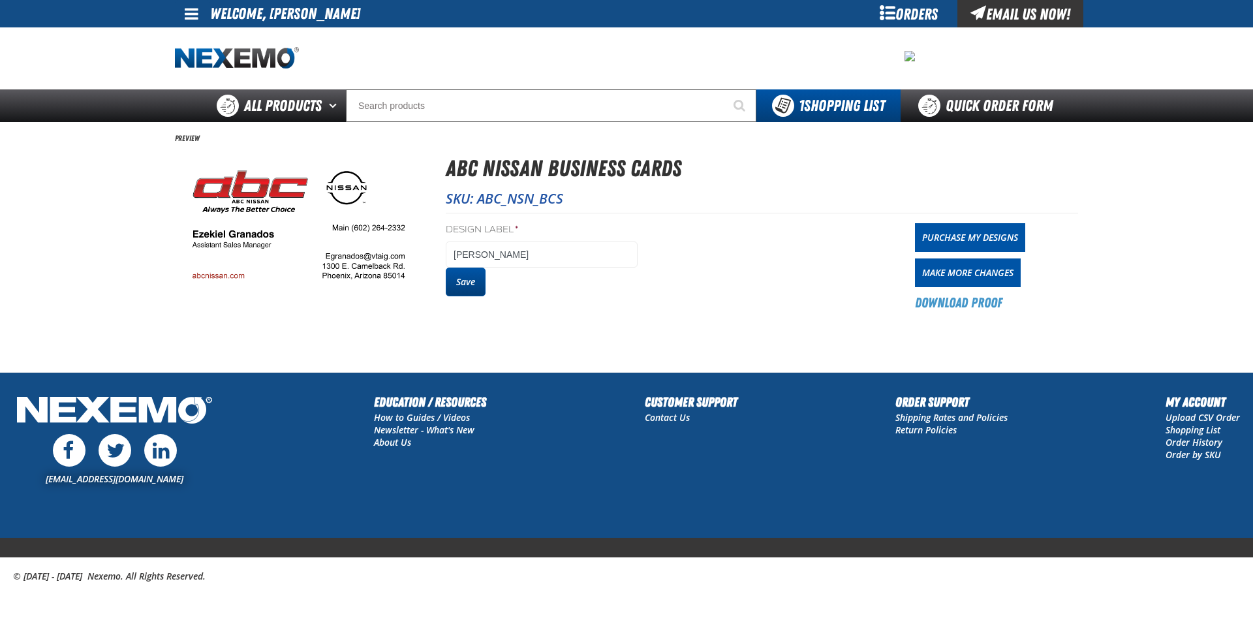
click at [473, 288] on button "Save" at bounding box center [466, 282] width 40 height 29
click at [448, 285] on button "Save" at bounding box center [466, 282] width 40 height 29
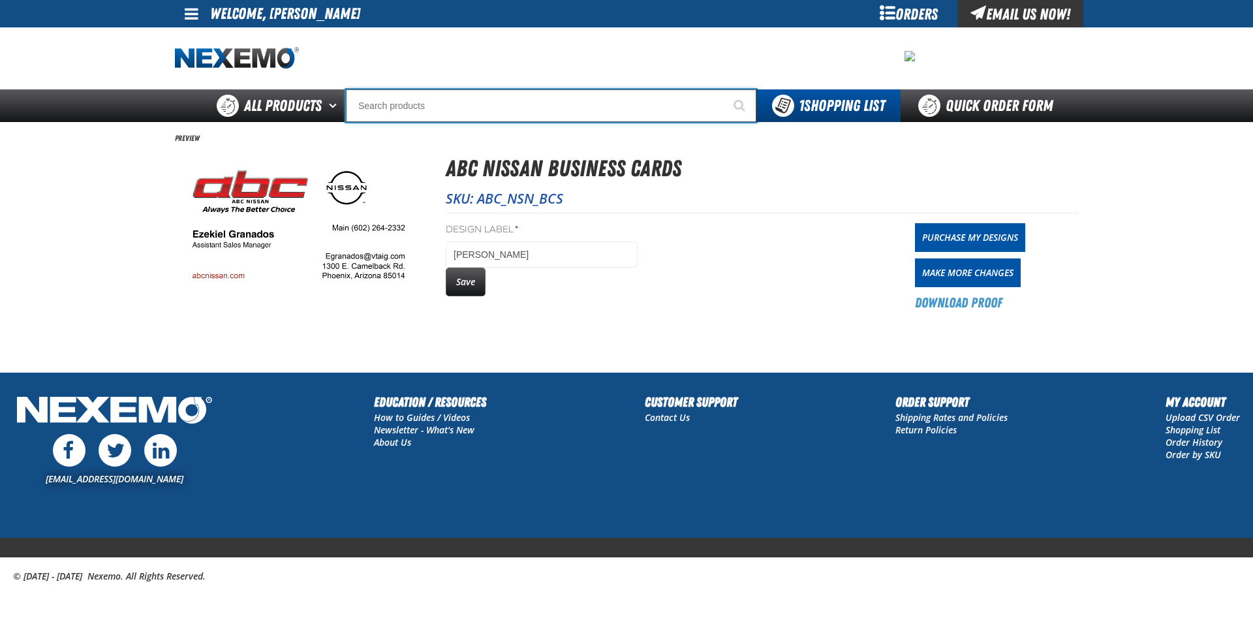
click at [623, 112] on input "Search" at bounding box center [551, 105] width 411 height 33
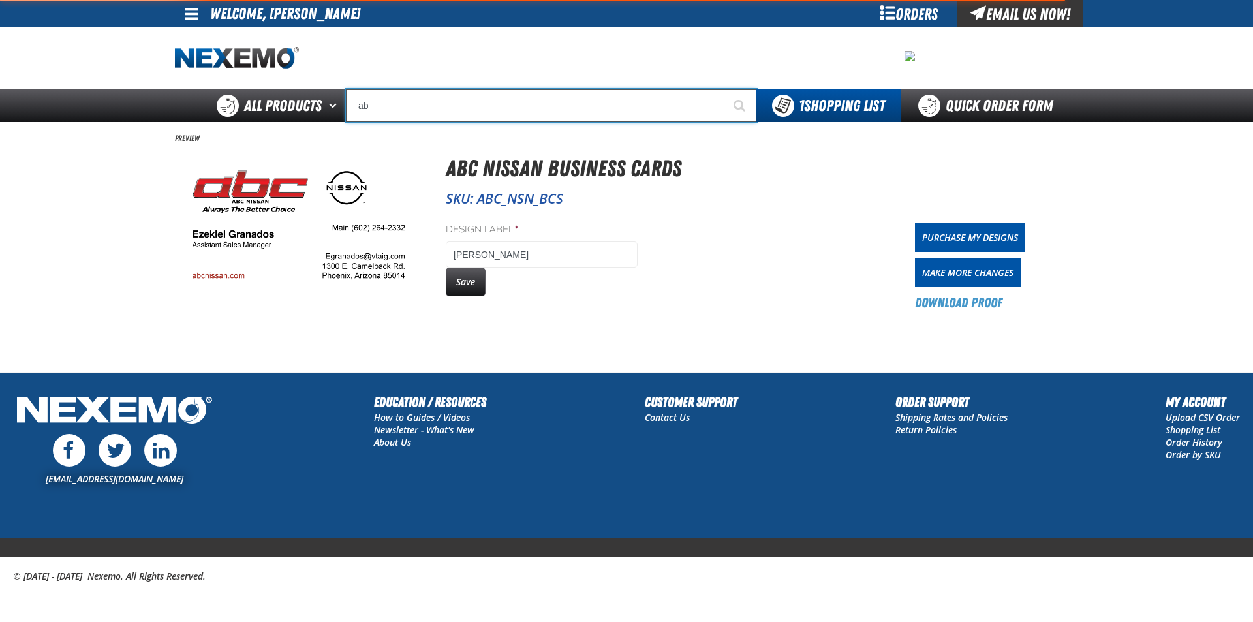
type input "abc"
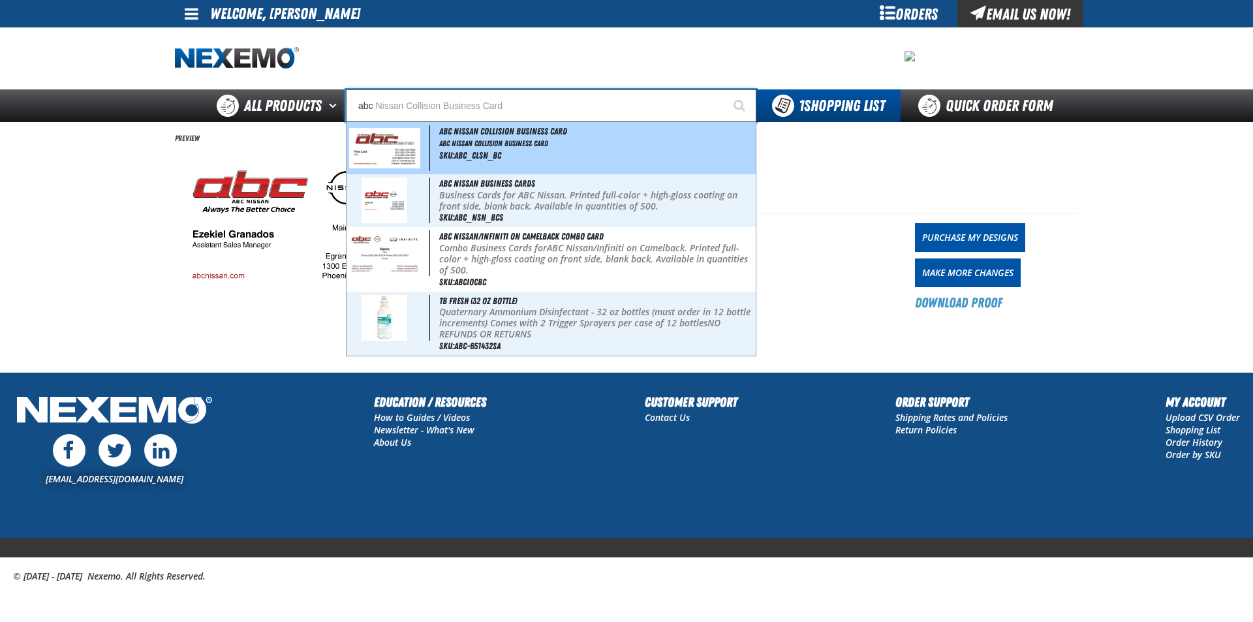
type input "abc Nissan Collision Business Card"
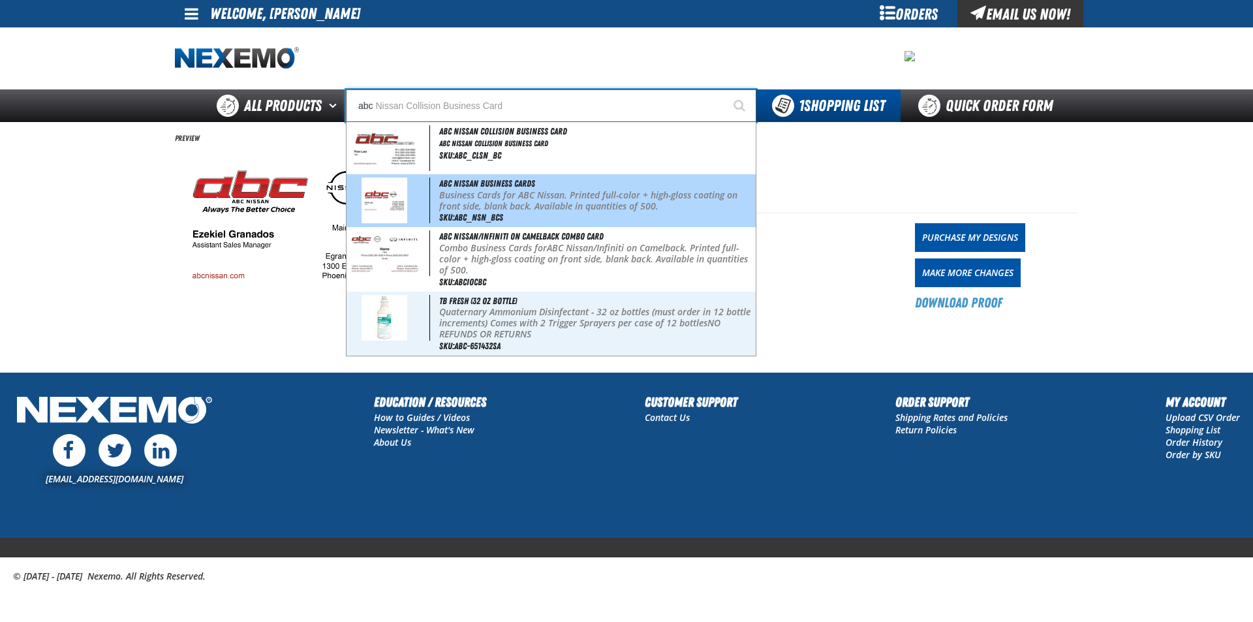
click at [593, 202] on p "Business Cards for ABC Nissan. Printed full-color + high-gloss coating on front…" at bounding box center [596, 201] width 314 height 22
type input "ABC Nissan Business Cards"
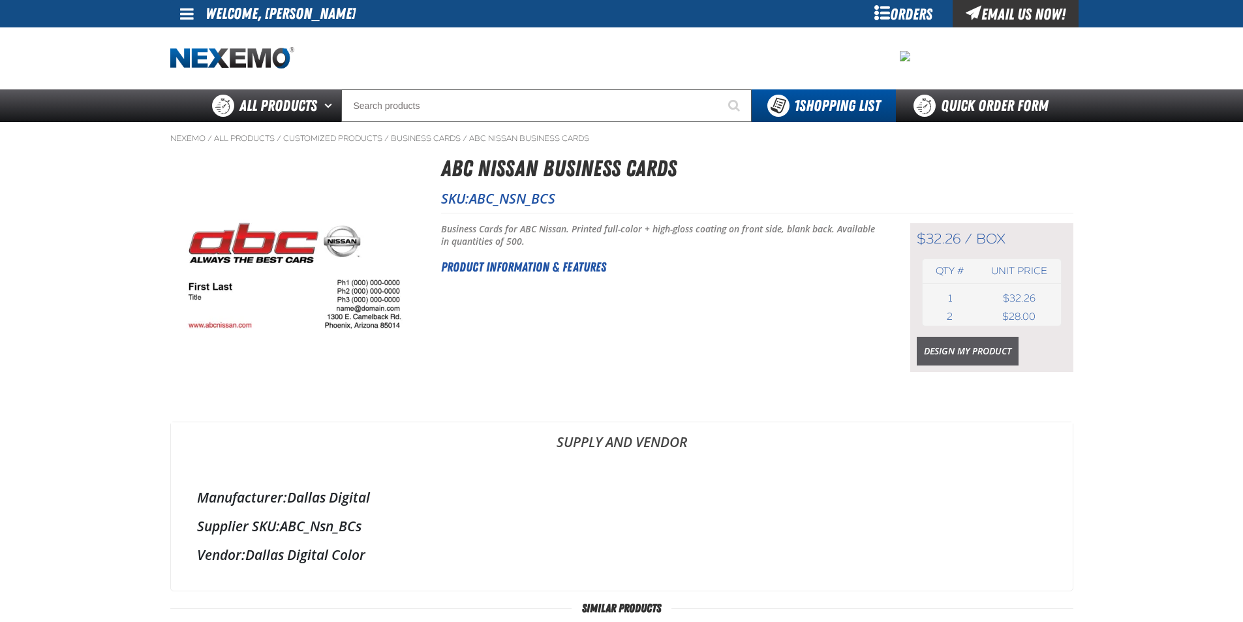
click at [950, 348] on link "Design My Product" at bounding box center [968, 351] width 102 height 29
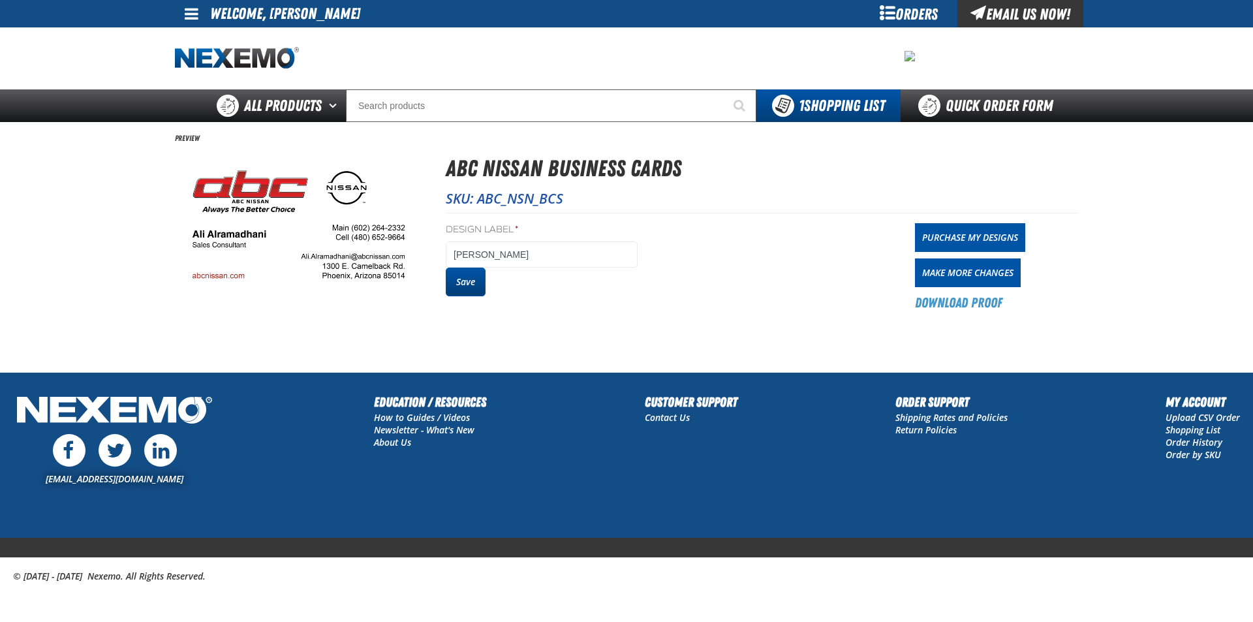
click at [475, 275] on button "Save" at bounding box center [466, 282] width 40 height 29
click at [466, 280] on button "Save" at bounding box center [466, 282] width 40 height 29
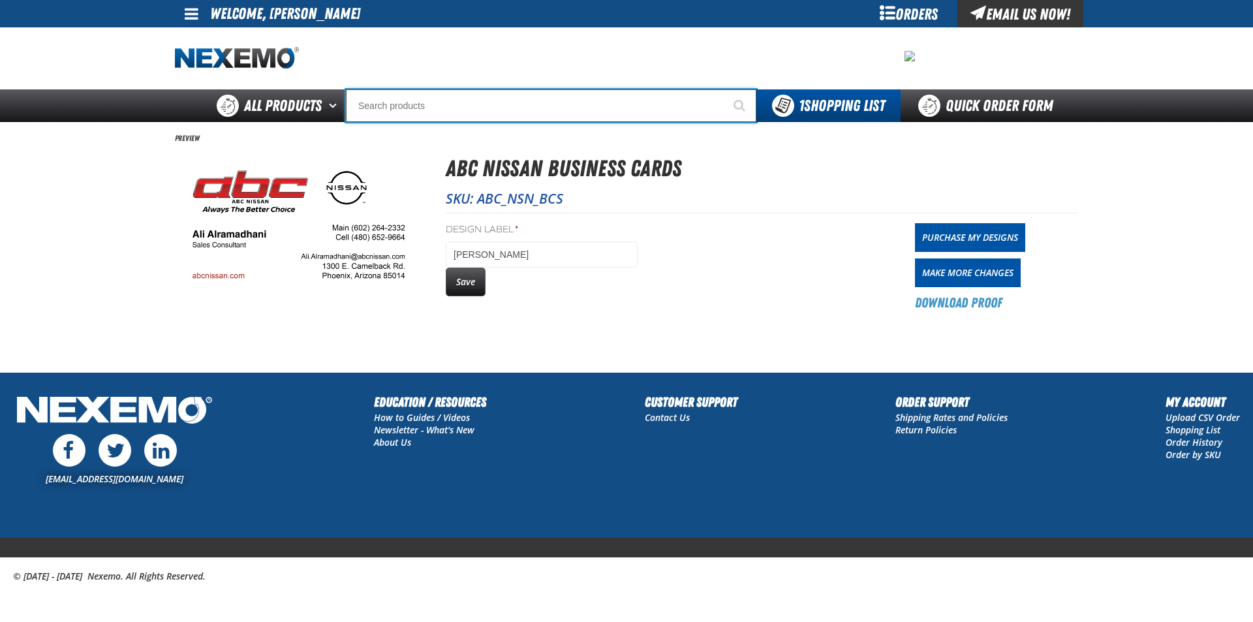
click at [520, 108] on input "Search" at bounding box center [551, 105] width 411 height 33
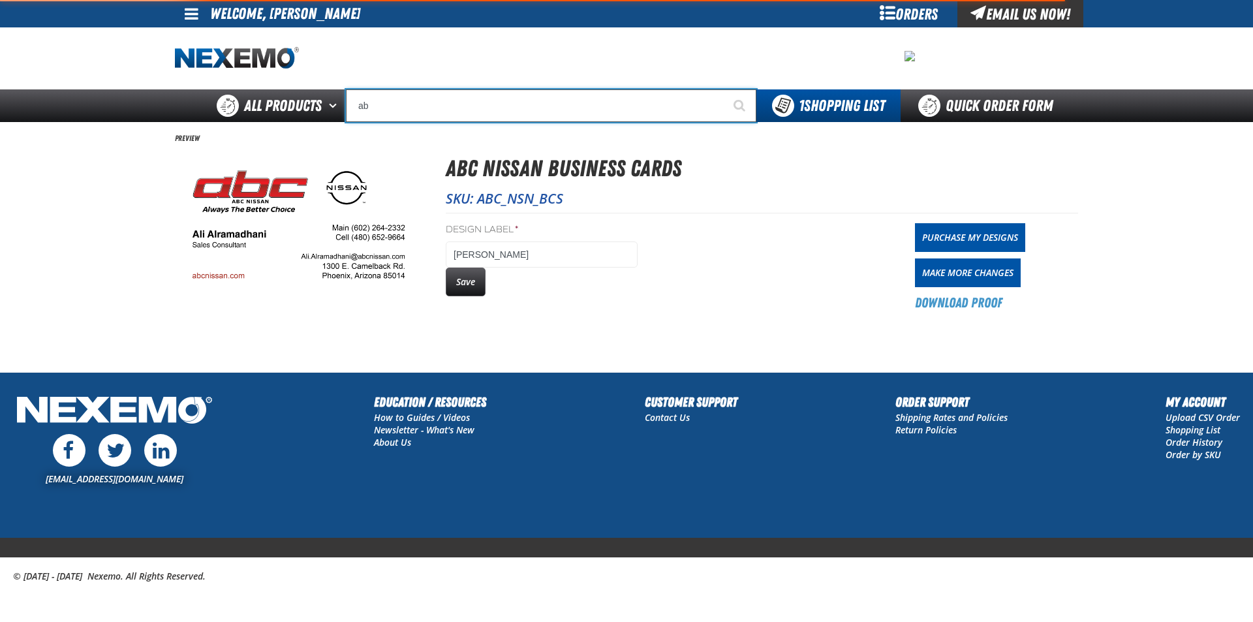
type input "abc"
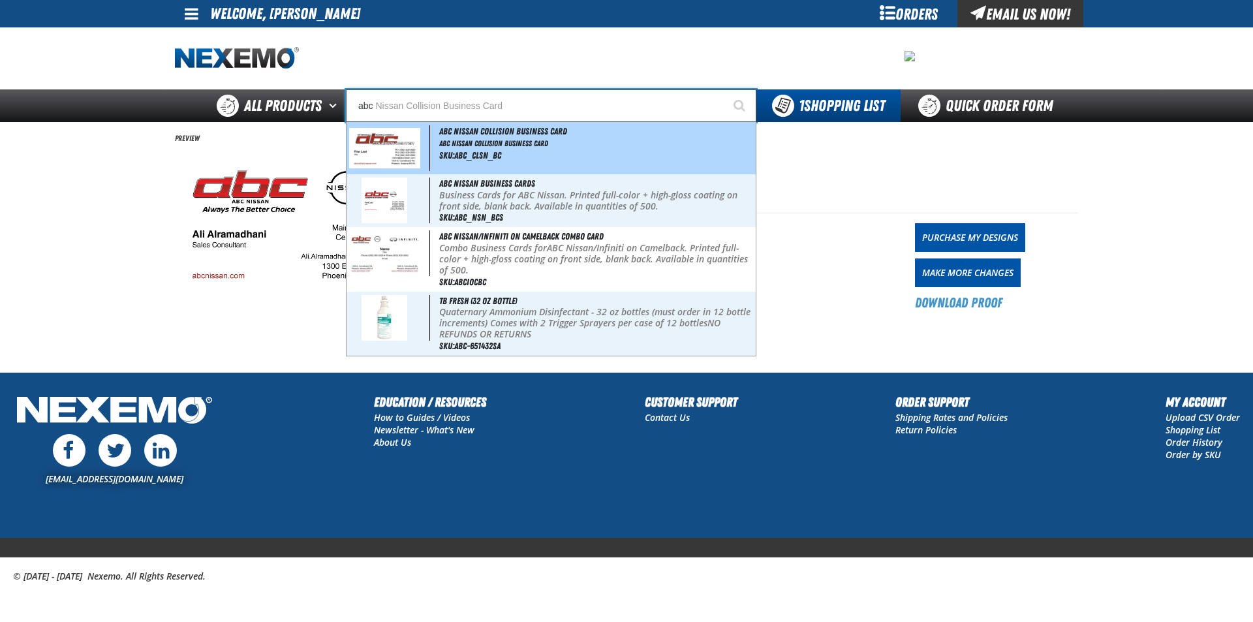
type input "abc Nissan Collision Business Card"
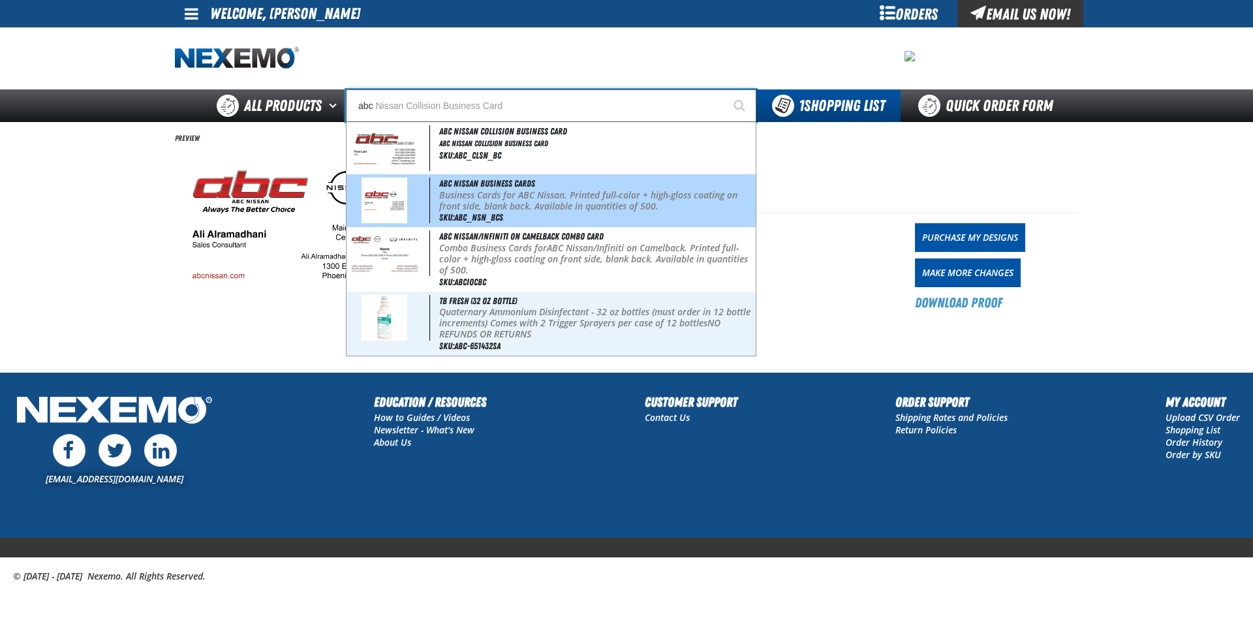
click at [525, 192] on p "Business Cards for ABC Nissan. Printed full-color + high-gloss coating on front…" at bounding box center [596, 201] width 314 height 22
type input "ABC Nissan Business Cards"
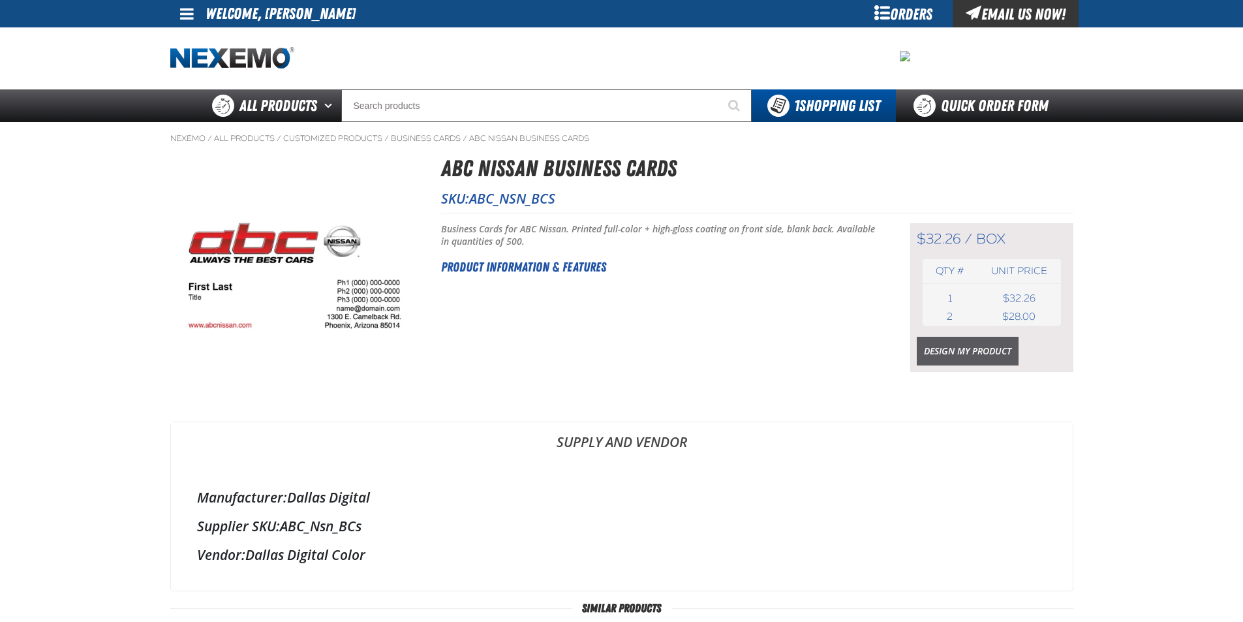
click at [944, 351] on link "Design My Product" at bounding box center [968, 351] width 102 height 29
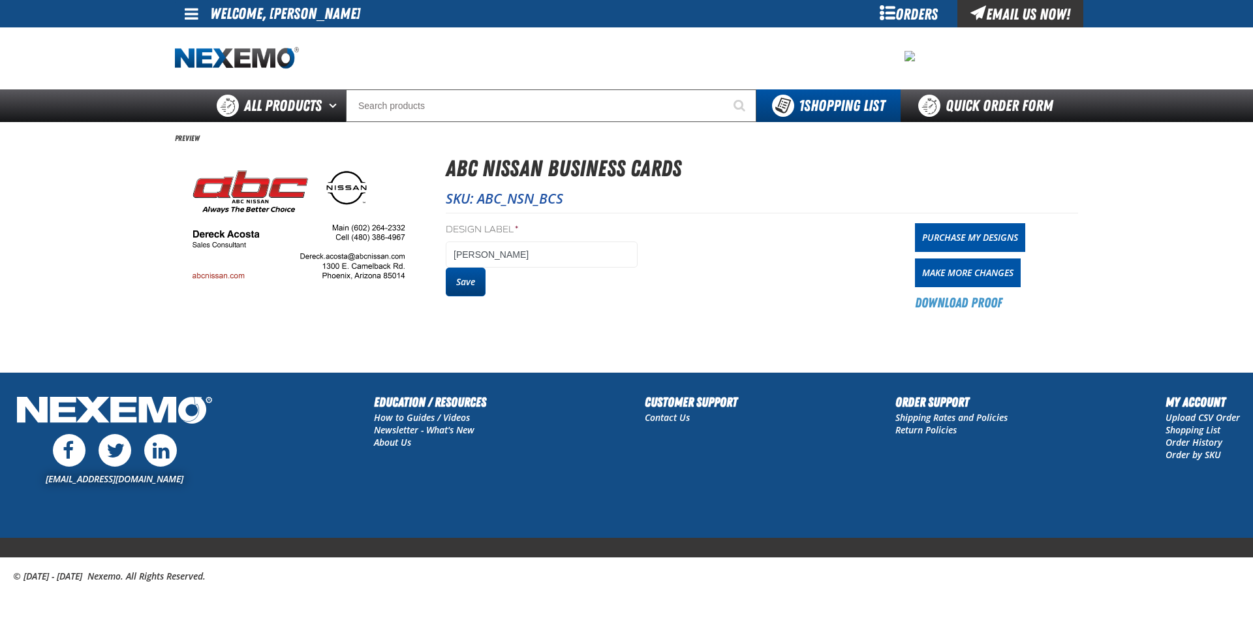
click at [478, 288] on button "Save" at bounding box center [466, 282] width 40 height 29
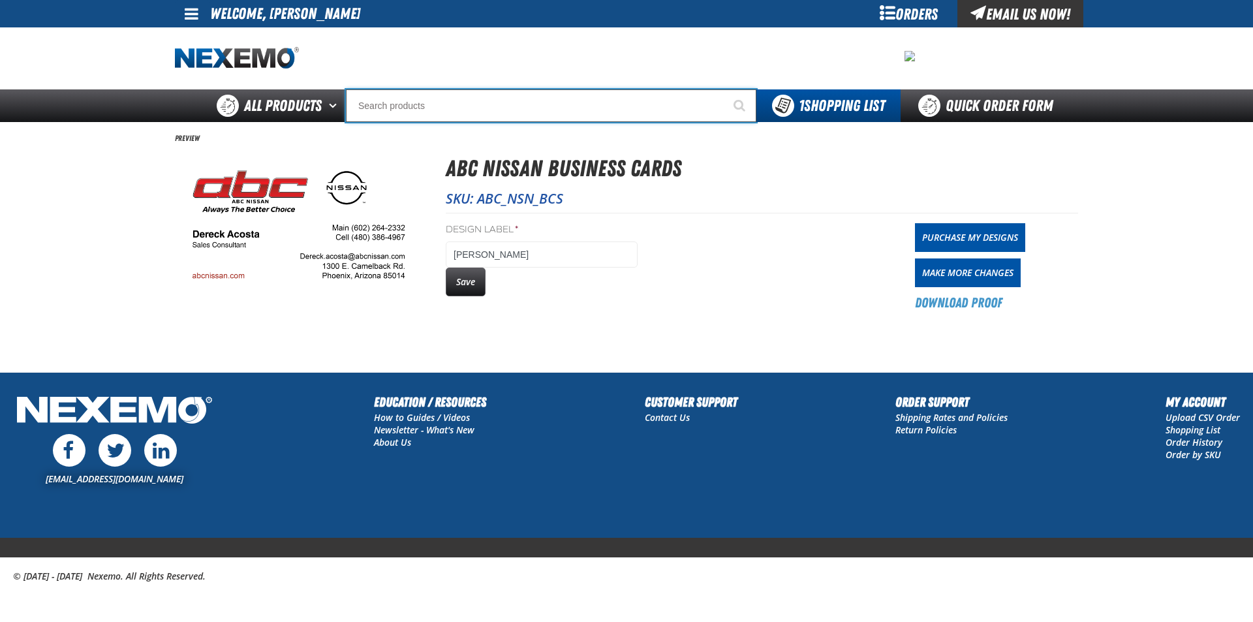
click at [540, 106] on input "Search" at bounding box center [551, 105] width 411 height 33
type input "b"
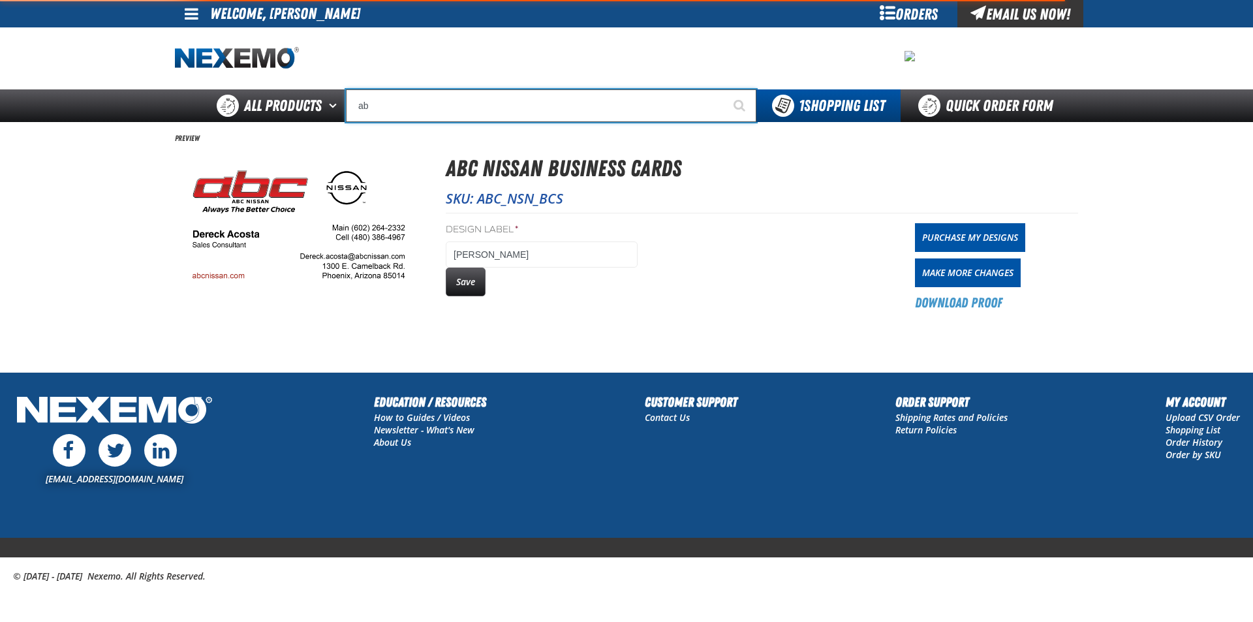
type input "abc"
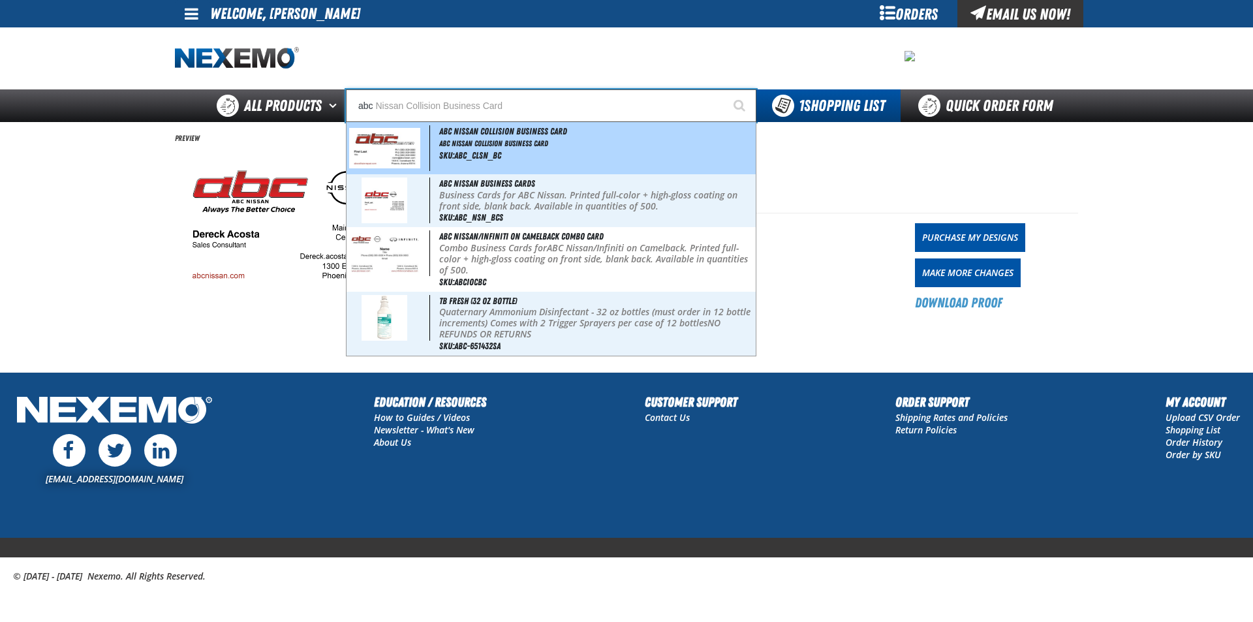
type input "abc Nissan Collision Business Card"
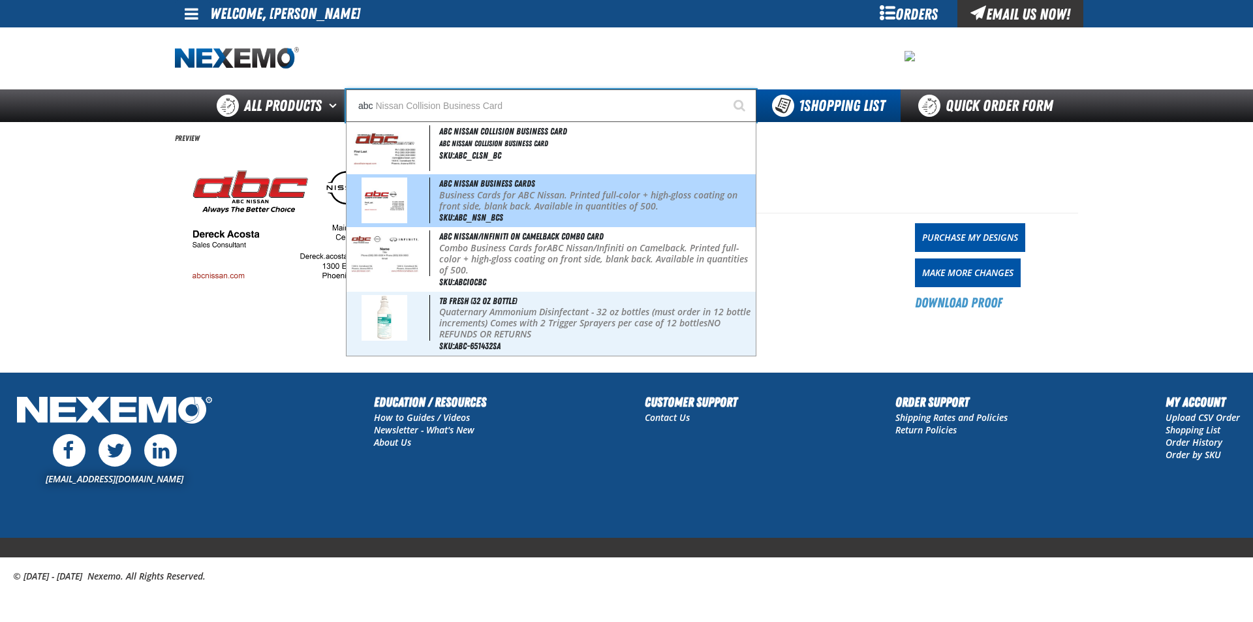
click at [471, 181] on span "ABC Nissan Business Cards" at bounding box center [487, 183] width 96 height 10
type input "ABC Nissan Business Cards"
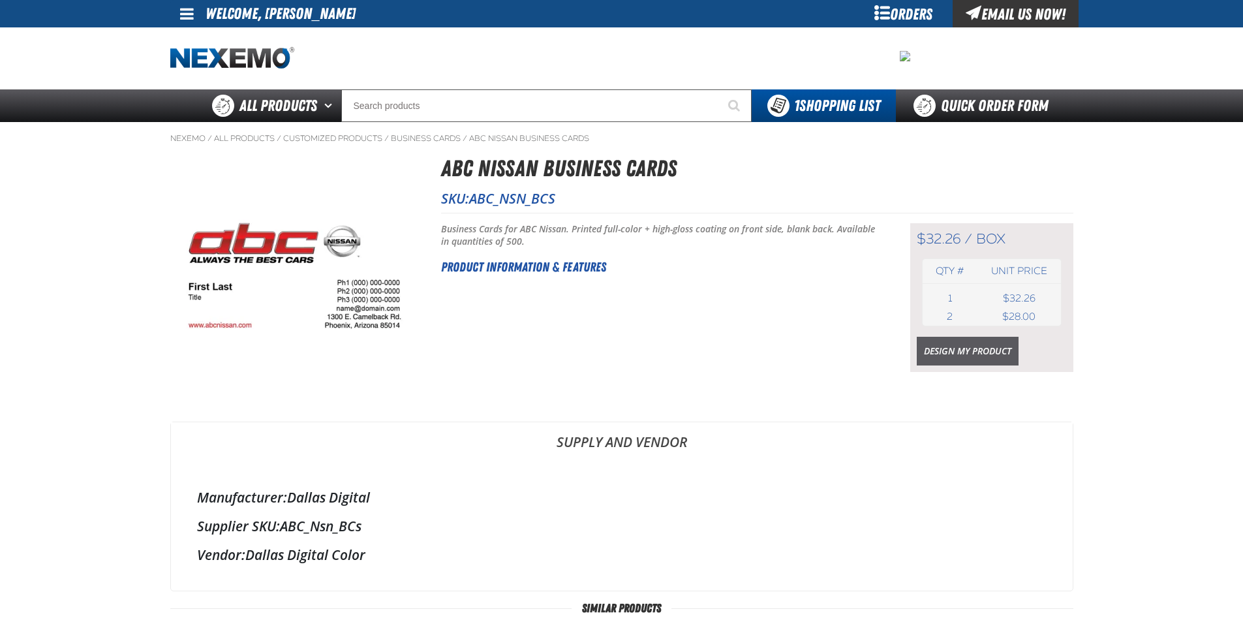
click at [942, 356] on link "Design My Product" at bounding box center [968, 351] width 102 height 29
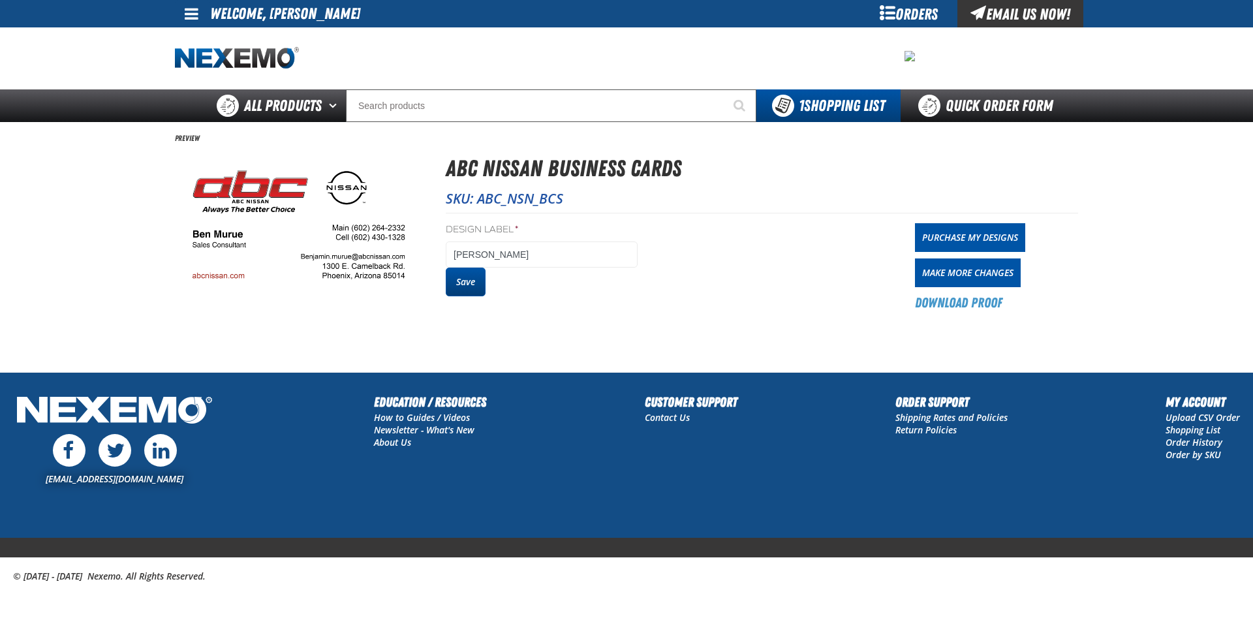
click at [471, 273] on button "Save" at bounding box center [466, 282] width 40 height 29
click at [480, 296] on button "Save" at bounding box center [466, 282] width 40 height 29
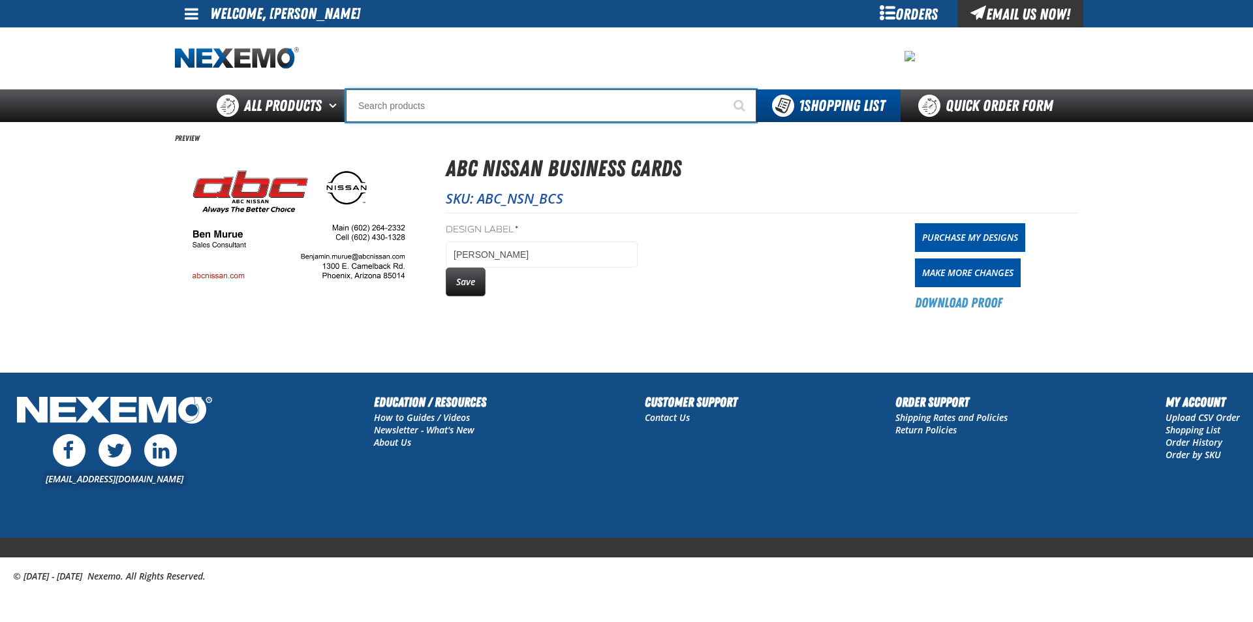
click at [528, 121] on input "Search" at bounding box center [551, 105] width 411 height 33
type input "ab"
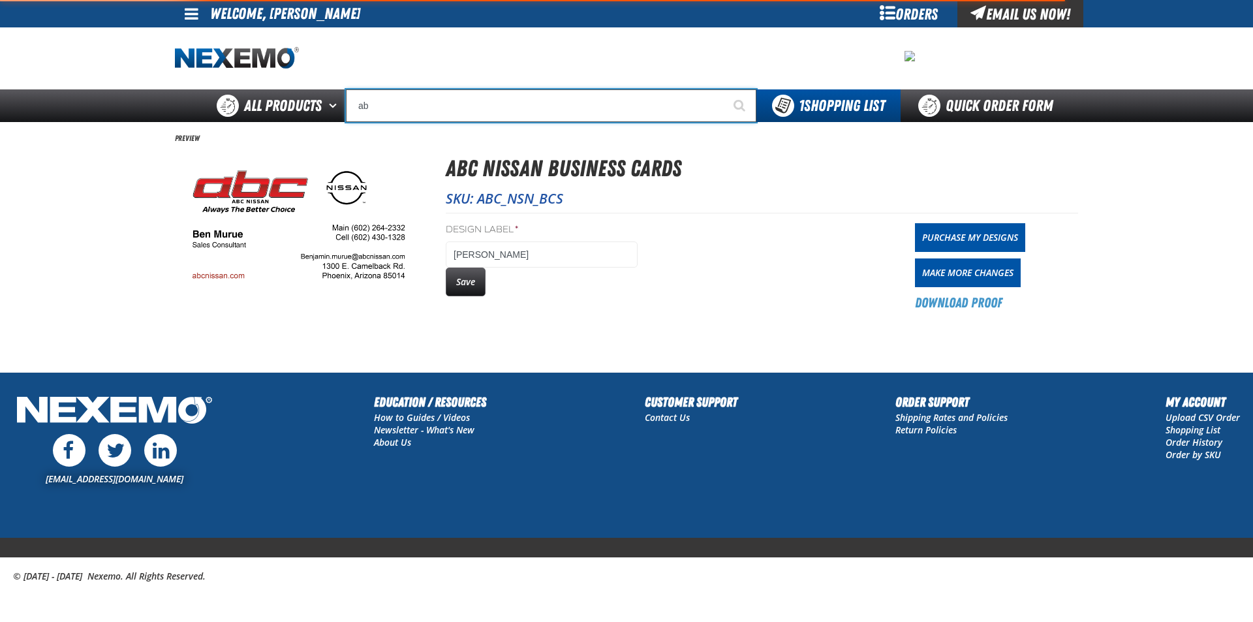
type input "abC Nissan/Infiniti on Camelback Combo Card"
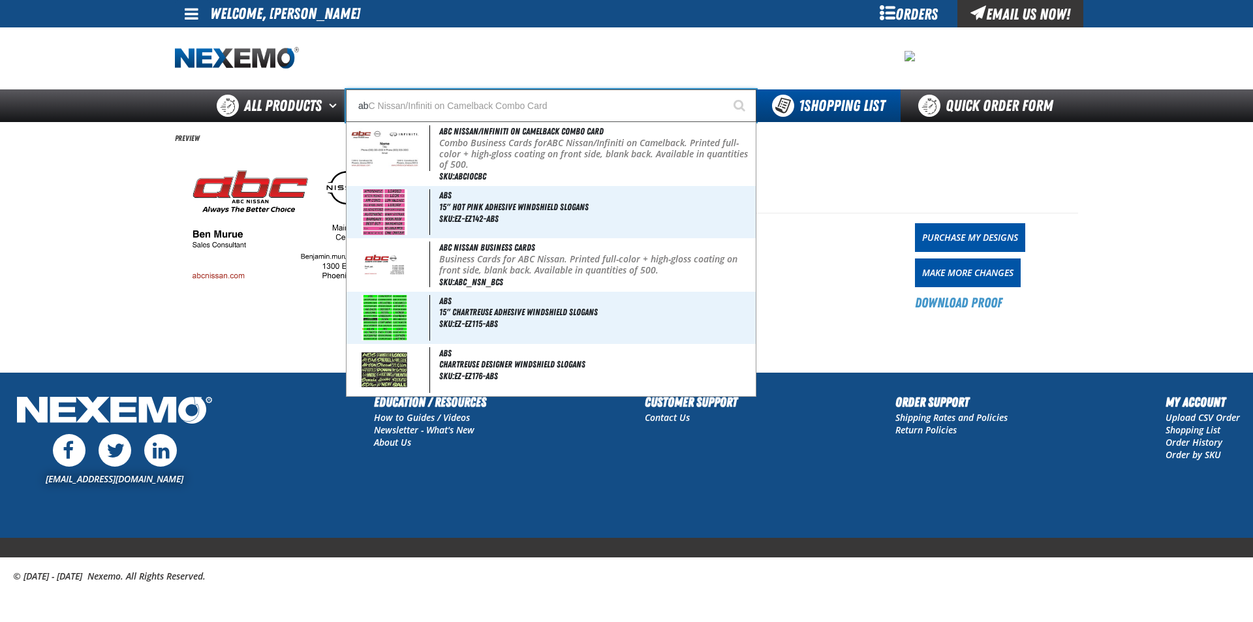
type input "abc"
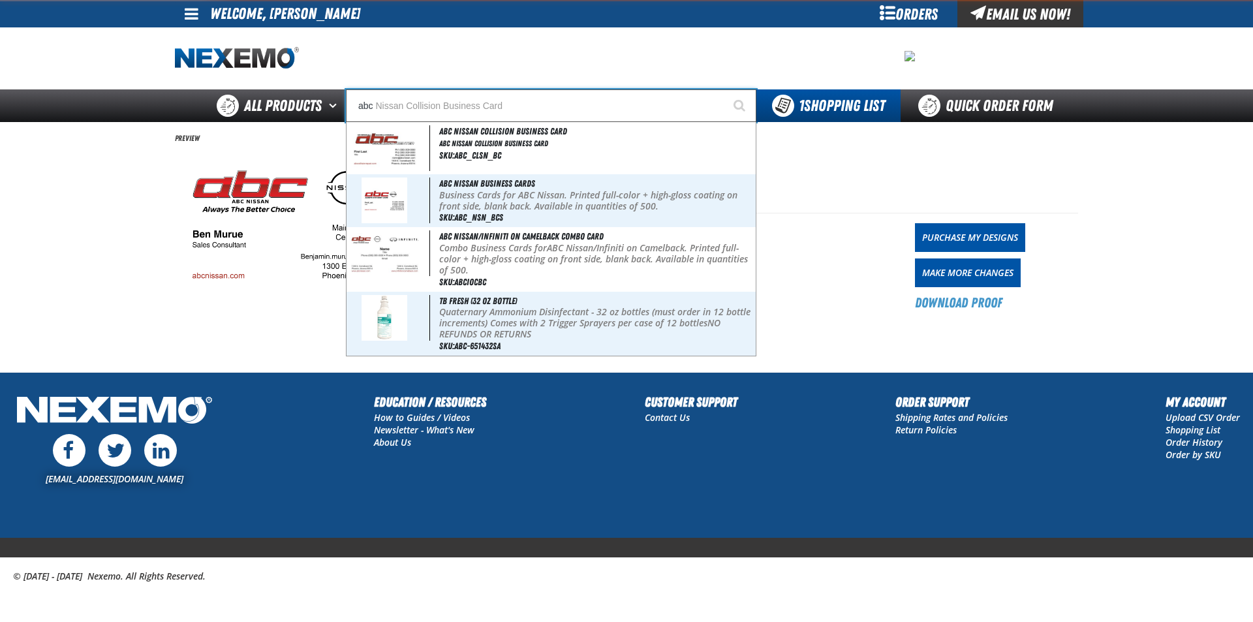
type input "abc Nissan Collision Business Card"
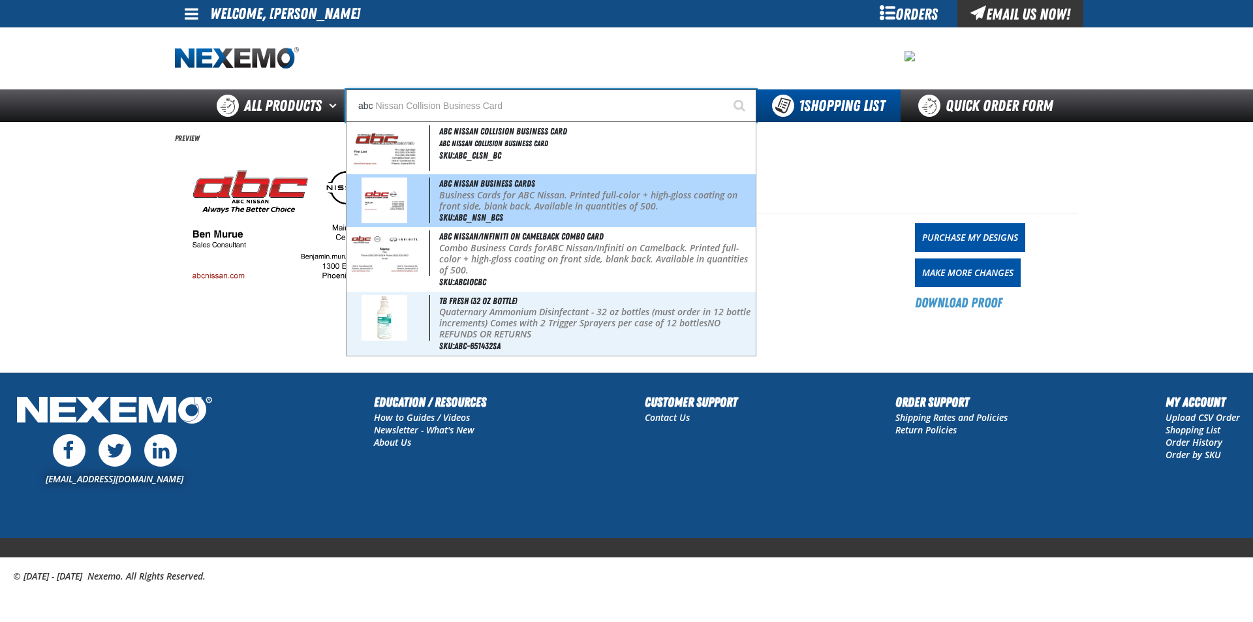
click at [557, 195] on p "Business Cards for ABC Nissan. Printed full-color + high-gloss coating on front…" at bounding box center [596, 201] width 314 height 22
type input "ABC Nissan Business Cards"
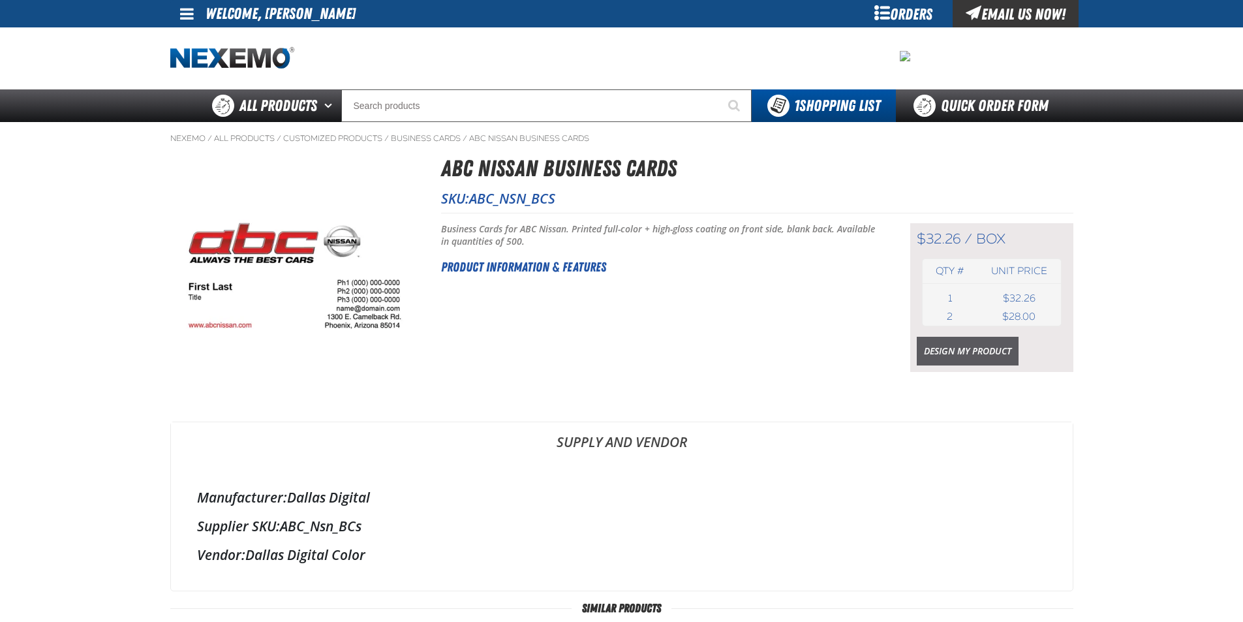
click at [926, 352] on link "Design My Product" at bounding box center [968, 351] width 102 height 29
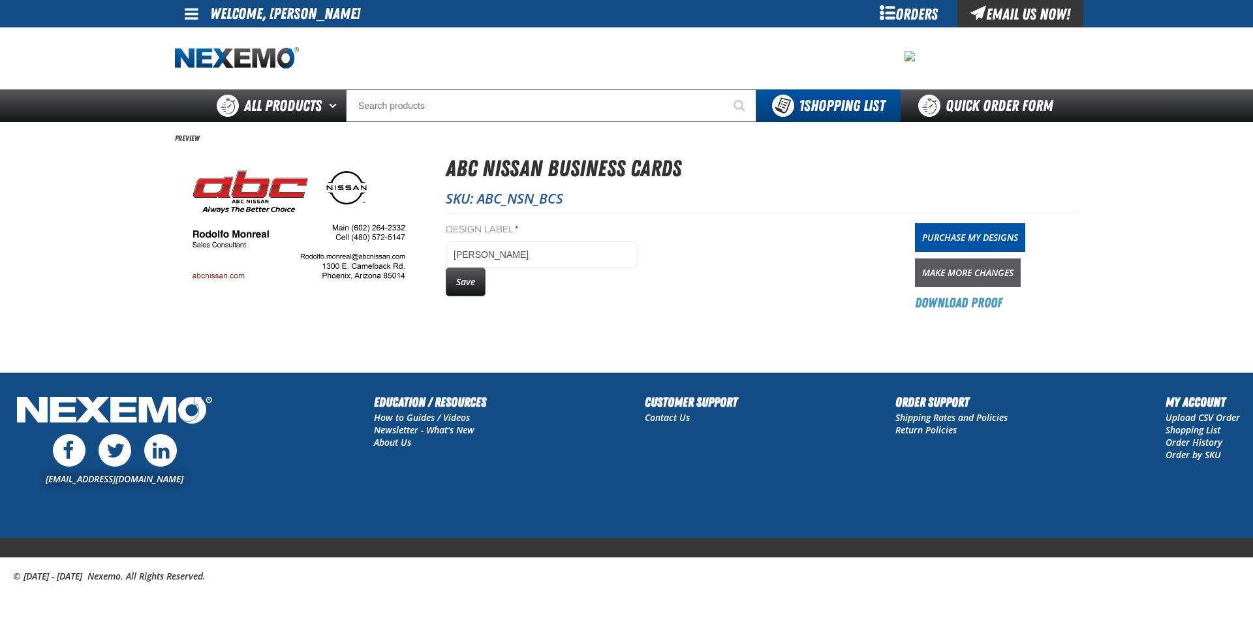
click at [964, 276] on link "Make More Changes" at bounding box center [968, 272] width 106 height 29
click at [487, 281] on div "Save" at bounding box center [542, 282] width 192 height 29
click at [475, 285] on button "Save" at bounding box center [466, 282] width 40 height 29
click at [882, 12] on div "Orders" at bounding box center [909, 13] width 98 height 27
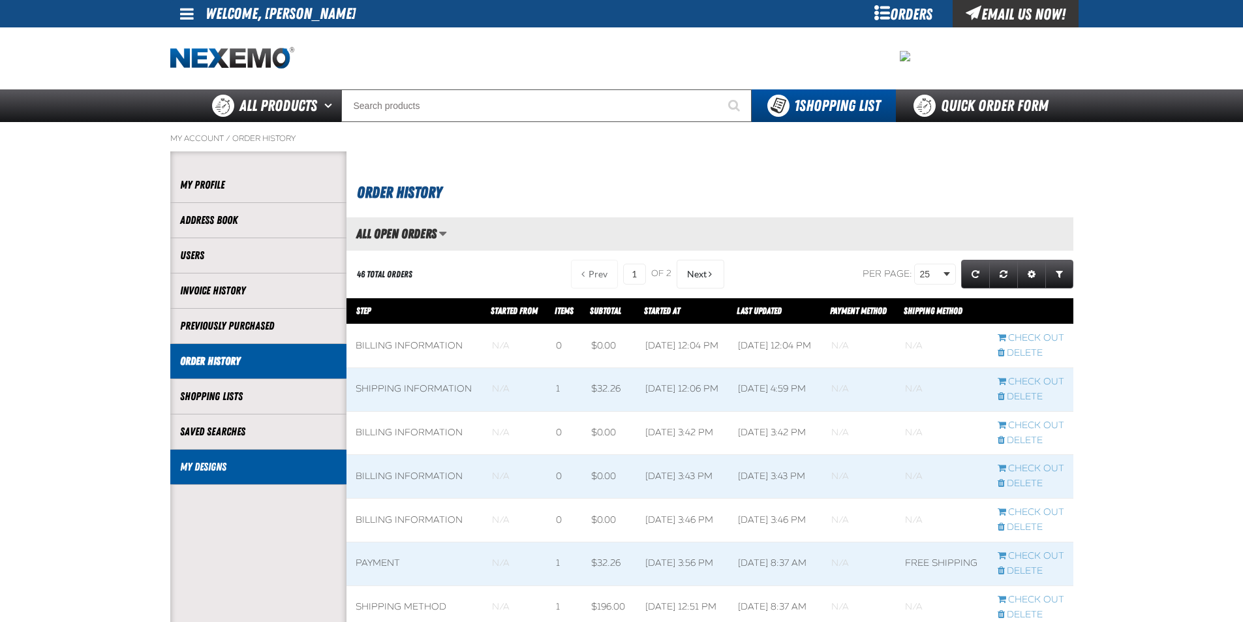
scroll to position [1, 1]
click at [232, 469] on link "My Designs" at bounding box center [258, 467] width 157 height 15
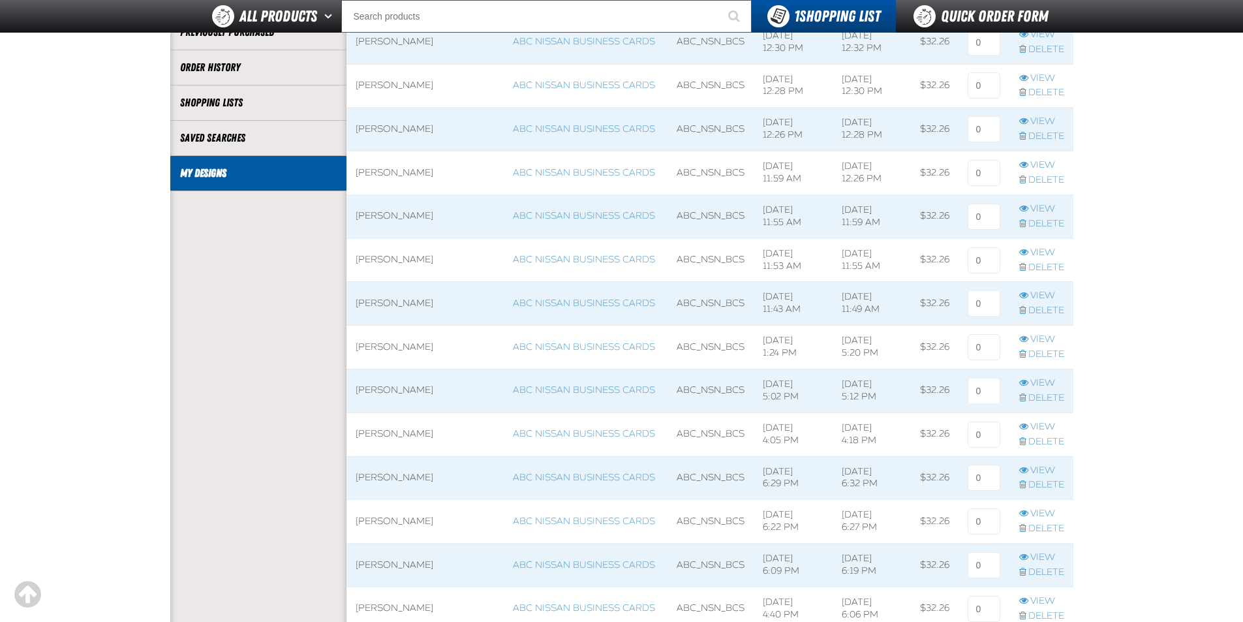
scroll to position [457, 0]
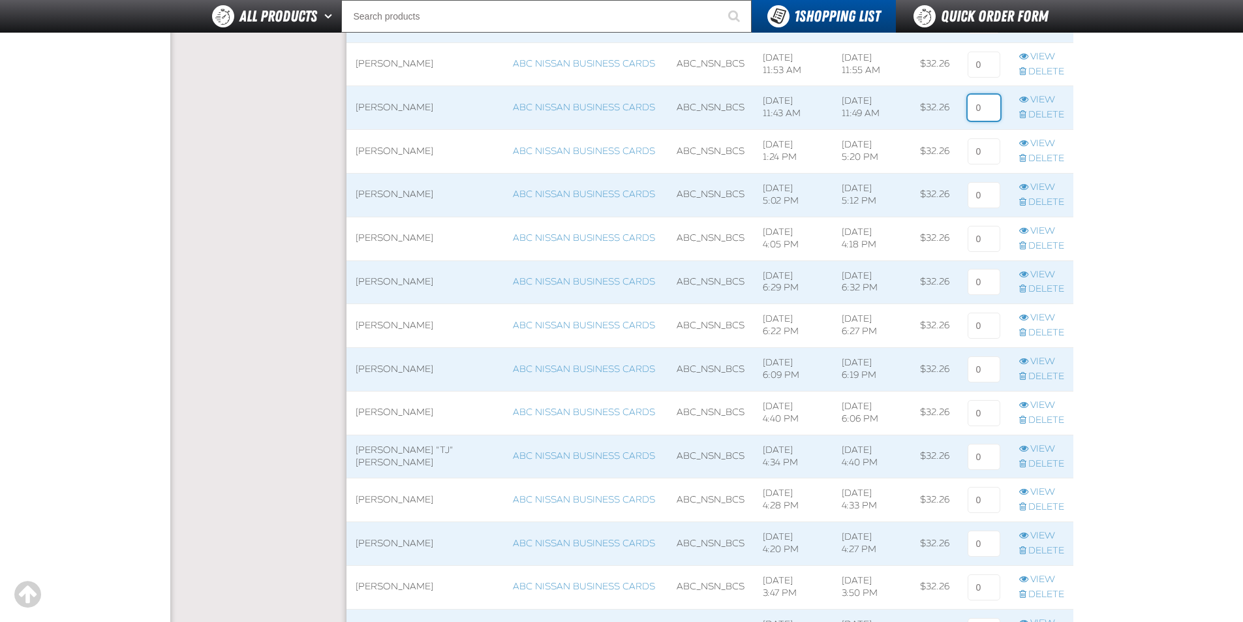
click at [992, 110] on input at bounding box center [984, 108] width 33 height 26
type input "1"
click at [988, 73] on input at bounding box center [984, 65] width 33 height 26
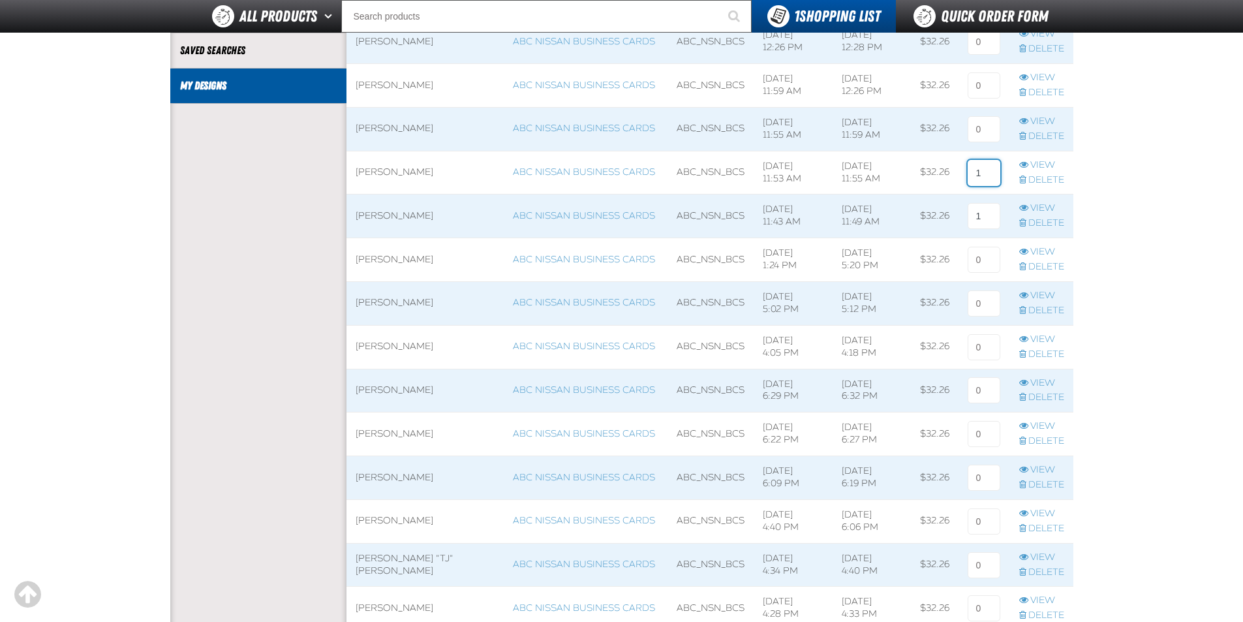
scroll to position [326, 0]
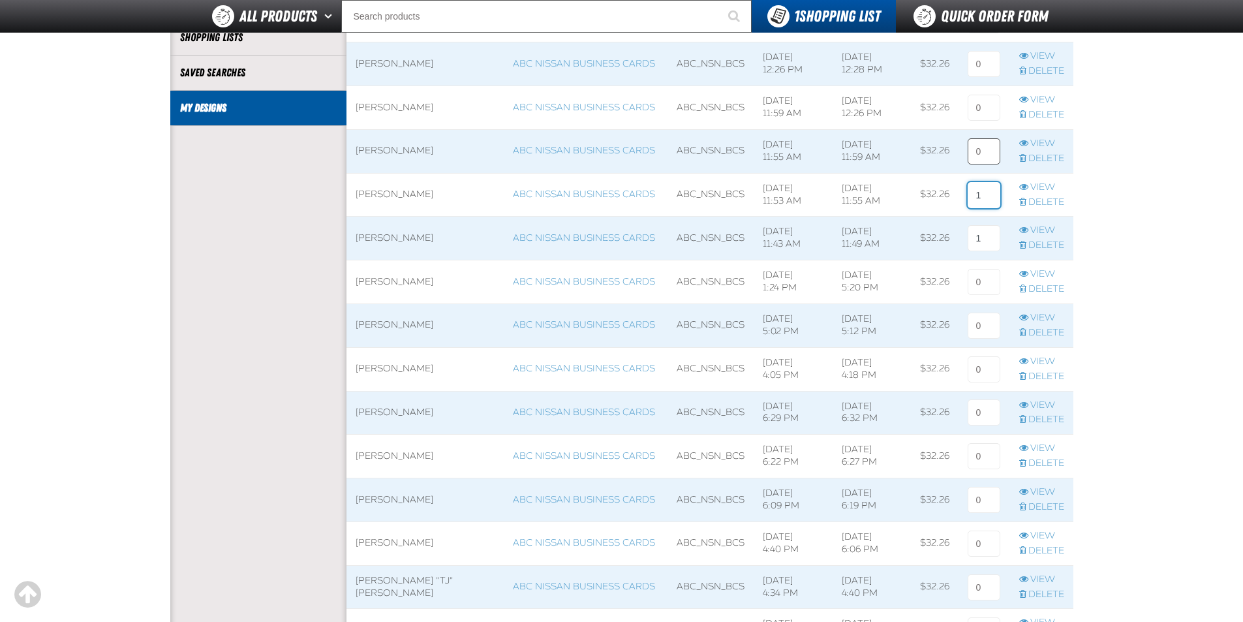
type input "1"
click at [988, 149] on input at bounding box center [984, 151] width 33 height 26
type input "1"
click at [986, 111] on input at bounding box center [984, 108] width 33 height 26
type input "1"
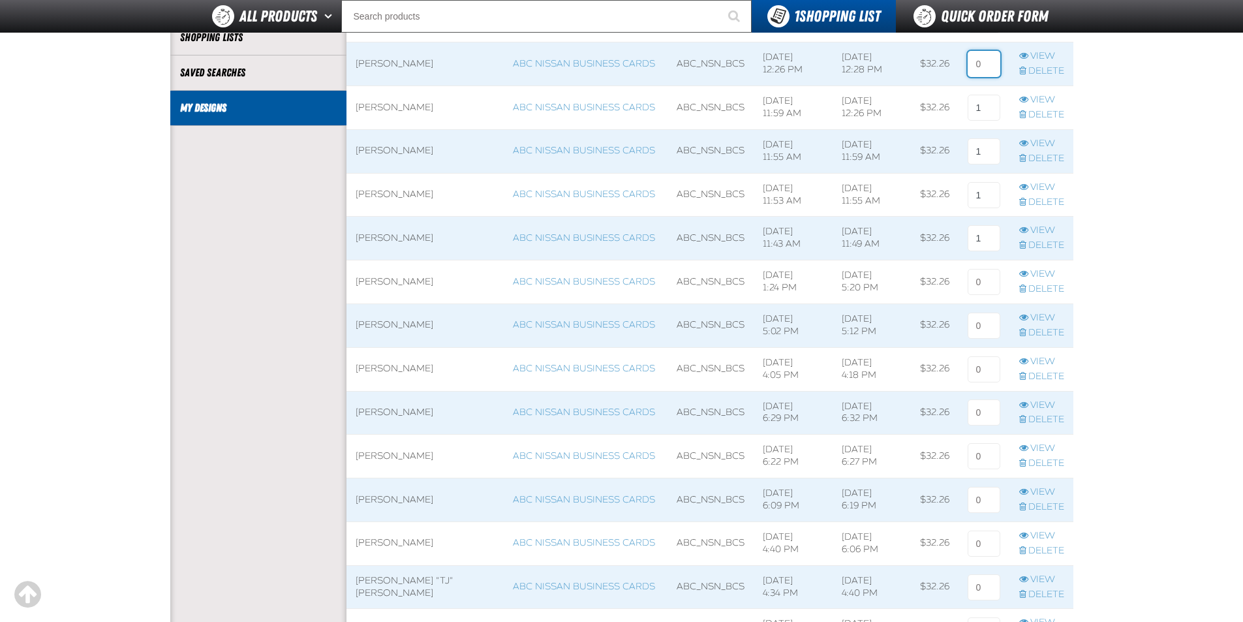
click at [984, 71] on input at bounding box center [984, 64] width 33 height 26
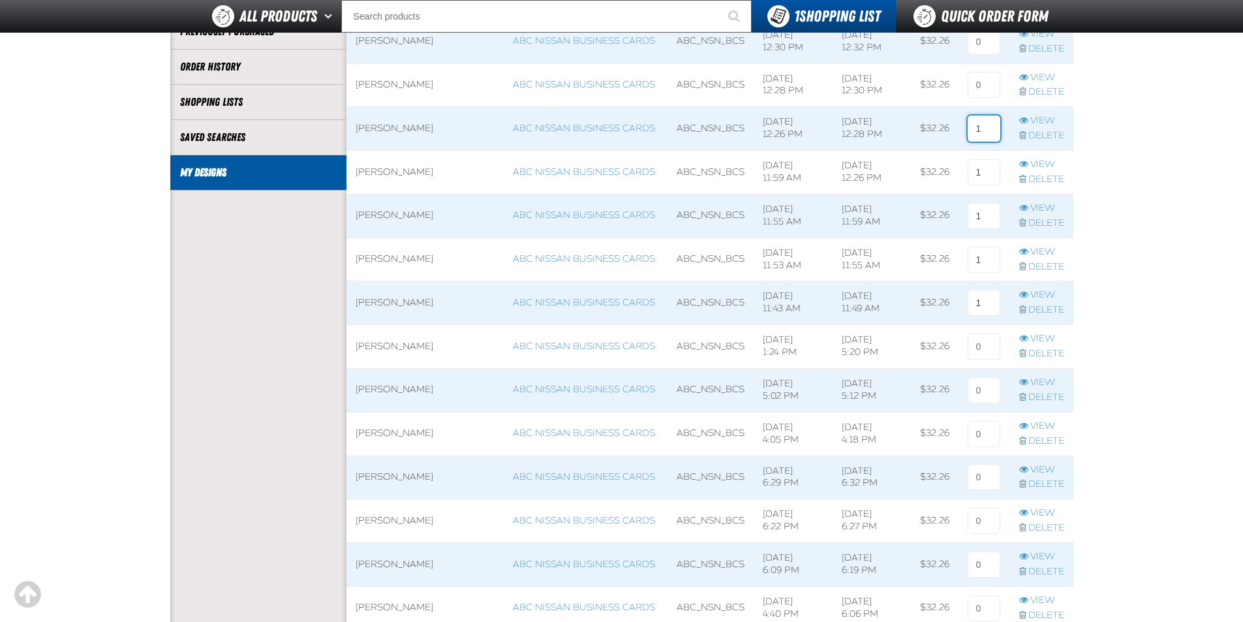
scroll to position [261, 0]
type input "1"
click at [986, 89] on input at bounding box center [984, 85] width 33 height 26
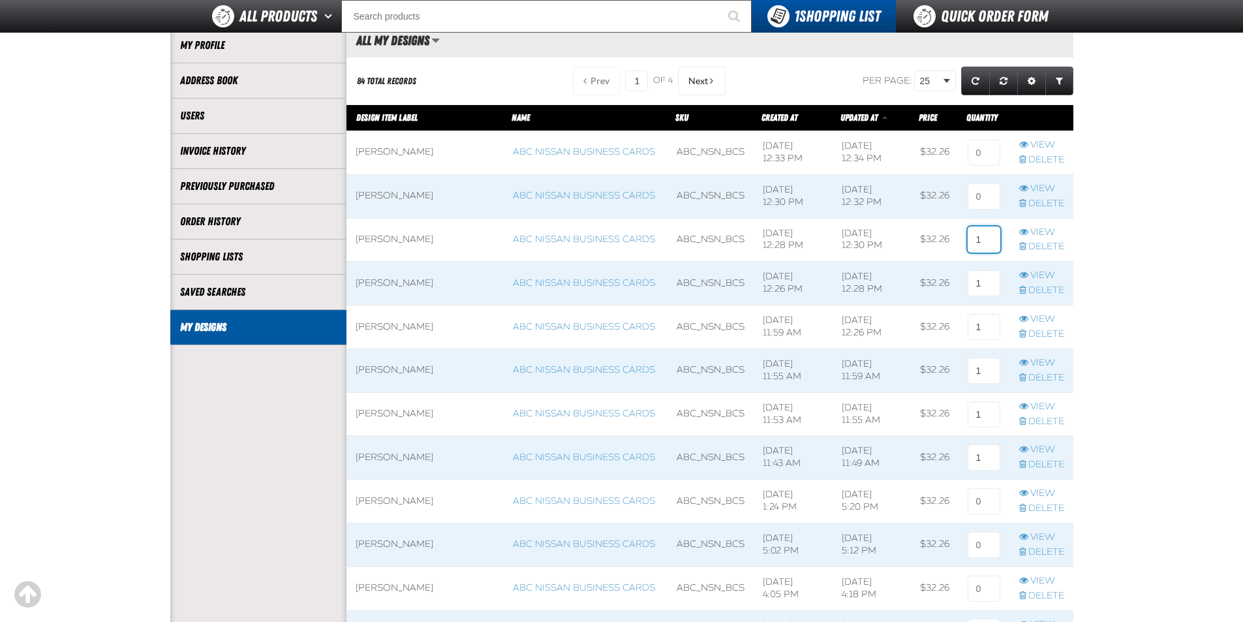
scroll to position [65, 0]
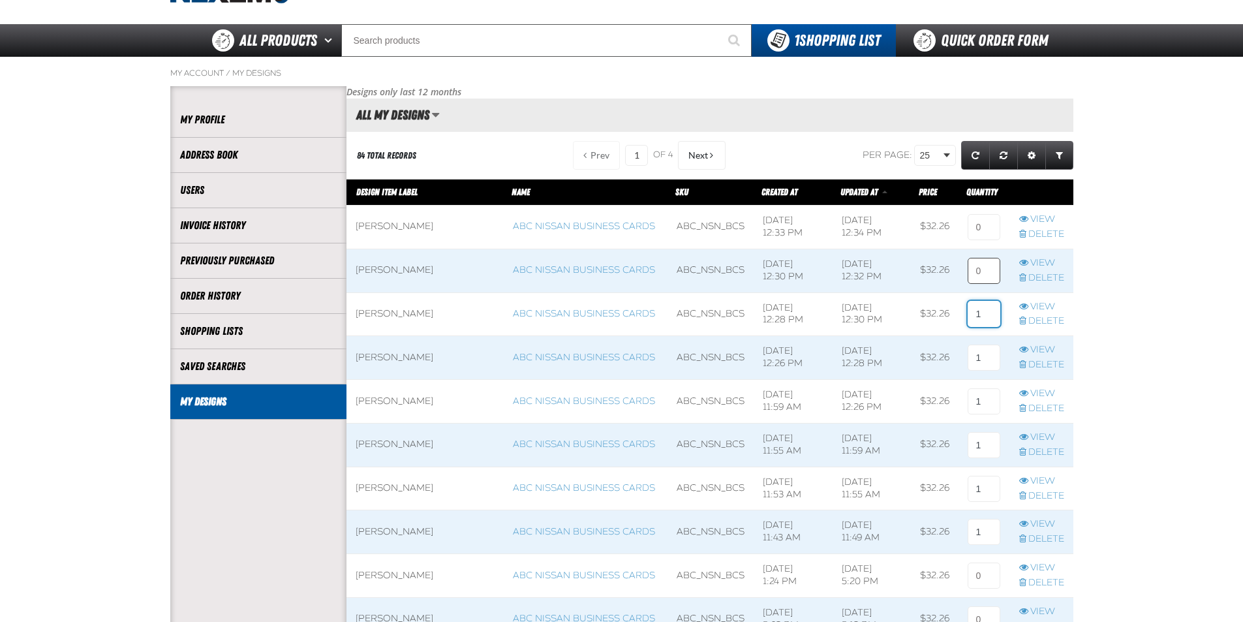
type input "1"
click at [995, 273] on input at bounding box center [984, 271] width 33 height 26
type input "1"
click at [985, 230] on input at bounding box center [984, 227] width 33 height 26
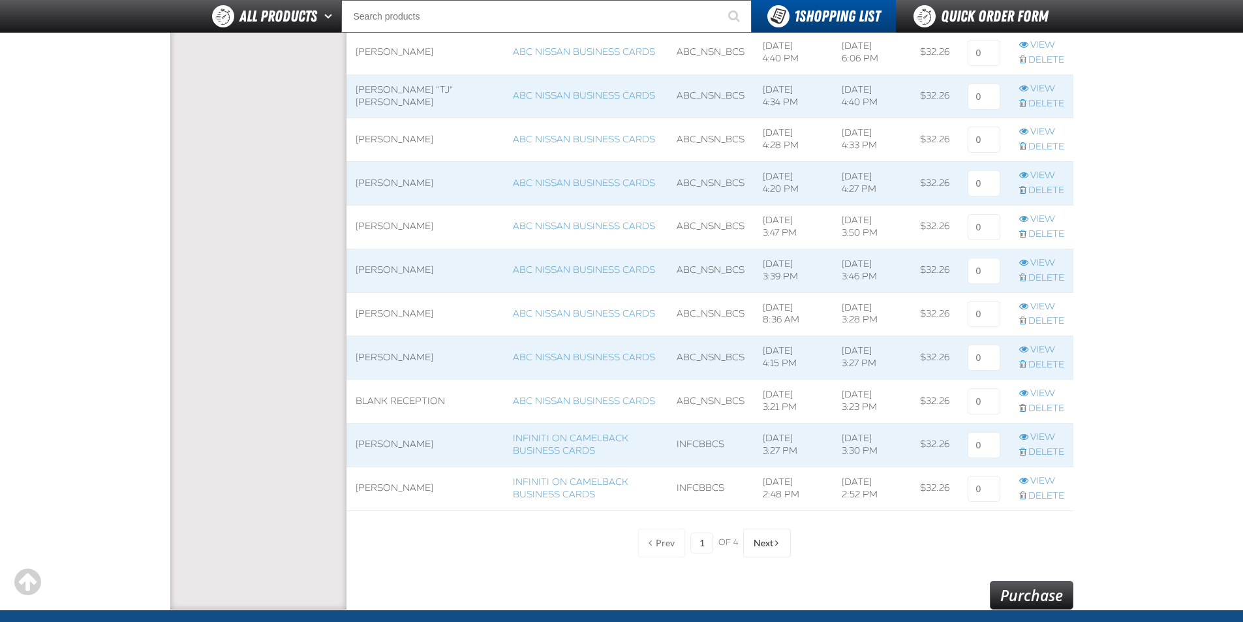
scroll to position [914, 0]
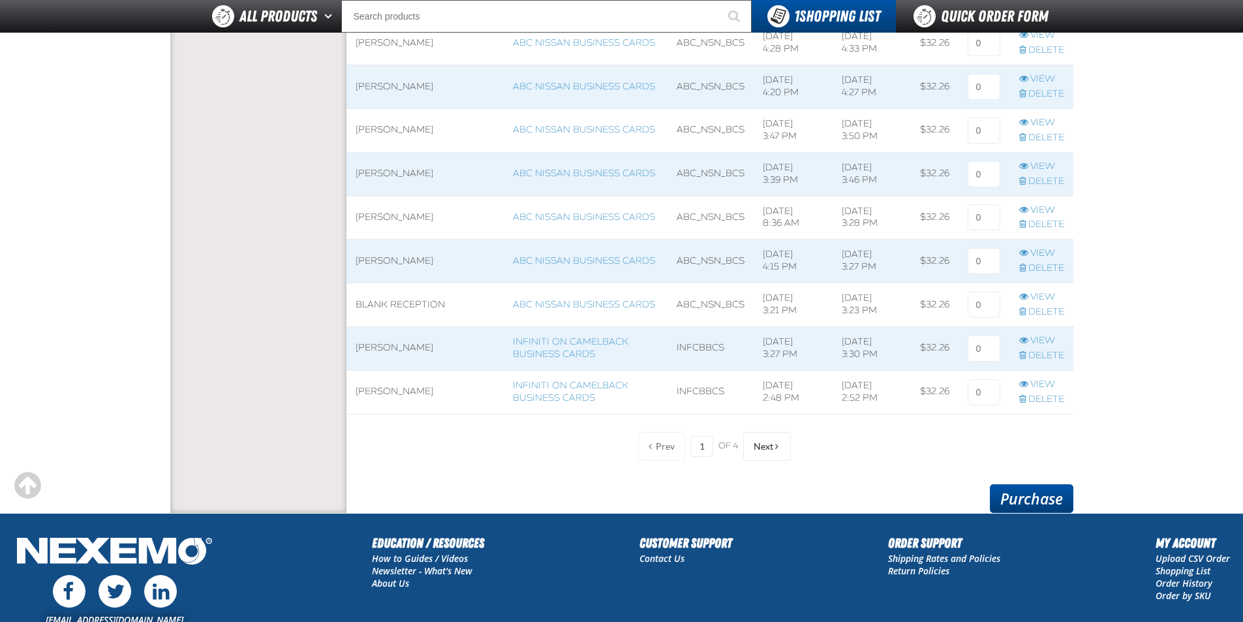
type input "1"
click at [1044, 493] on link "Purchase" at bounding box center [1032, 498] width 84 height 29
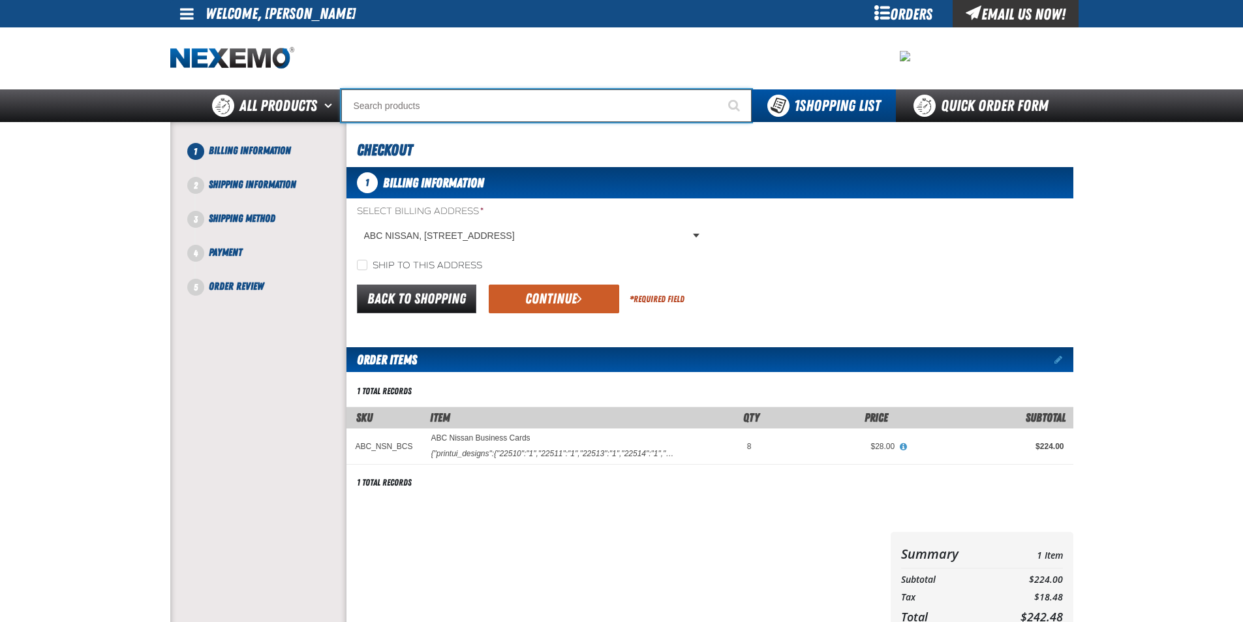
click at [482, 109] on input "Search" at bounding box center [546, 105] width 411 height 33
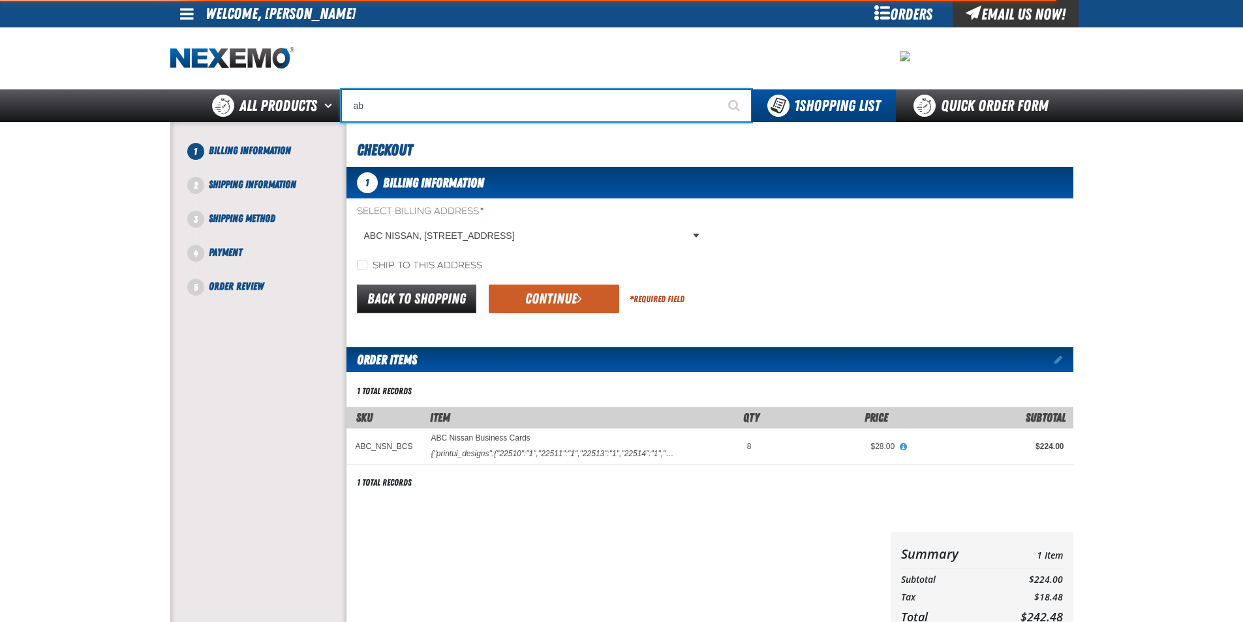
type input "abc"
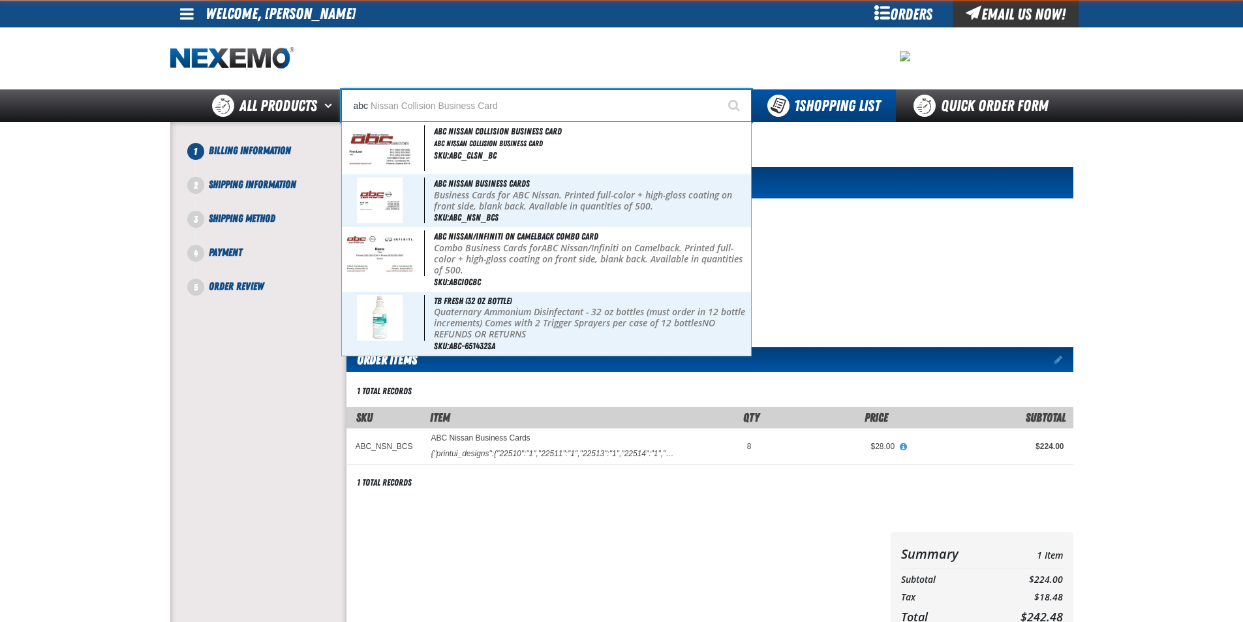
type input "abc Nissan Collision Business Card"
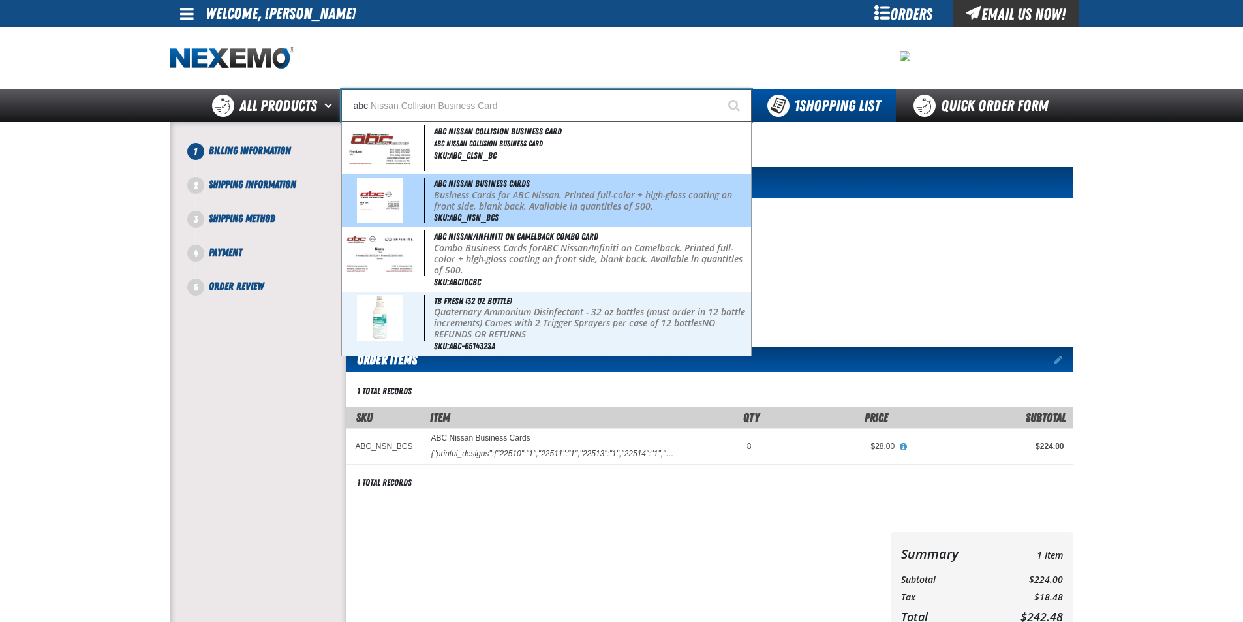
click at [496, 191] on p "Business Cards for ABC Nissan. Printed full-color + high-gloss coating on front…" at bounding box center [591, 201] width 314 height 22
type input "ABC Nissan Business Cards"
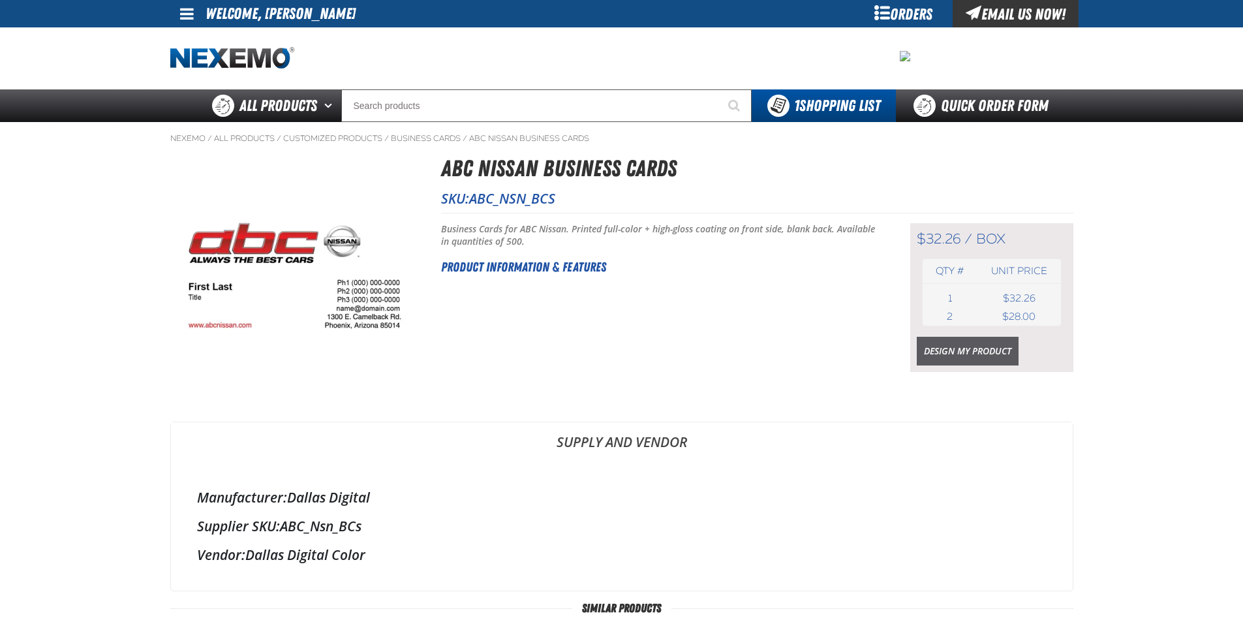
click at [952, 353] on link "Design My Product" at bounding box center [968, 351] width 102 height 29
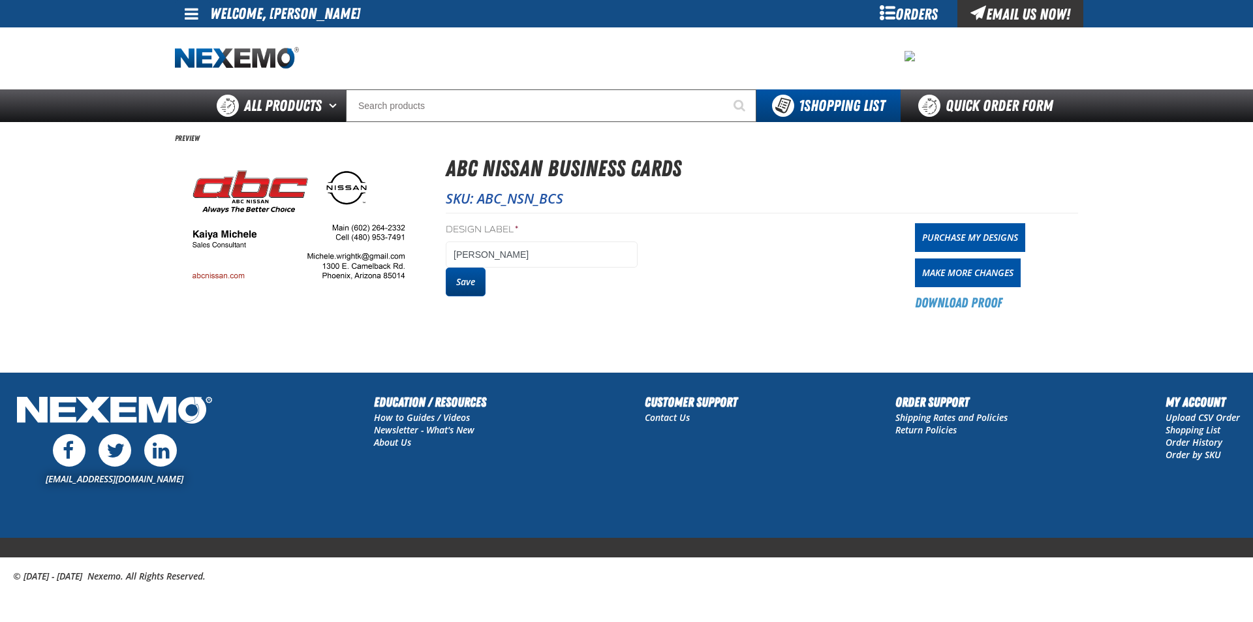
click at [482, 270] on button "Save" at bounding box center [466, 282] width 40 height 29
click at [886, 3] on div "Orders" at bounding box center [909, 13] width 98 height 27
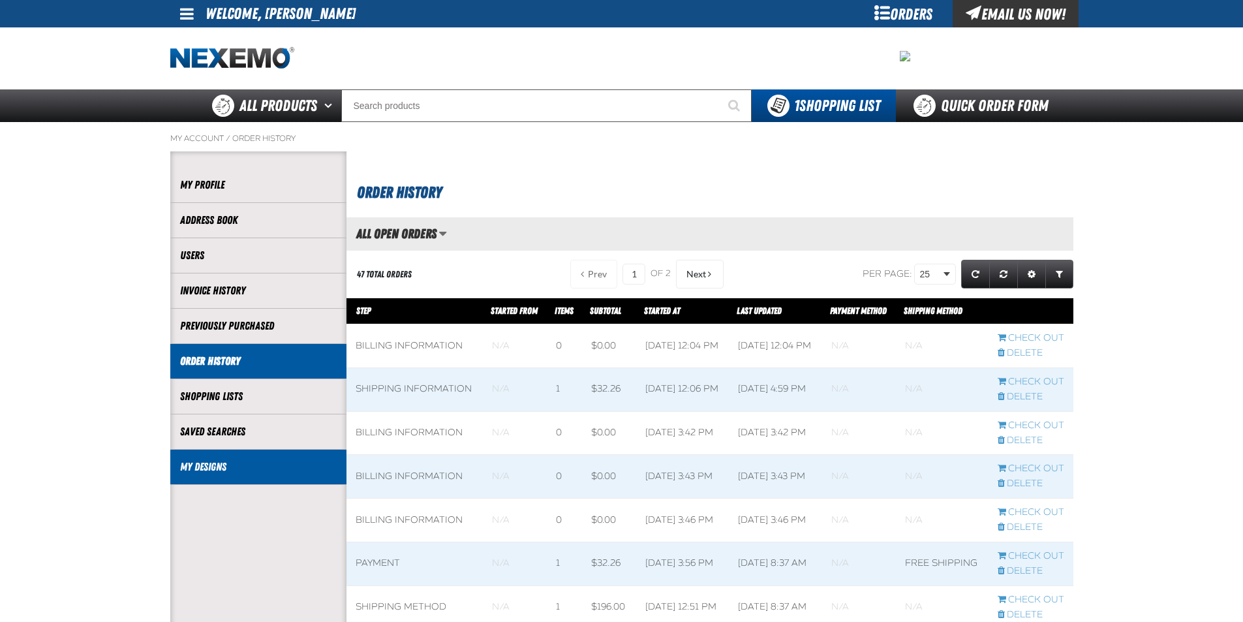
scroll to position [1, 1]
click at [217, 473] on link "My Designs" at bounding box center [258, 467] width 157 height 15
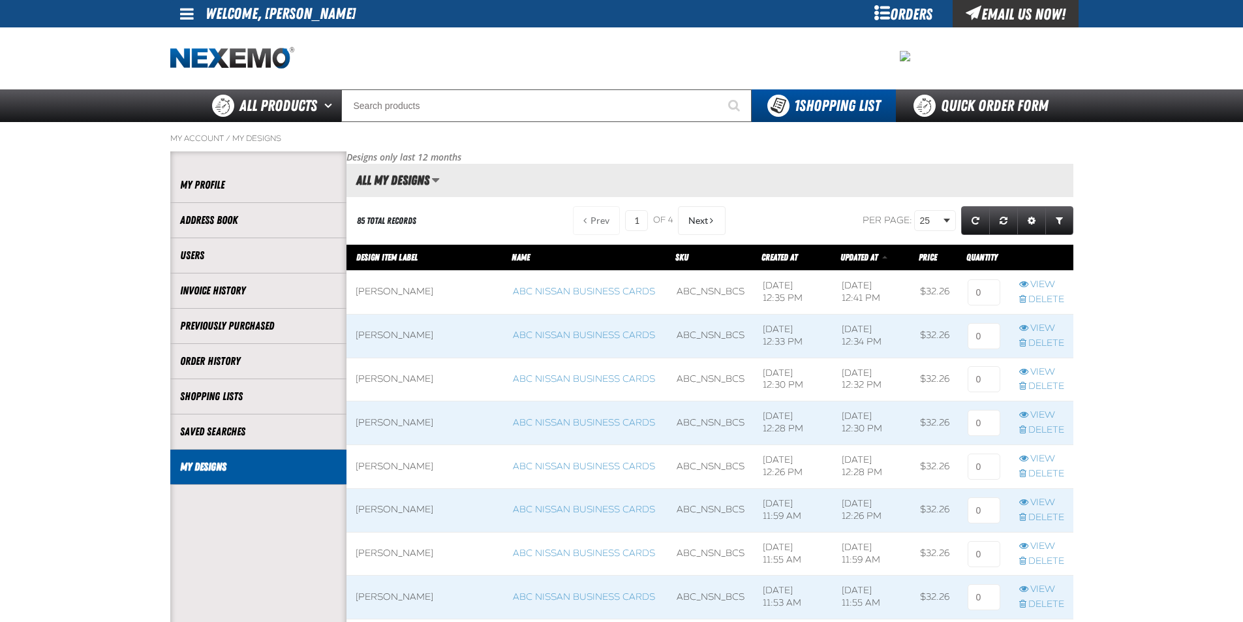
scroll to position [1, 1]
click at [983, 292] on input at bounding box center [984, 292] width 33 height 26
type input "1"
click at [989, 328] on input at bounding box center [984, 336] width 33 height 26
type input "1"
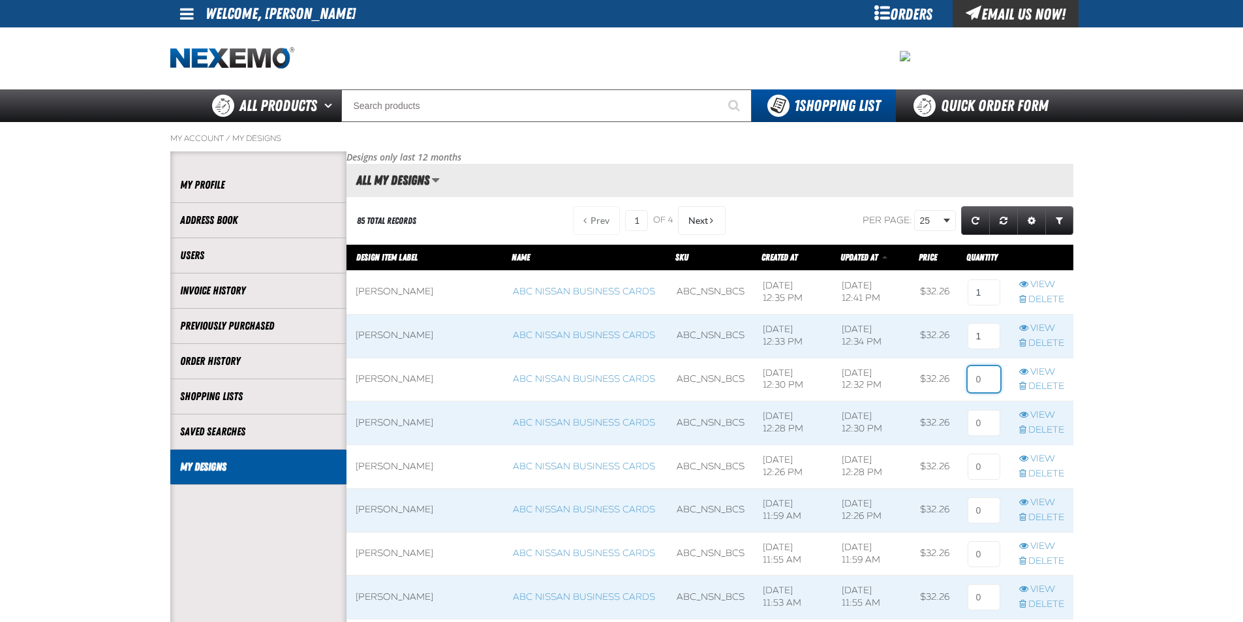
click at [988, 389] on input at bounding box center [984, 379] width 33 height 26
type input "1"
click at [988, 429] on input at bounding box center [984, 423] width 33 height 26
type input "1"
click at [988, 470] on input at bounding box center [984, 467] width 33 height 26
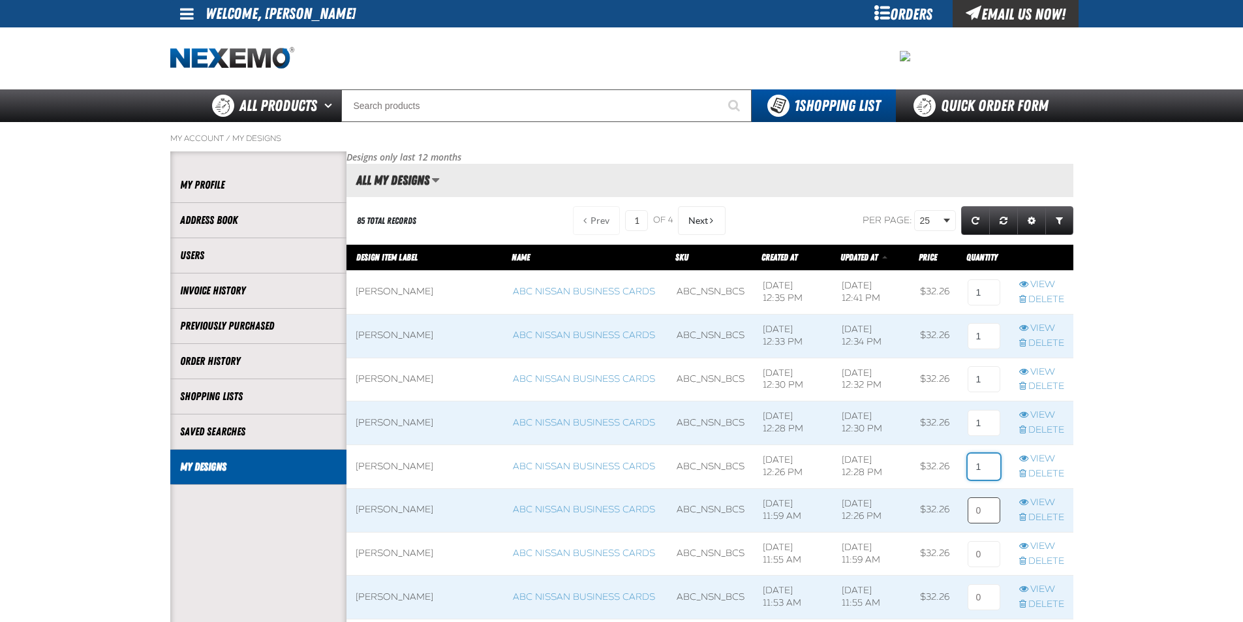
type input "1"
click at [983, 518] on input at bounding box center [984, 510] width 33 height 26
type input "1"
click at [983, 556] on input at bounding box center [984, 554] width 33 height 26
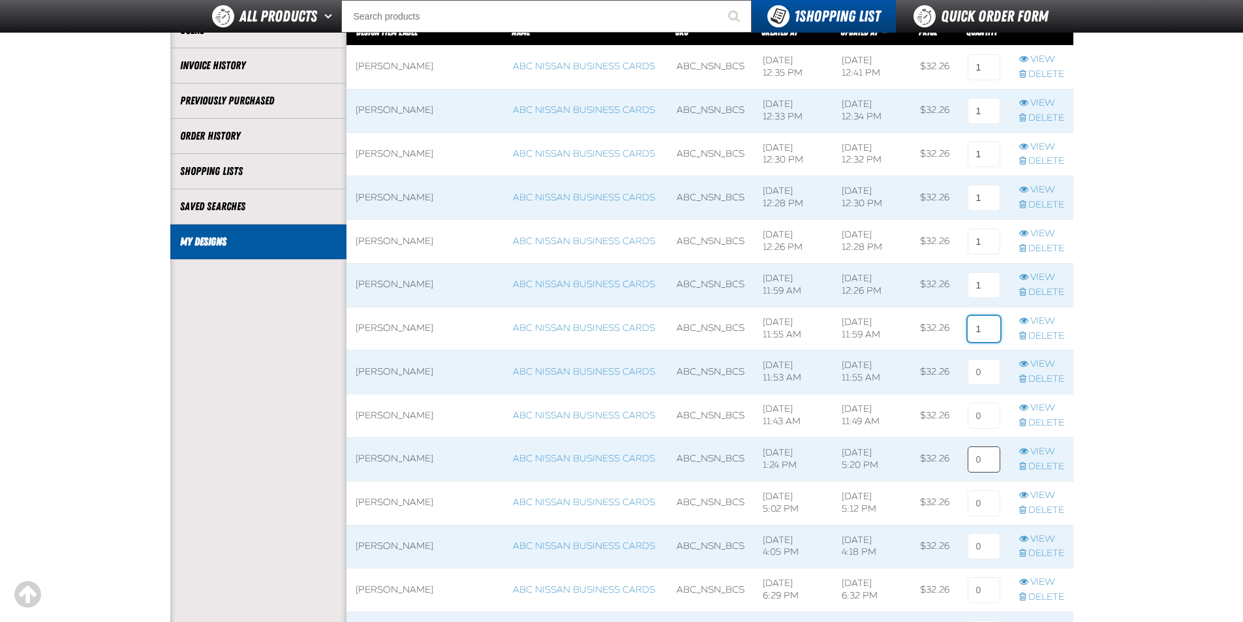
scroll to position [196, 0]
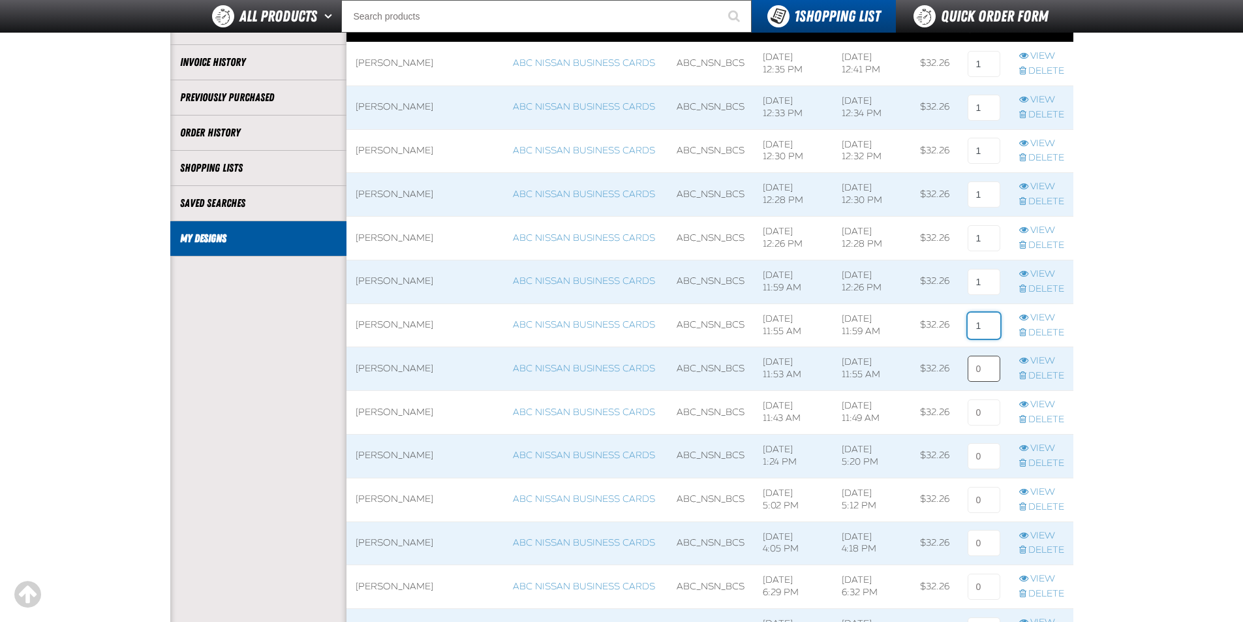
type input "1"
click at [978, 376] on input at bounding box center [984, 369] width 33 height 26
type input "1"
click at [978, 401] on input at bounding box center [984, 412] width 33 height 26
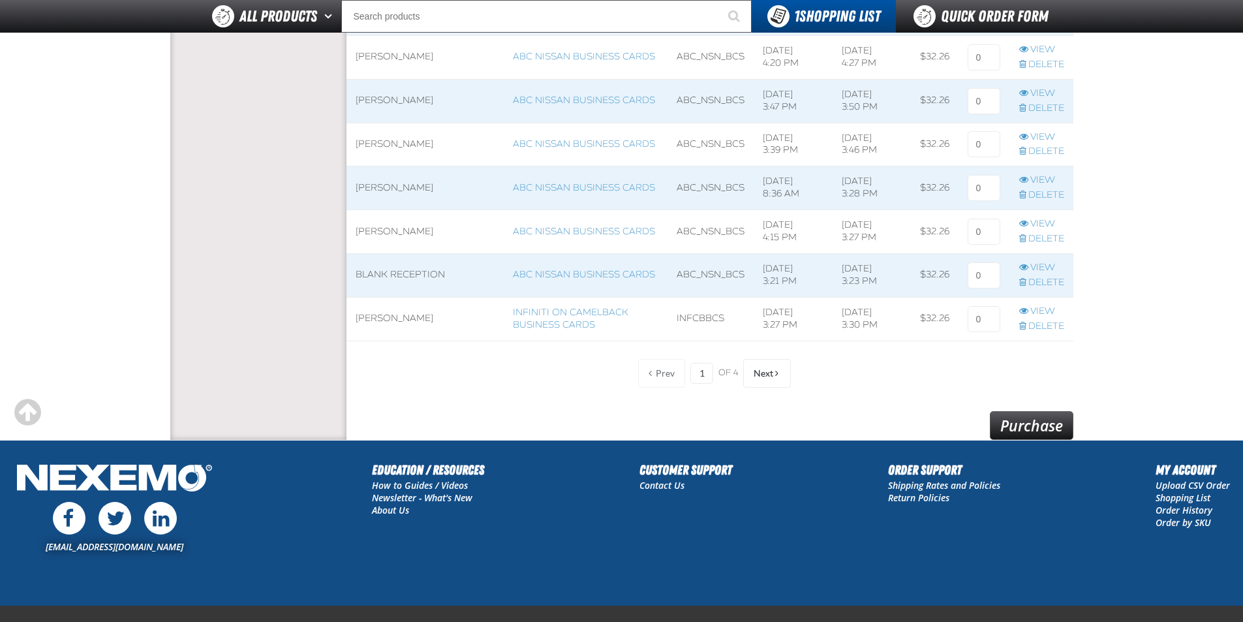
scroll to position [1055, 0]
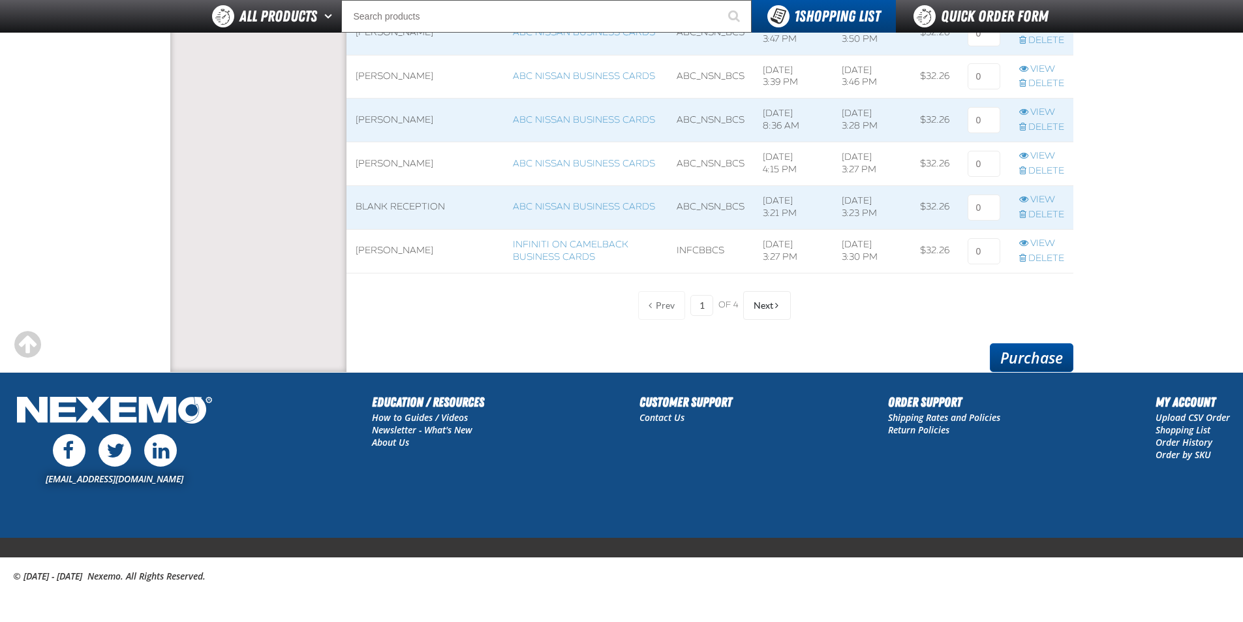
type input "1"
click at [1027, 371] on link "Purchase" at bounding box center [1032, 357] width 84 height 29
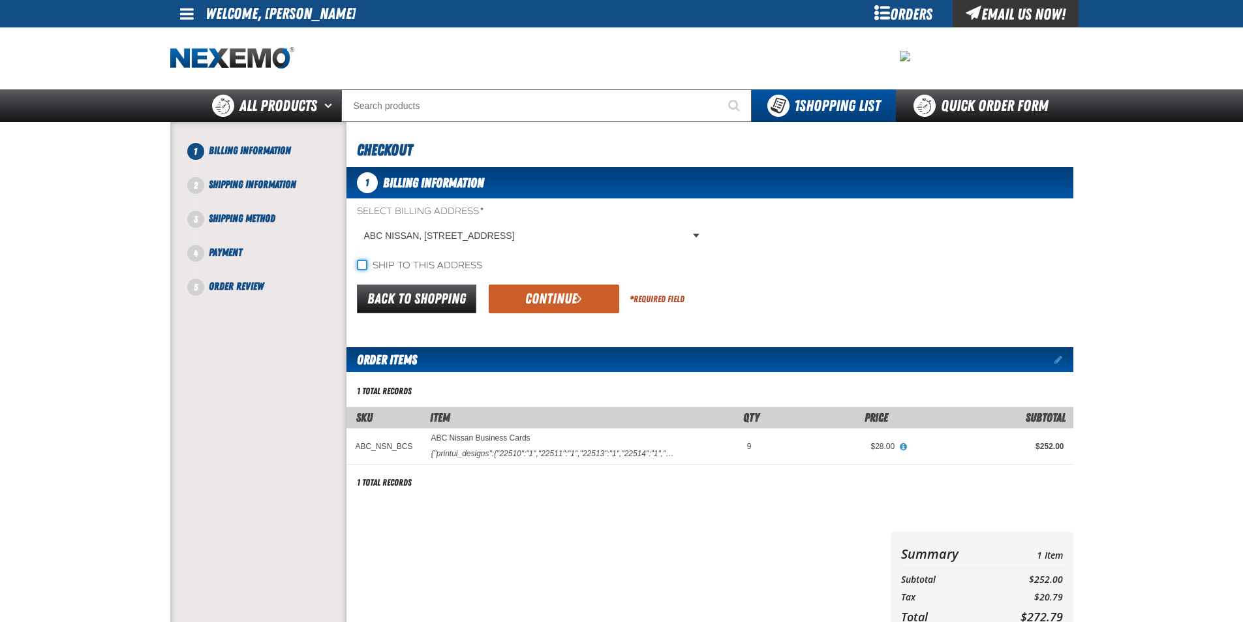
click at [360, 267] on input "Ship to this address" at bounding box center [362, 265] width 10 height 10
checkbox input "true"
click at [546, 292] on button "Continue" at bounding box center [554, 299] width 131 height 29
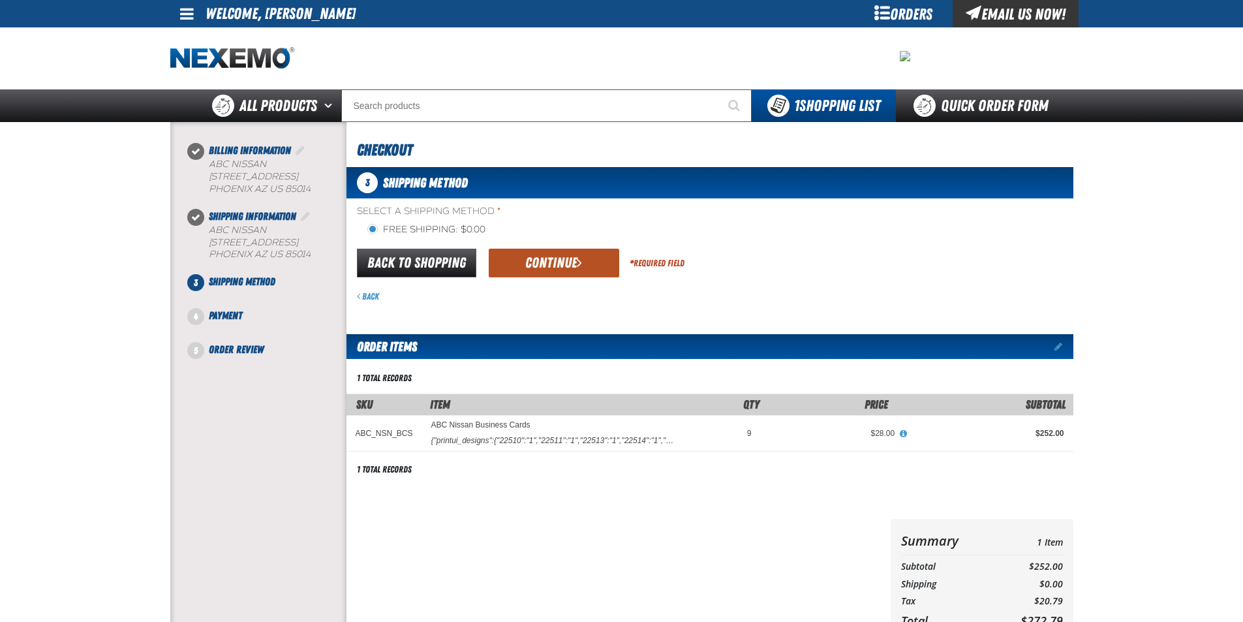
click at [531, 252] on button "Continue" at bounding box center [554, 263] width 131 height 29
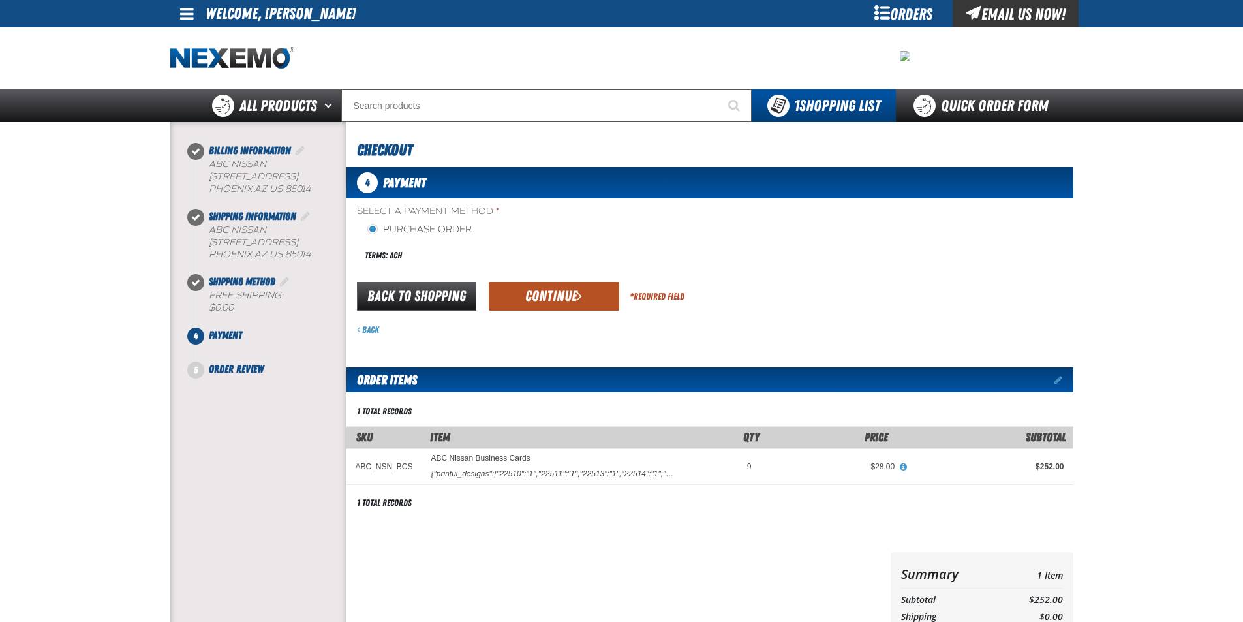
click at [544, 288] on button "Continue" at bounding box center [554, 296] width 131 height 29
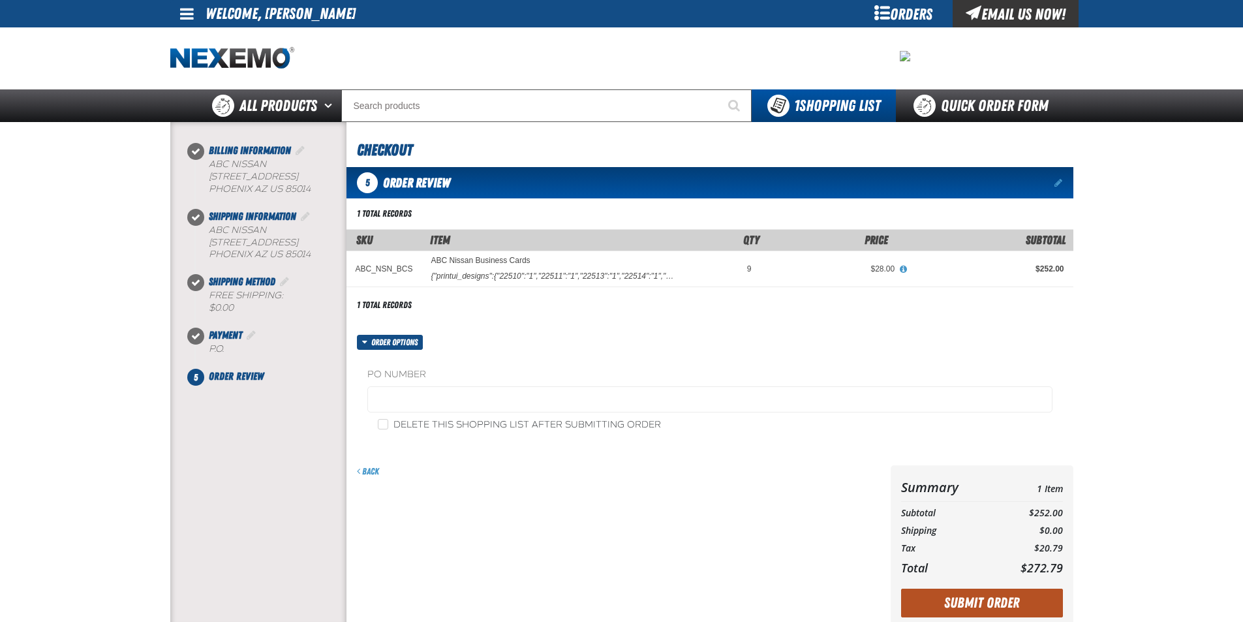
click at [1000, 600] on button "Submit Order" at bounding box center [982, 603] width 162 height 29
